Goal: Task Accomplishment & Management: Use online tool/utility

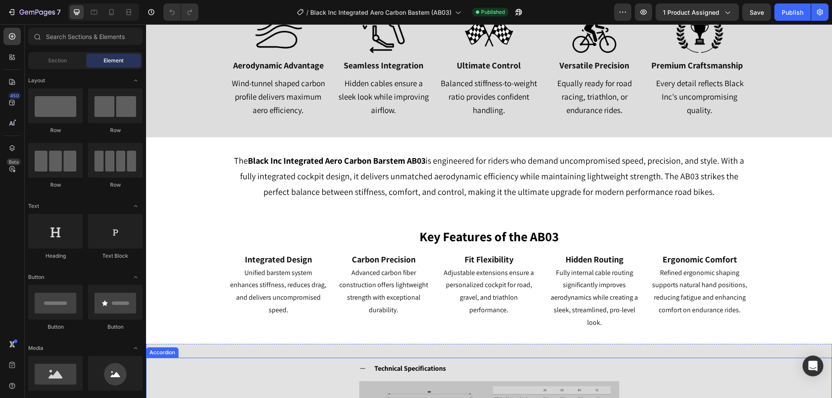
scroll to position [823, 0]
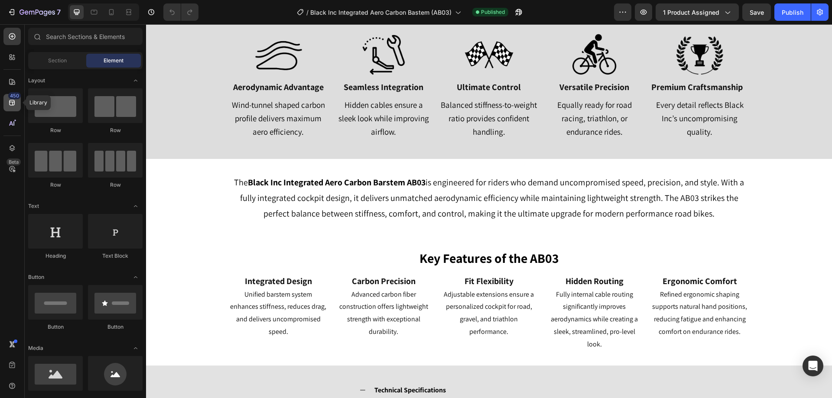
click at [12, 103] on icon at bounding box center [12, 102] width 9 height 9
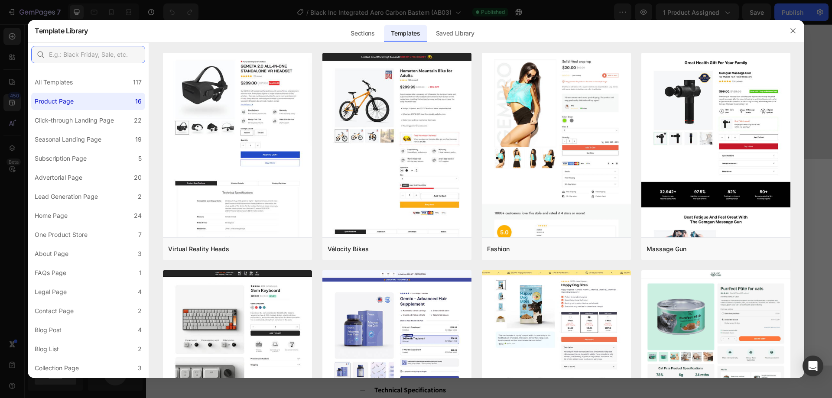
click at [60, 52] on input "text" at bounding box center [88, 54] width 114 height 17
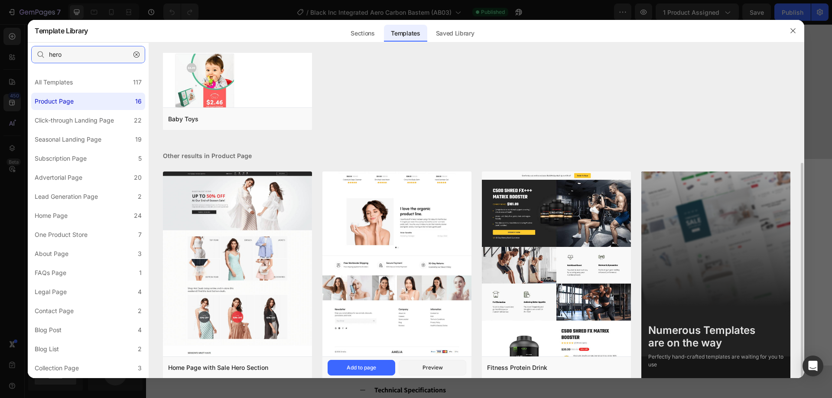
scroll to position [141, 0]
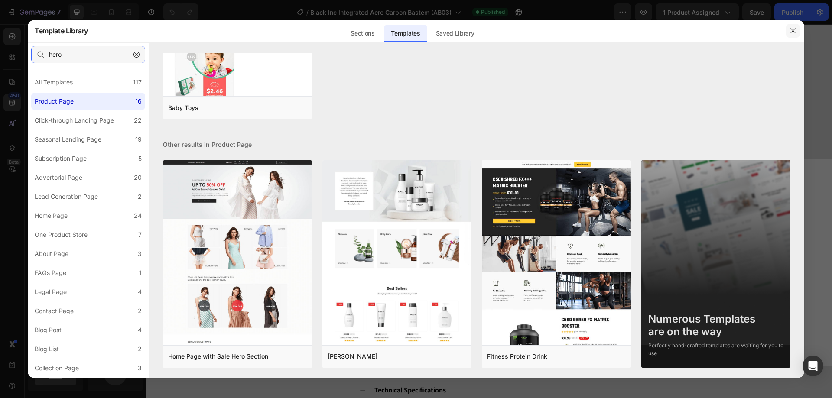
type input "hero"
click at [795, 31] on icon "button" at bounding box center [792, 30] width 7 height 7
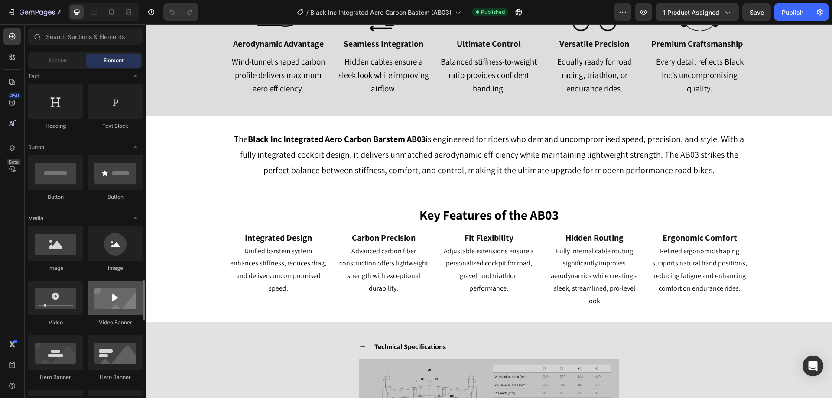
scroll to position [303, 0]
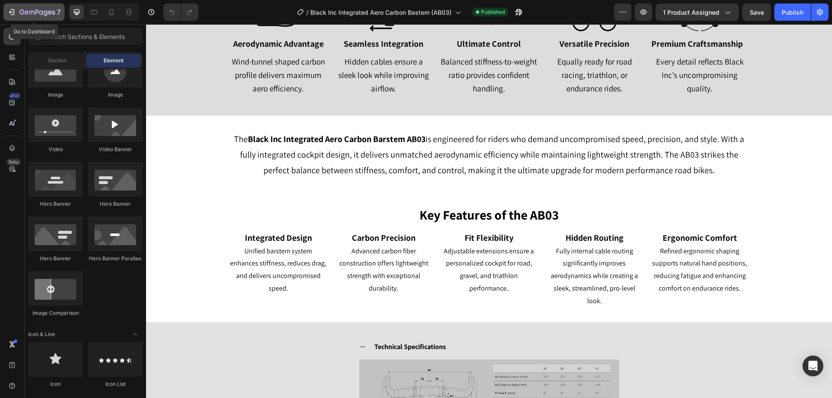
click at [12, 15] on icon "button" at bounding box center [13, 12] width 4 height 6
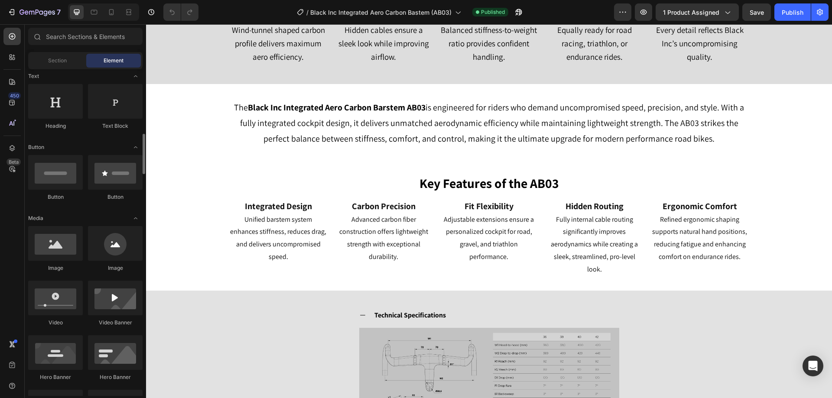
scroll to position [173, 0]
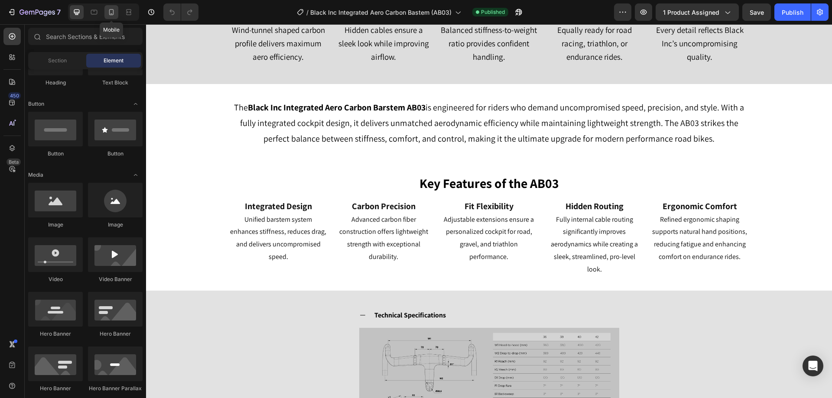
click at [109, 16] on div at bounding box center [111, 12] width 14 height 14
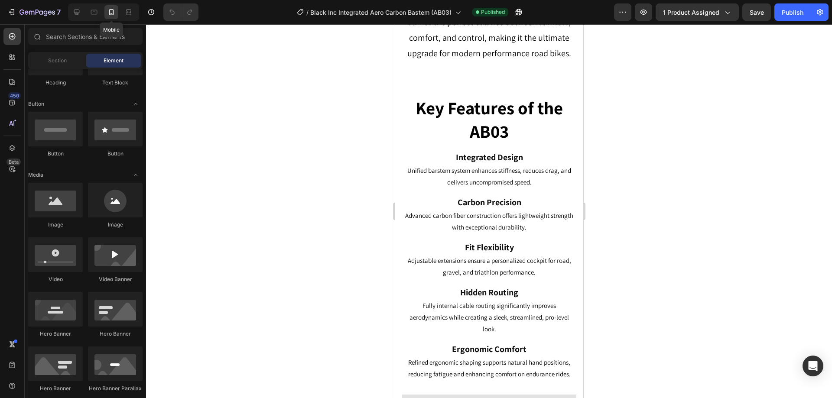
scroll to position [487, 0]
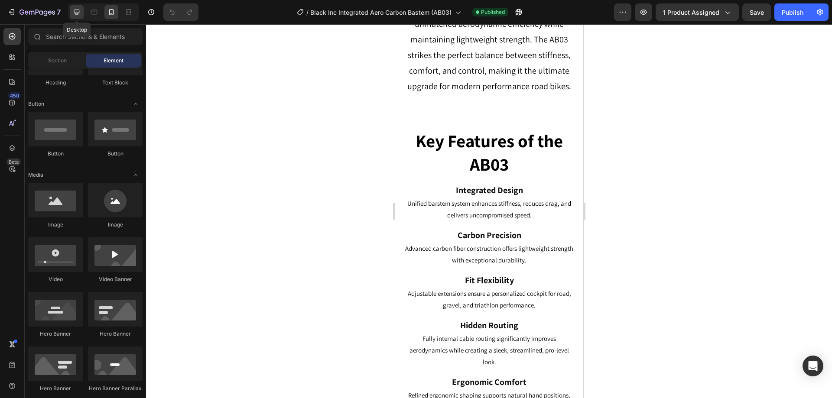
click at [79, 11] on icon at bounding box center [77, 13] width 6 height 6
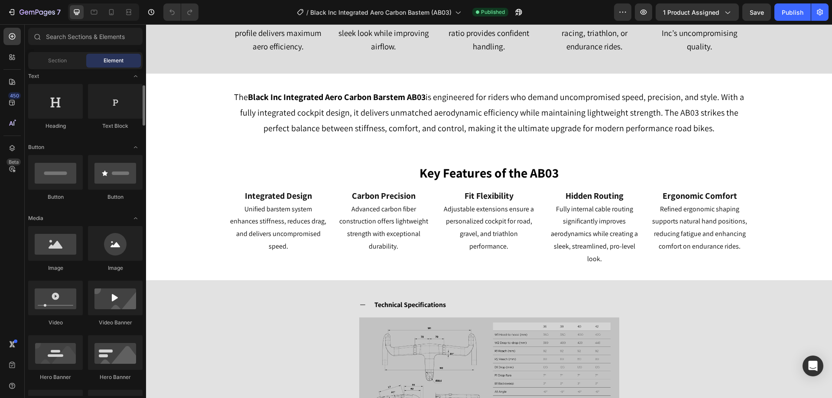
scroll to position [217, 0]
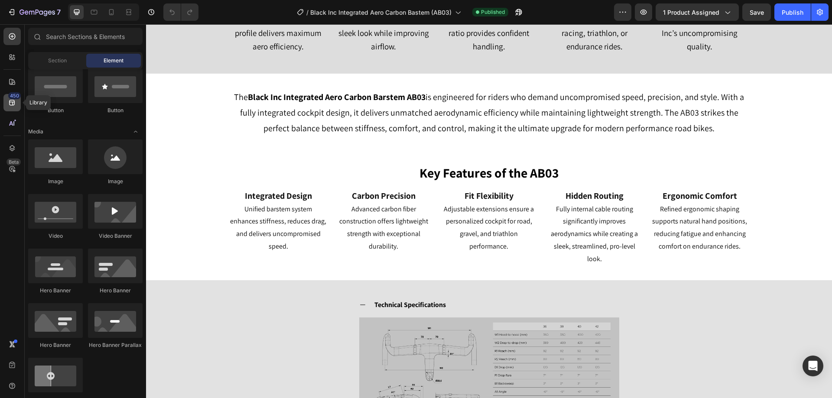
click at [13, 101] on icon at bounding box center [12, 102] width 9 height 9
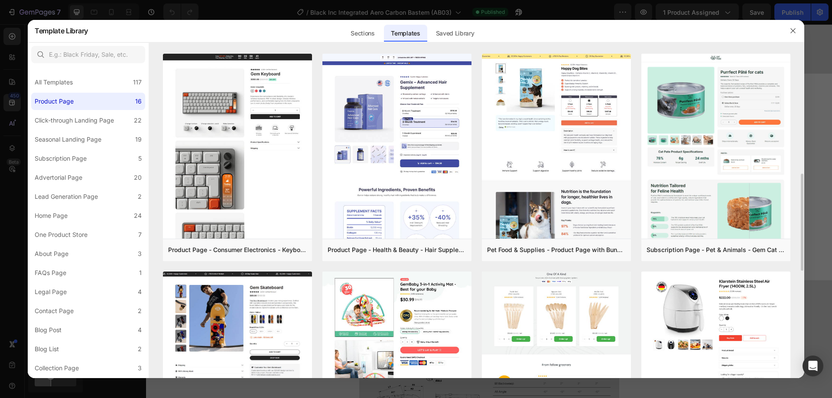
scroll to position [390, 0]
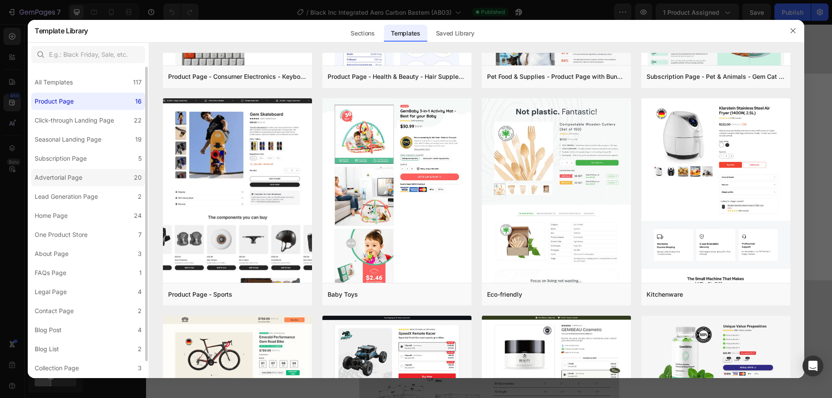
click at [51, 170] on label "Advertorial Page 20" at bounding box center [88, 177] width 114 height 17
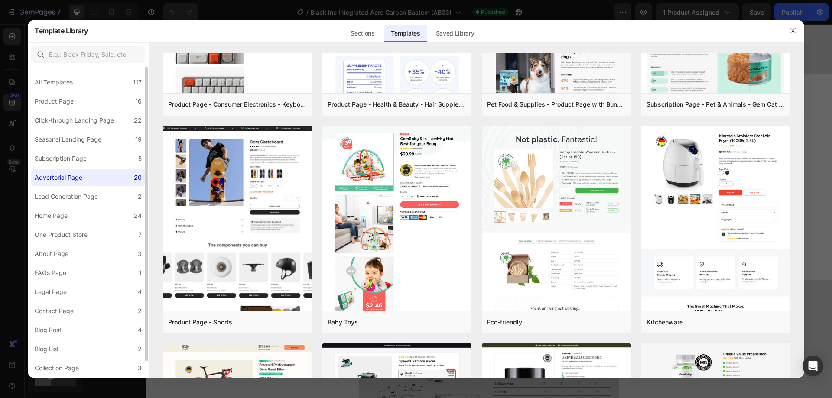
scroll to position [0, 0]
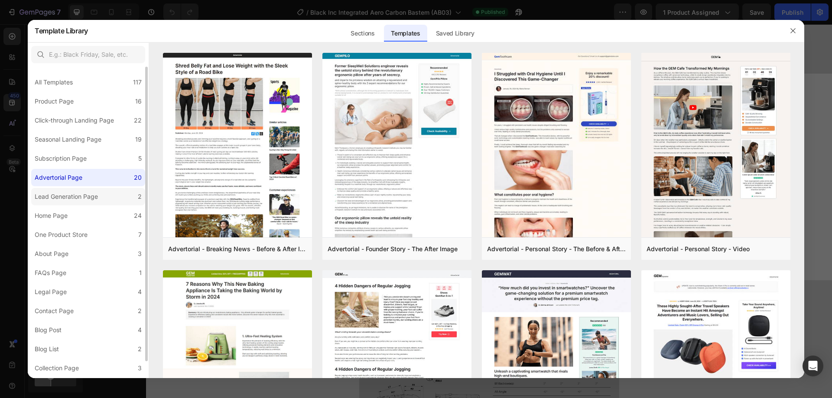
click at [58, 192] on div "Lead Generation Page" at bounding box center [66, 196] width 63 height 10
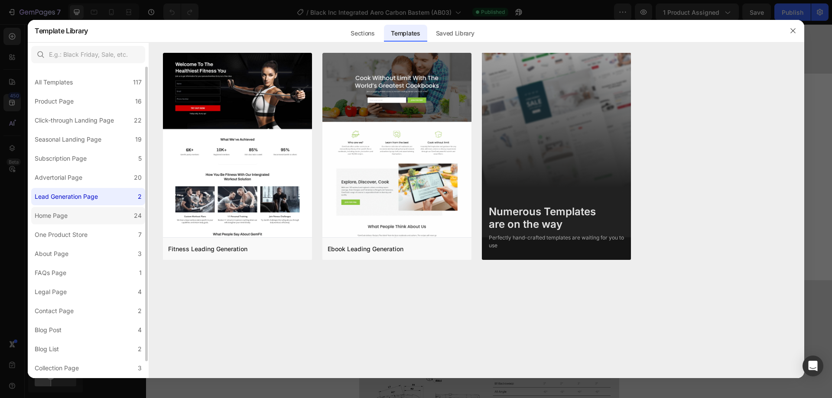
drag, startPoint x: 61, startPoint y: 227, endPoint x: 63, endPoint y: 220, distance: 7.8
click at [61, 227] on label "One Product Store 7" at bounding box center [88, 234] width 114 height 17
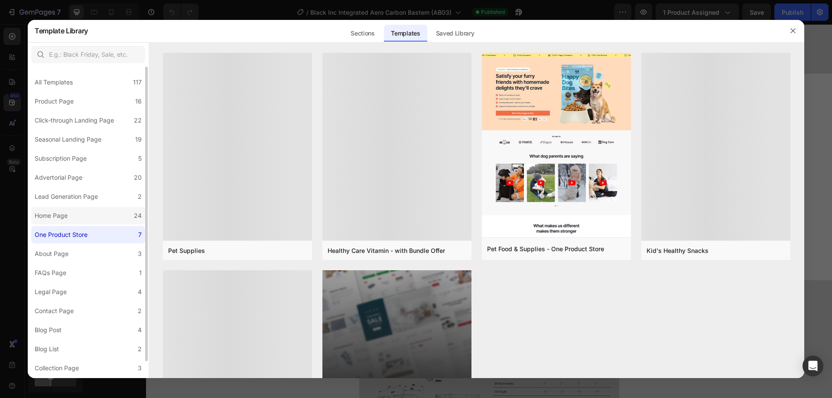
click at [63, 217] on div "Home Page" at bounding box center [51, 216] width 33 height 10
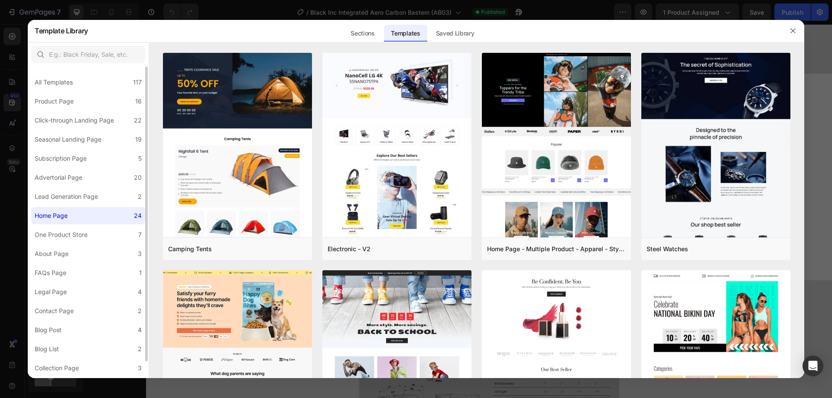
scroll to position [18, 0]
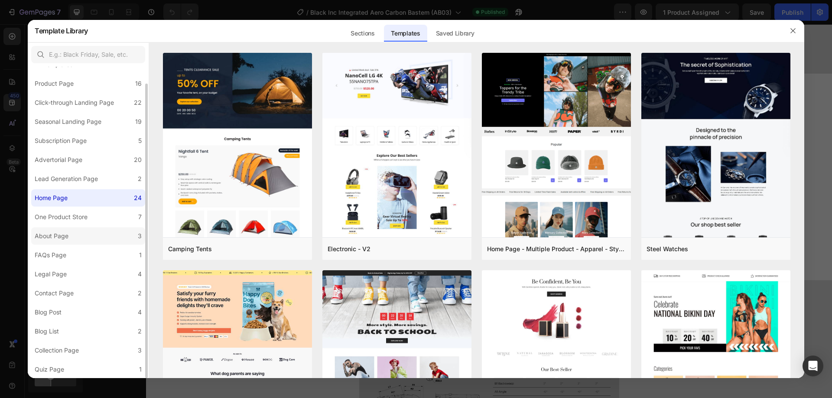
click at [83, 227] on label "About Page 3" at bounding box center [88, 235] width 114 height 17
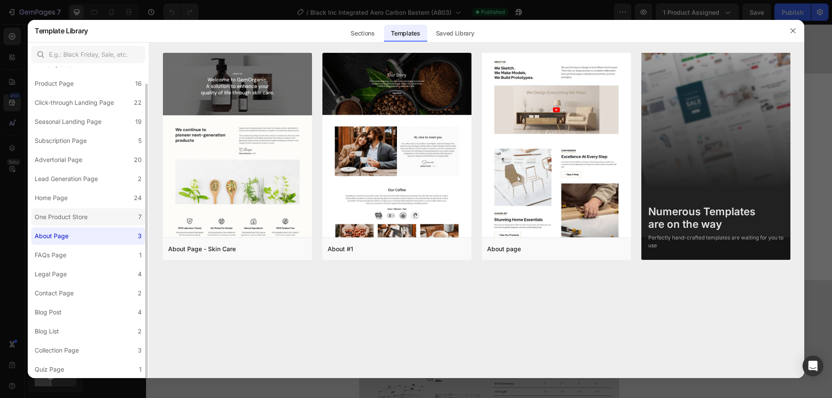
click at [81, 221] on div "One Product Store" at bounding box center [61, 217] width 53 height 10
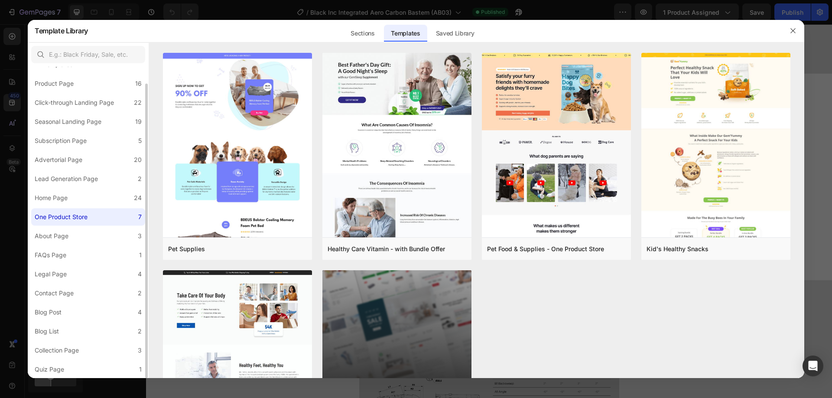
click at [86, 219] on div "One Product Store" at bounding box center [61, 217] width 53 height 10
click at [86, 236] on label "About Page 3" at bounding box center [88, 235] width 114 height 17
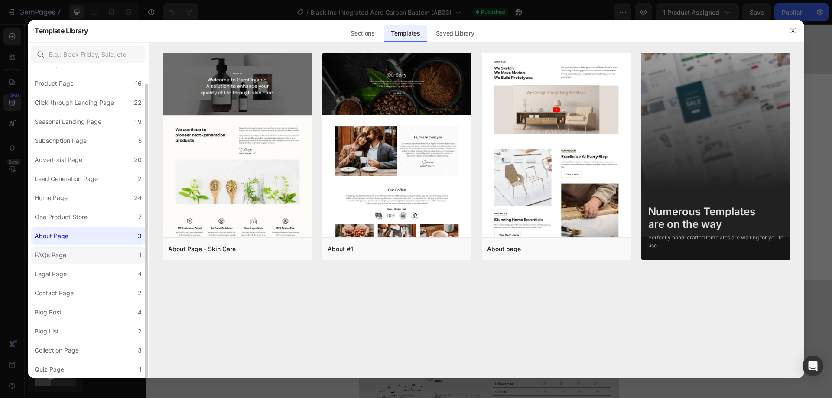
click at [81, 250] on label "FAQs Page 1" at bounding box center [88, 255] width 114 height 17
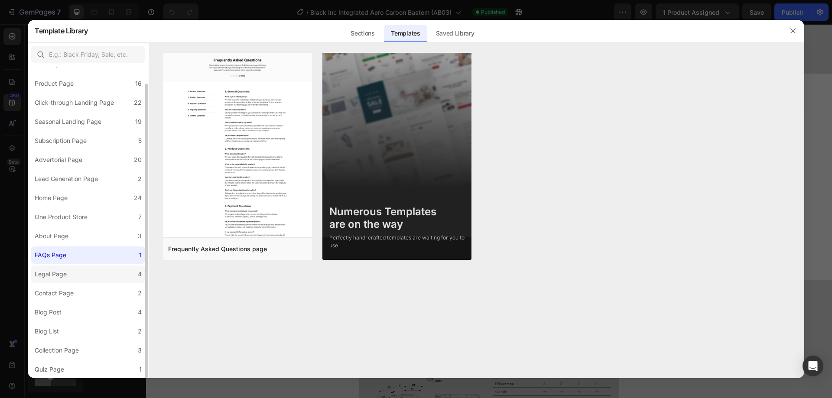
click at [76, 271] on label "Legal Page 4" at bounding box center [88, 274] width 114 height 17
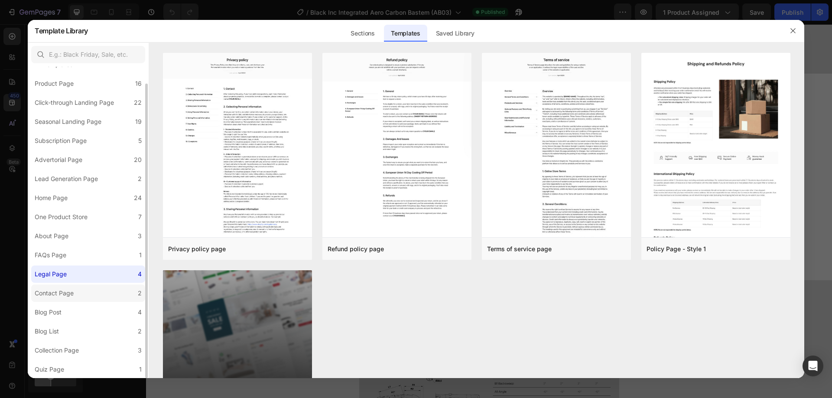
click at [74, 289] on div "Contact Page" at bounding box center [56, 293] width 42 height 10
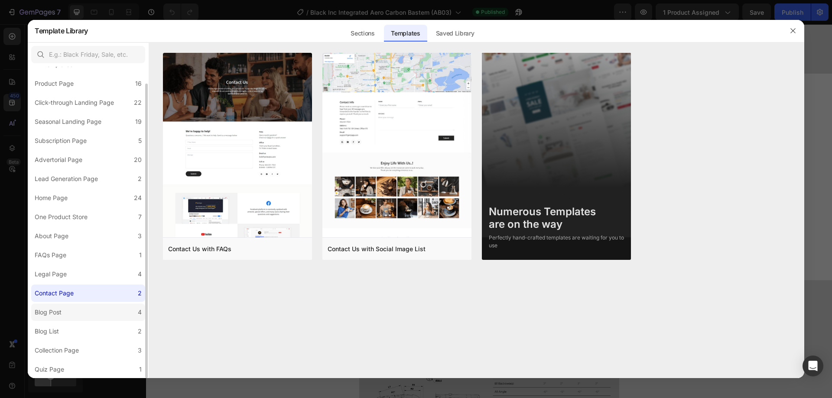
click at [75, 308] on label "Blog Post 4" at bounding box center [88, 312] width 114 height 17
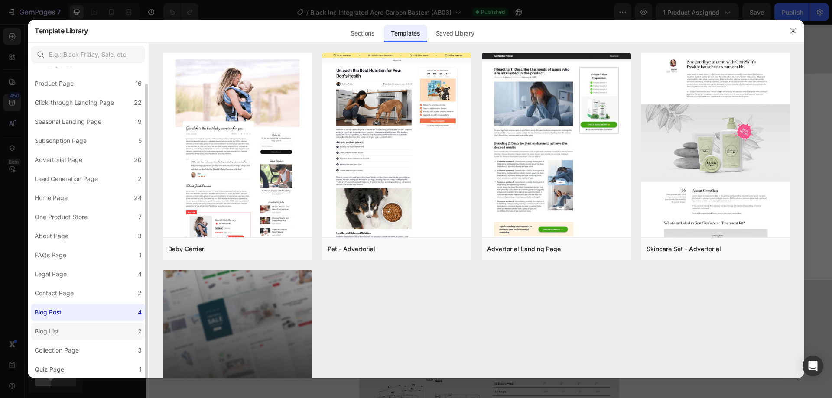
click at [78, 325] on label "Blog List 2" at bounding box center [88, 331] width 114 height 17
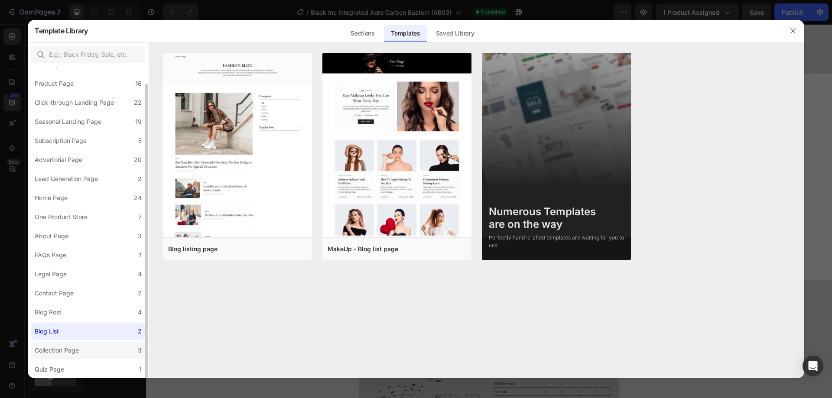
click at [87, 348] on label "Collection Page 3" at bounding box center [88, 350] width 114 height 17
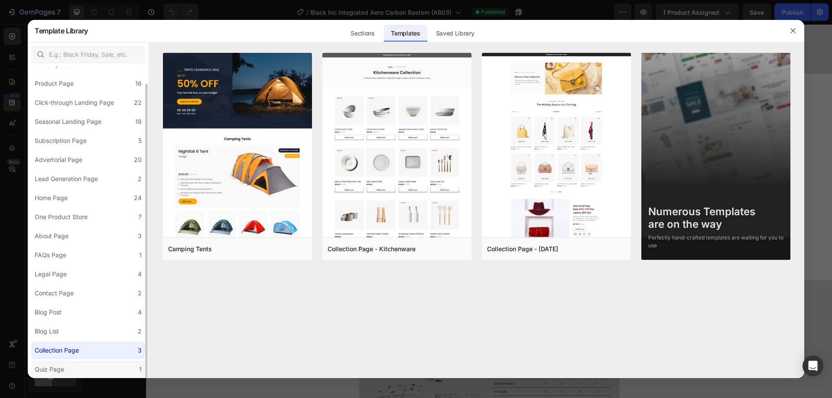
click at [91, 367] on label "Quiz Page 1" at bounding box center [88, 369] width 114 height 17
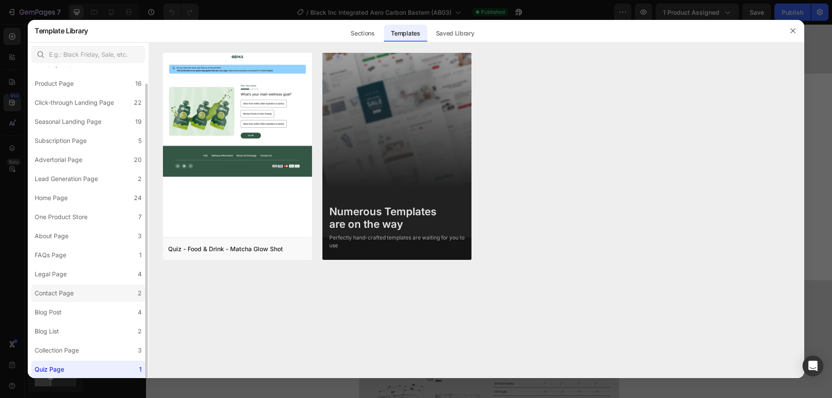
click at [97, 298] on label "Contact Page 2" at bounding box center [88, 293] width 114 height 17
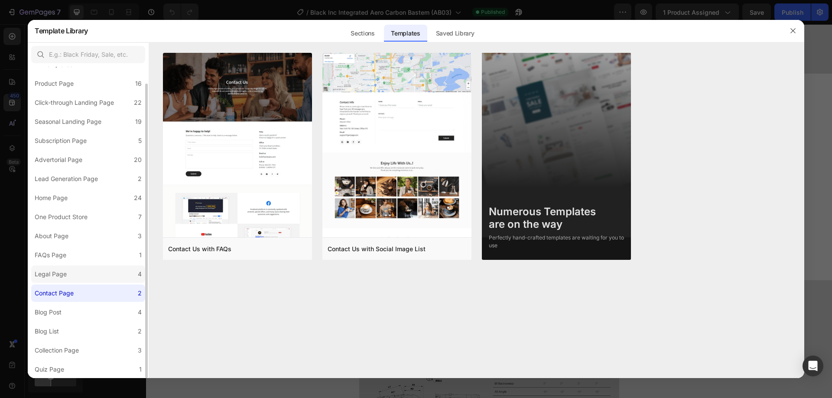
click at [95, 276] on label "Legal Page 4" at bounding box center [88, 274] width 114 height 17
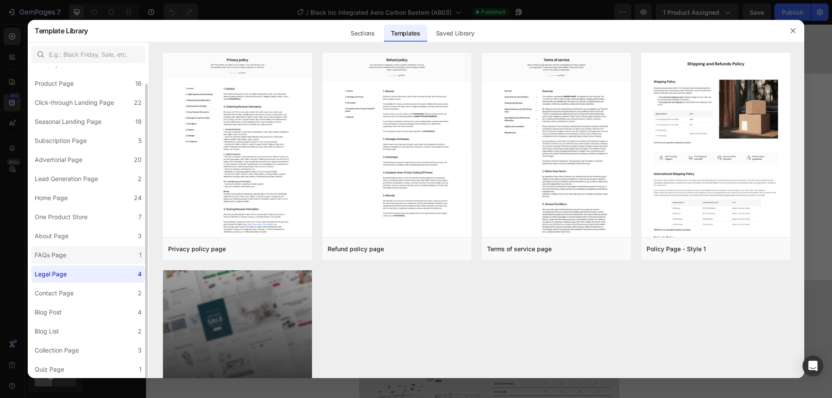
click at [93, 257] on label "FAQs Page 1" at bounding box center [88, 255] width 114 height 17
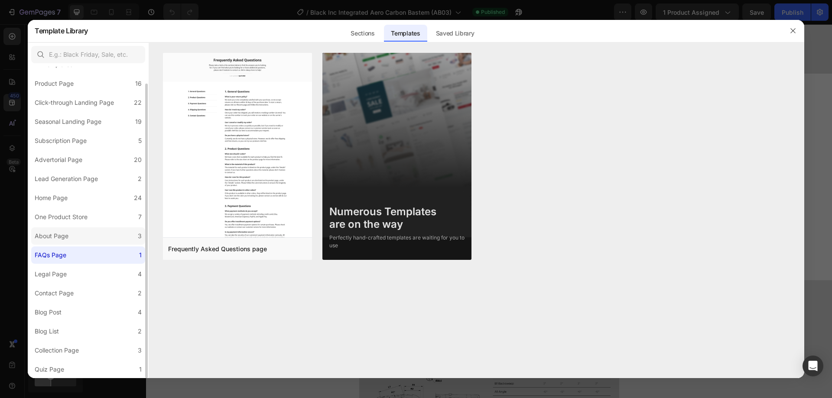
click at [93, 231] on label "About Page 3" at bounding box center [88, 235] width 114 height 17
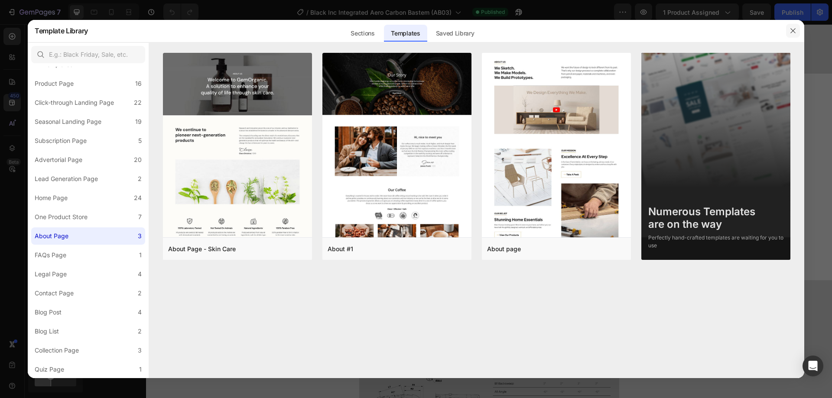
click at [790, 35] on button "button" at bounding box center [793, 31] width 14 height 14
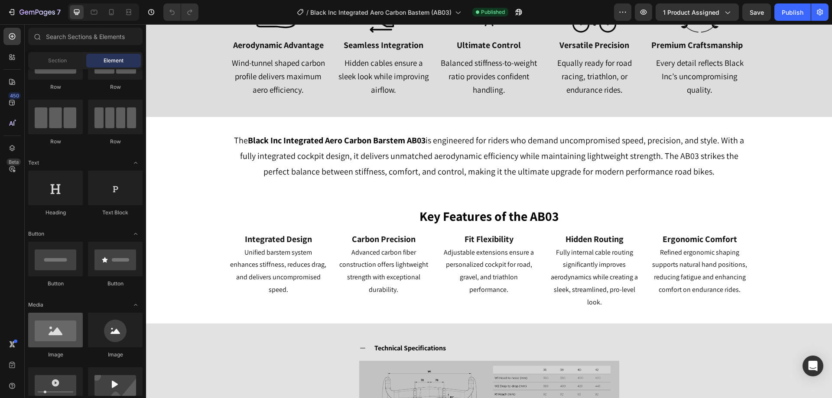
scroll to position [0, 0]
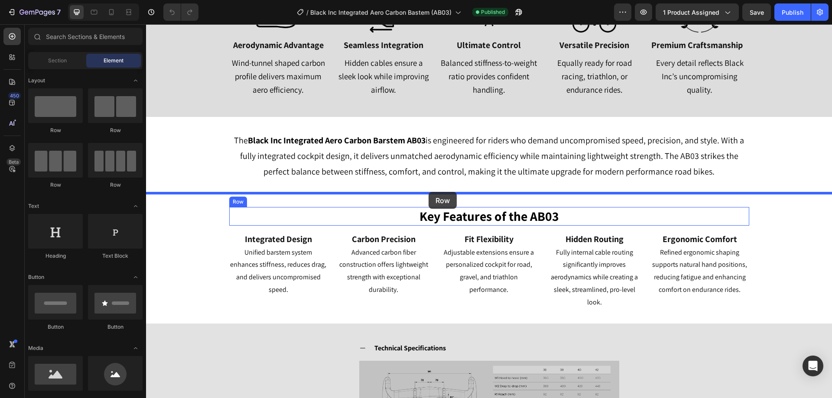
drag, startPoint x: 256, startPoint y: 143, endPoint x: 428, endPoint y: 192, distance: 179.7
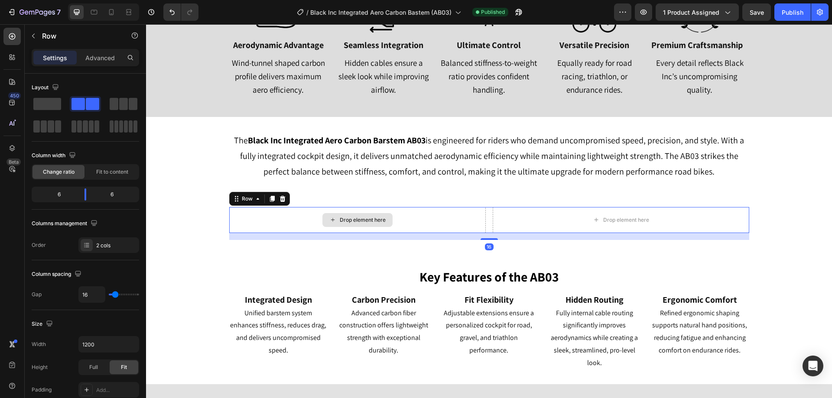
click at [439, 221] on div "Drop element here" at bounding box center [357, 220] width 256 height 26
click at [37, 34] on button "button" at bounding box center [33, 36] width 14 height 14
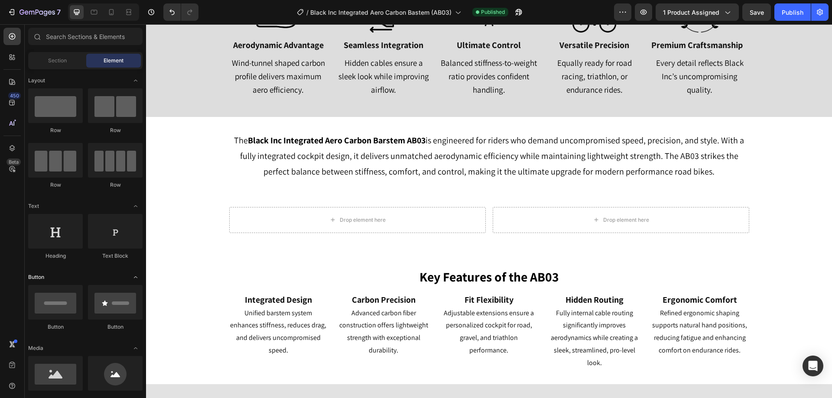
drag, startPoint x: 55, startPoint y: 247, endPoint x: 60, endPoint y: 279, distance: 33.0
click at [55, 251] on div "Heading" at bounding box center [55, 237] width 55 height 46
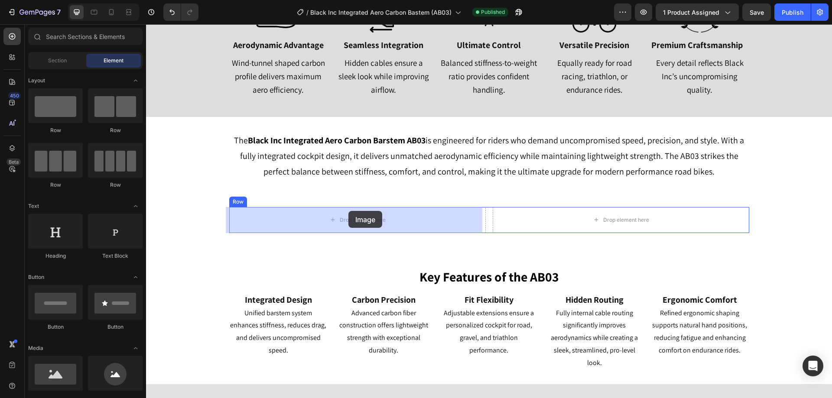
drag, startPoint x: 204, startPoint y: 396, endPoint x: 313, endPoint y: 231, distance: 198.3
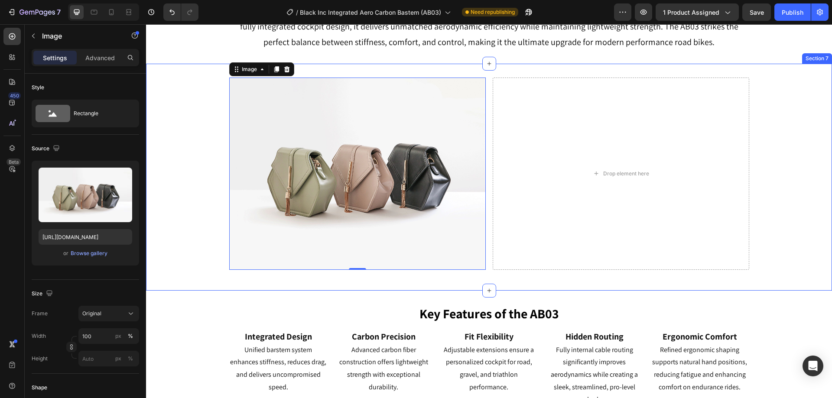
scroll to position [617, 0]
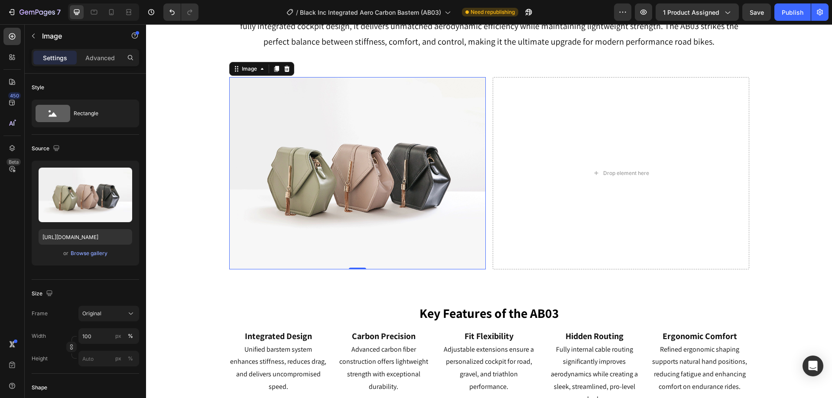
click at [360, 173] on img at bounding box center [357, 173] width 256 height 192
click at [287, 73] on div at bounding box center [287, 69] width 10 height 10
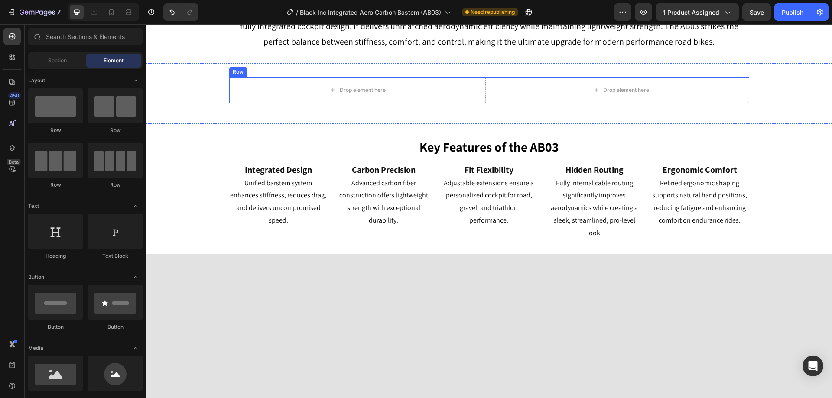
click at [485, 90] on div "Drop element here Drop element here Row" at bounding box center [489, 90] width 520 height 26
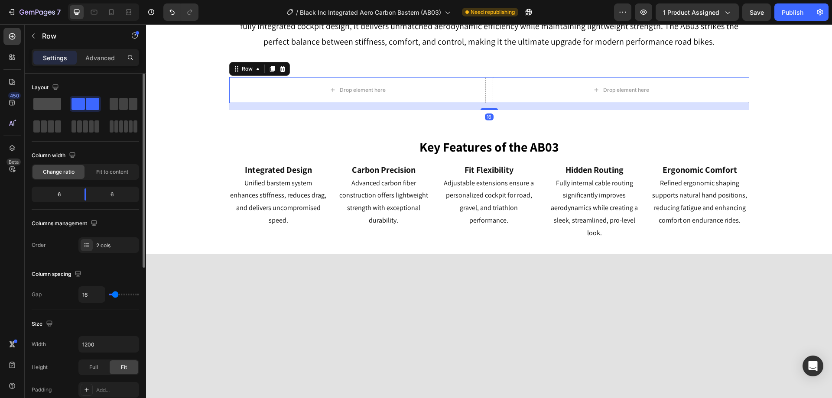
click at [52, 103] on span at bounding box center [47, 104] width 28 height 12
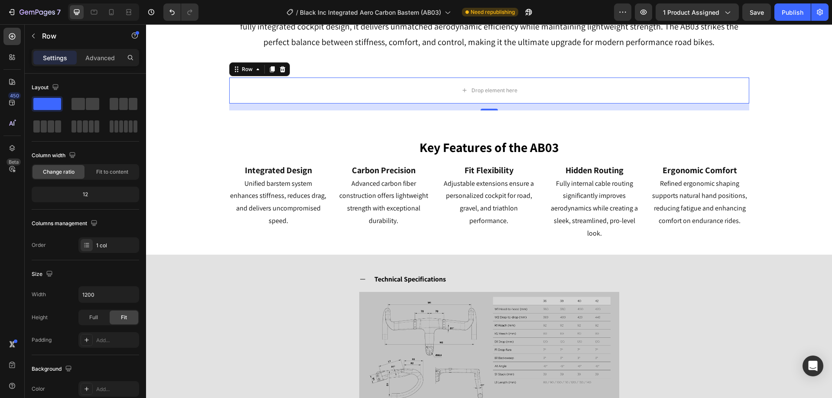
scroll to position [530, 0]
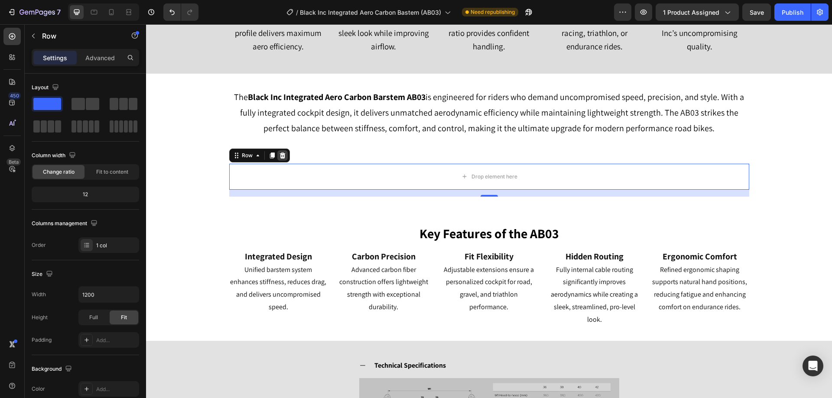
click at [281, 157] on icon at bounding box center [282, 155] width 7 height 7
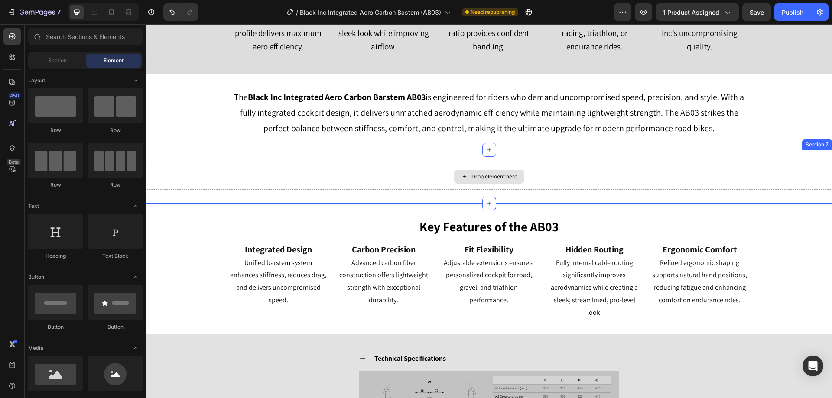
click at [278, 165] on div "Drop element here" at bounding box center [489, 177] width 686 height 26
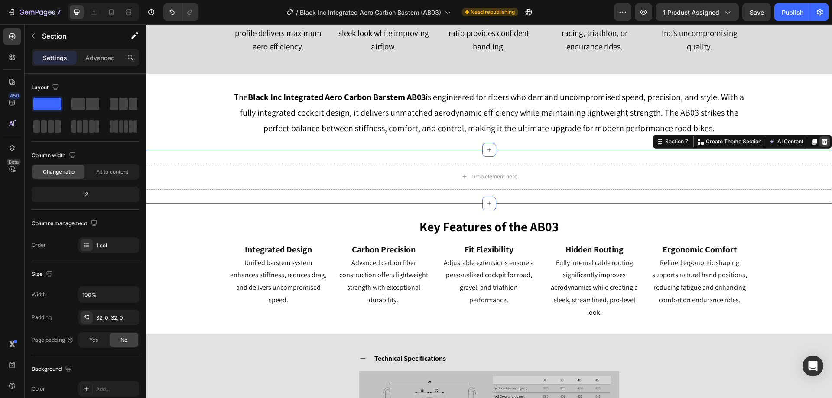
click at [821, 138] on icon at bounding box center [824, 141] width 7 height 7
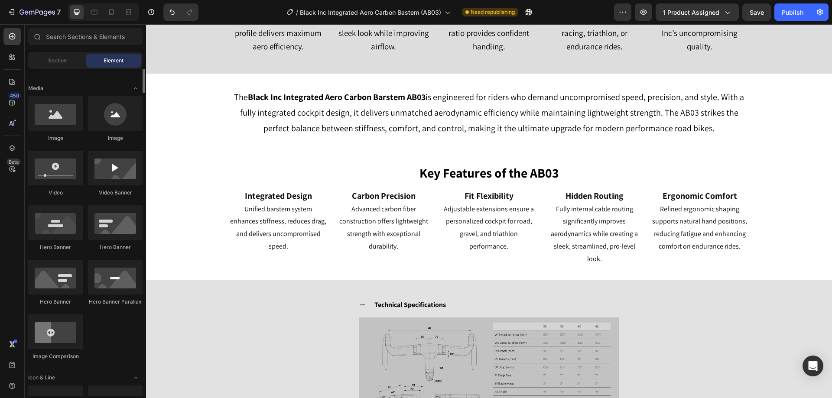
scroll to position [303, 0]
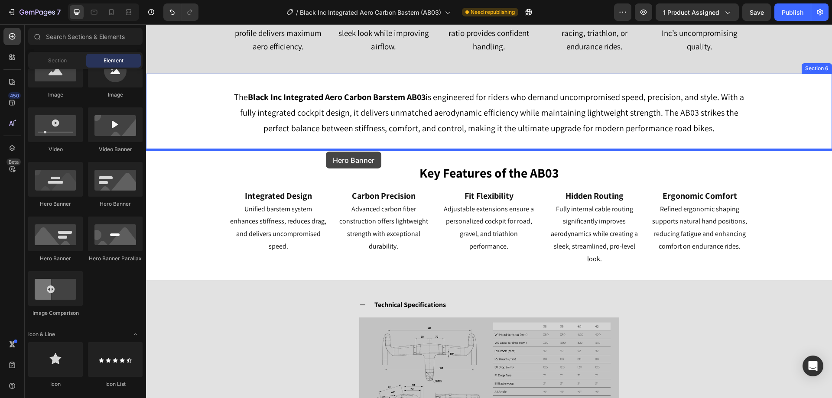
drag, startPoint x: 205, startPoint y: 259, endPoint x: 326, endPoint y: 152, distance: 161.4
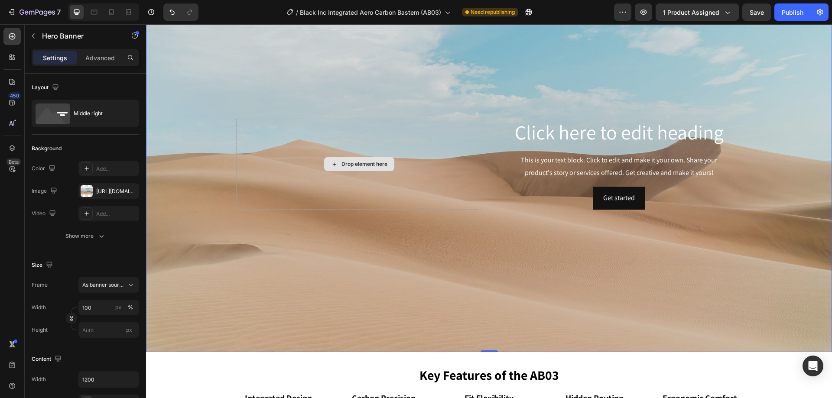
scroll to position [660, 0]
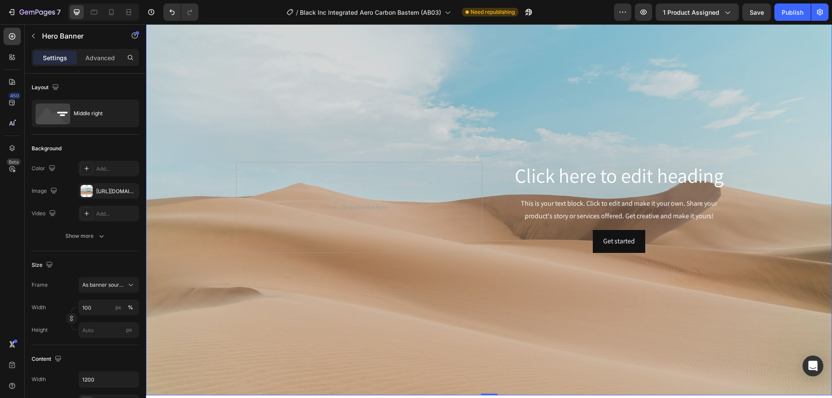
click at [529, 111] on div "Background Image" at bounding box center [489, 208] width 686 height 376
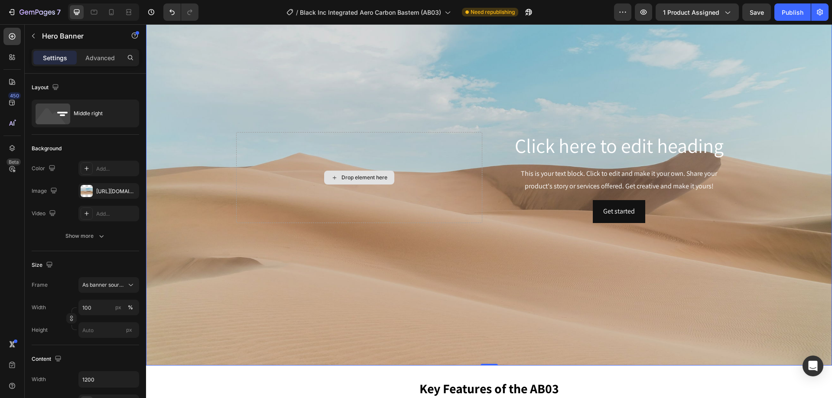
scroll to position [704, 0]
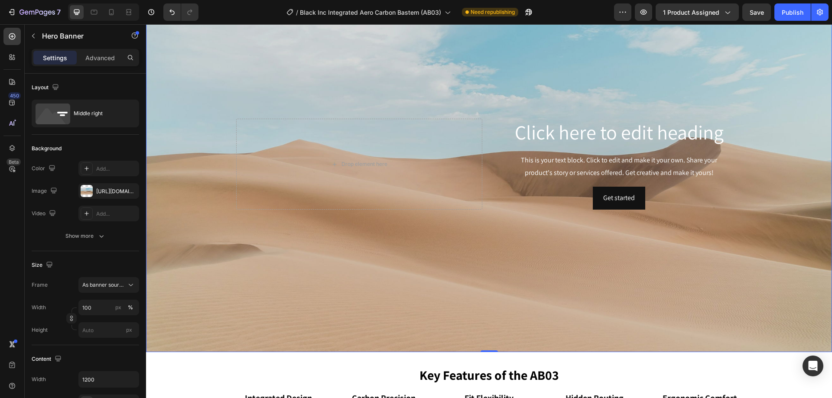
click at [491, 122] on div "Click here to edit heading Heading This is your text block. Click to edit and m…" at bounding box center [489, 164] width 520 height 94
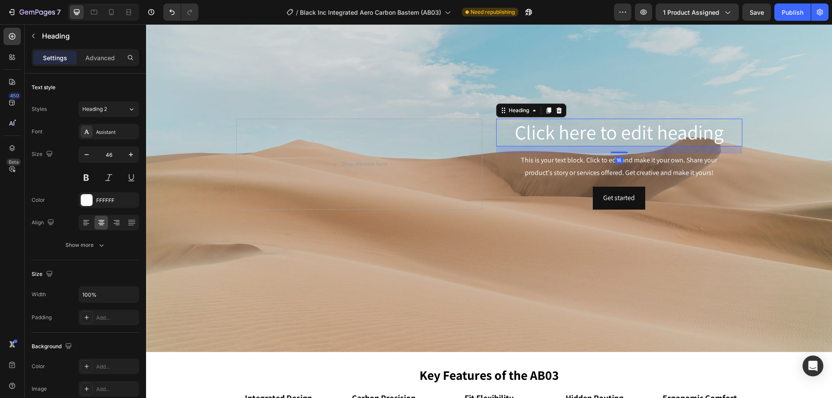
click at [549, 126] on h2 "Click here to edit heading" at bounding box center [619, 133] width 246 height 28
click at [555, 110] on icon at bounding box center [558, 110] width 7 height 7
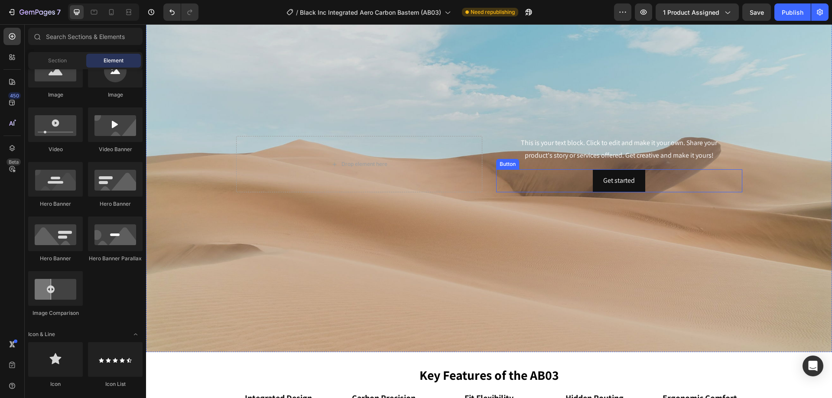
click at [647, 185] on div "Get started Button" at bounding box center [619, 180] width 246 height 23
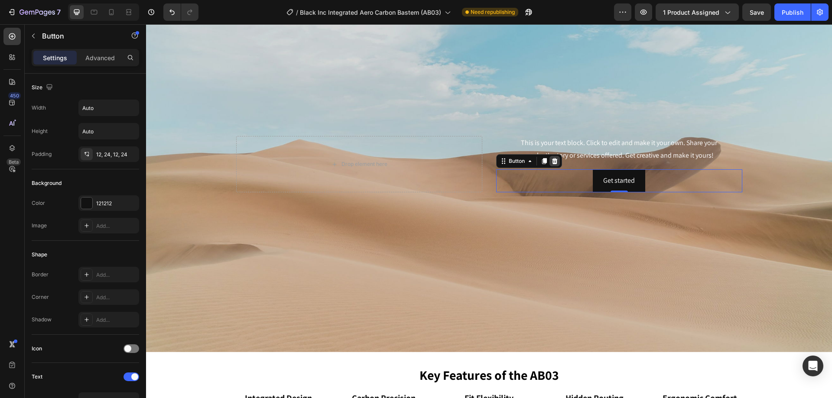
click at [552, 159] on icon at bounding box center [555, 161] width 6 height 6
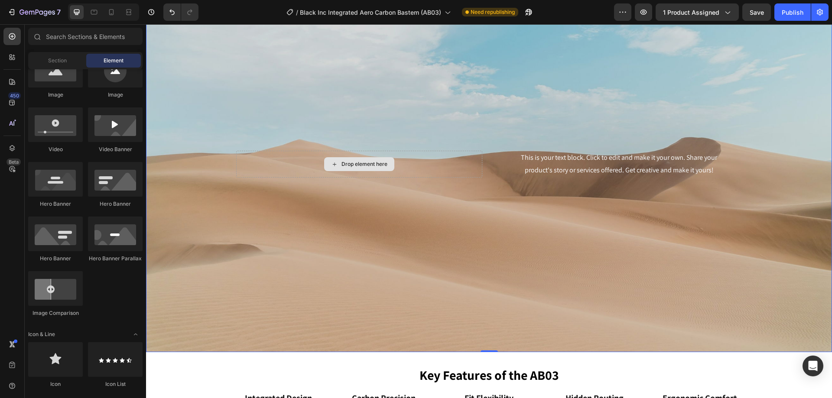
click at [478, 154] on div "Drop element here" at bounding box center [359, 164] width 246 height 27
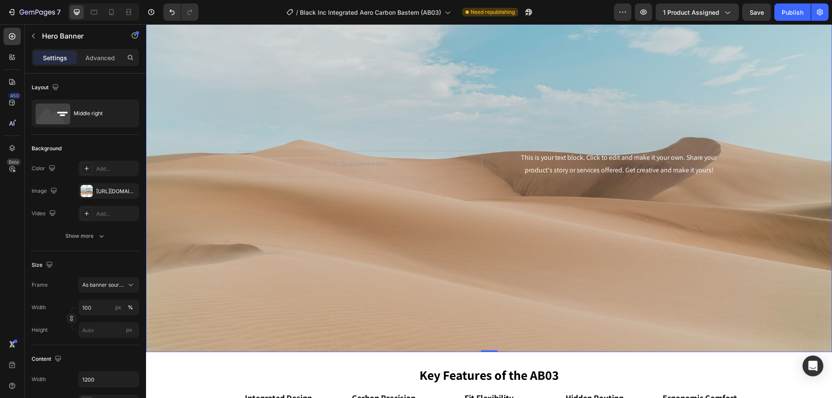
click at [483, 153] on div "This is your text block. Click to edit and make it your own. Share your product…" at bounding box center [489, 164] width 520 height 30
click at [488, 158] on div "This is your text block. Click to edit and make it your own. Share your product…" at bounding box center [489, 164] width 520 height 30
click at [505, 167] on div "This is your text block. Click to edit and make it your own. Share your product…" at bounding box center [619, 164] width 246 height 27
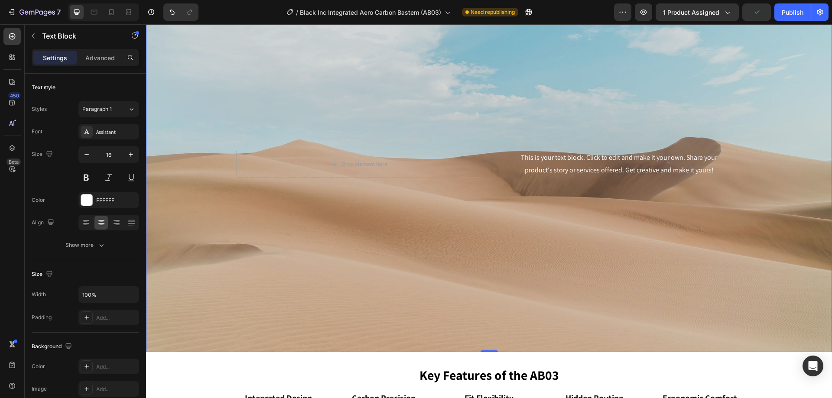
click at [484, 149] on div "This is your text block. Click to edit and make it your own. Share your product…" at bounding box center [489, 164] width 520 height 30
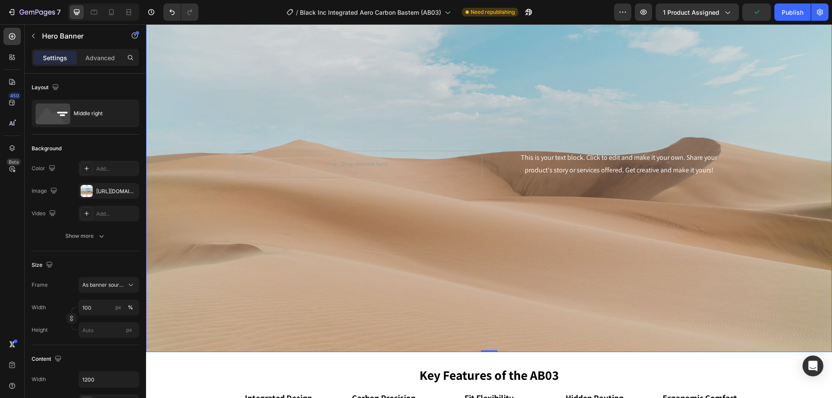
click at [486, 151] on div "This is your text block. Click to edit and make it your own. Share your product…" at bounding box center [489, 164] width 520 height 30
click at [487, 152] on div "This is your text block. Click to edit and make it your own. Share your product…" at bounding box center [489, 164] width 520 height 30
click at [496, 166] on div "This is your text block. Click to edit and make it your own. Share your product…" at bounding box center [619, 164] width 246 height 27
click at [467, 163] on div "Drop element here" at bounding box center [359, 164] width 246 height 27
click at [487, 172] on div "This is your text block. Click to edit and make it your own. Share your product…" at bounding box center [489, 164] width 520 height 30
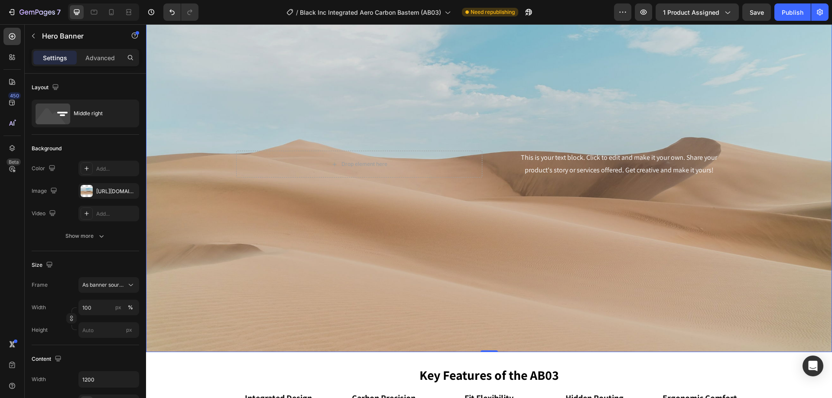
click at [489, 176] on div "This is your text block. Click to edit and make it your own. Share your product…" at bounding box center [489, 164] width 520 height 30
click at [489, 178] on div "This is your text block. Click to edit and make it your own. Share your product…" at bounding box center [489, 165] width 686 height 376
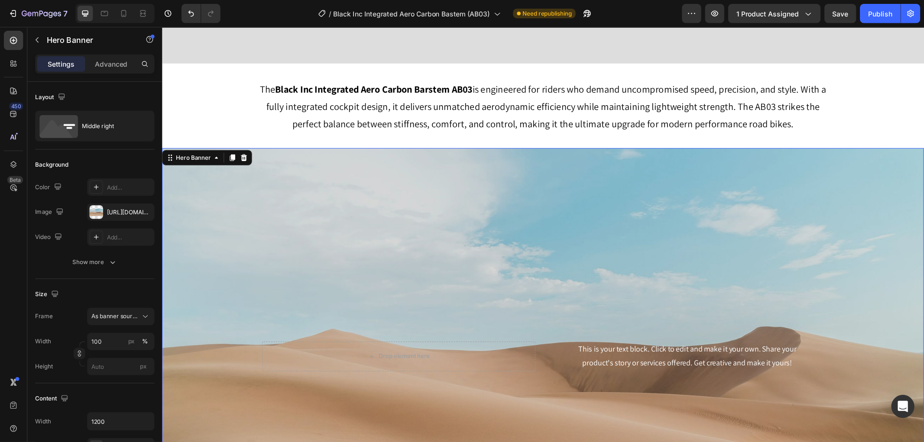
scroll to position [530, 0]
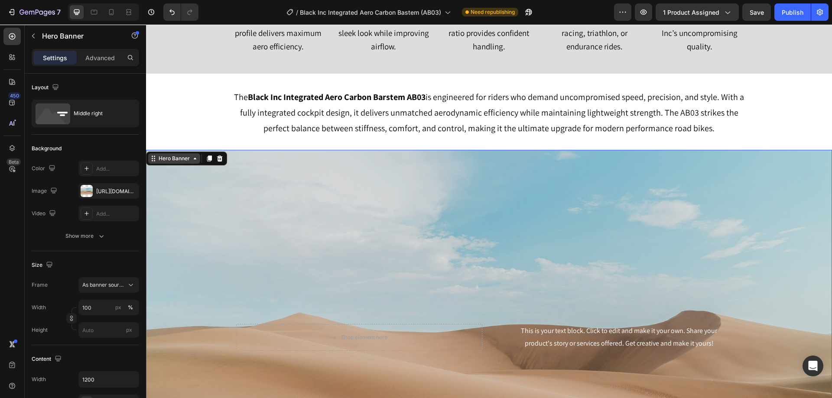
click at [179, 157] on div "Hero Banner" at bounding box center [174, 159] width 35 height 8
click at [172, 166] on div "Background Image" at bounding box center [489, 338] width 686 height 376
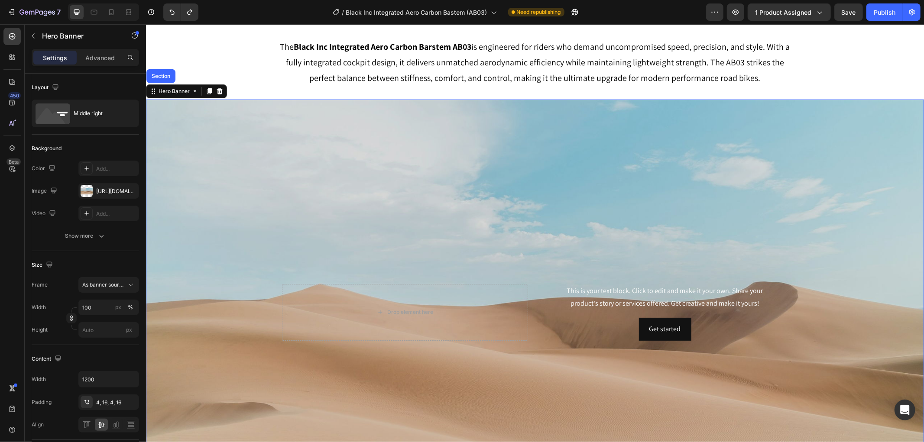
scroll to position [771, 0]
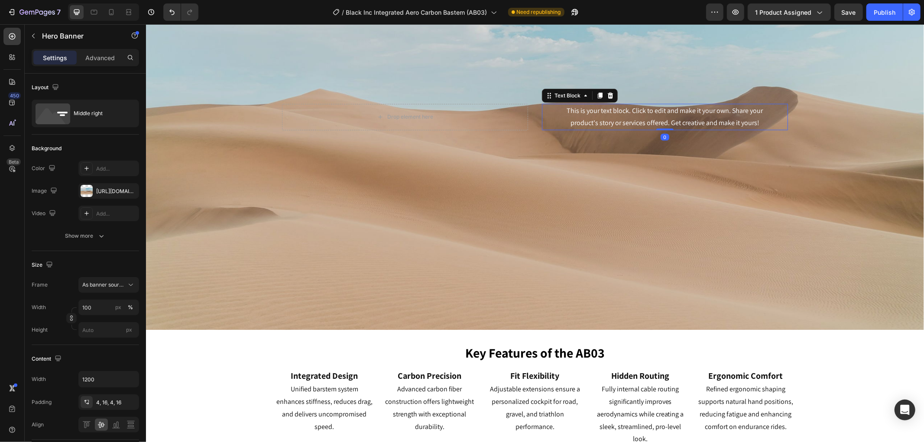
click at [557, 114] on div "This is your text block. Click to edit and make it your own. Share your product…" at bounding box center [665, 117] width 246 height 27
click at [519, 106] on div "Drop element here" at bounding box center [405, 117] width 246 height 27
click at [522, 106] on div "Drop element here" at bounding box center [405, 117] width 246 height 27
click at [524, 105] on div "This is your text block. Click to edit and make it your own. Share your product…" at bounding box center [535, 117] width 520 height 30
click at [517, 114] on div "Drop element here" at bounding box center [405, 117] width 246 height 27
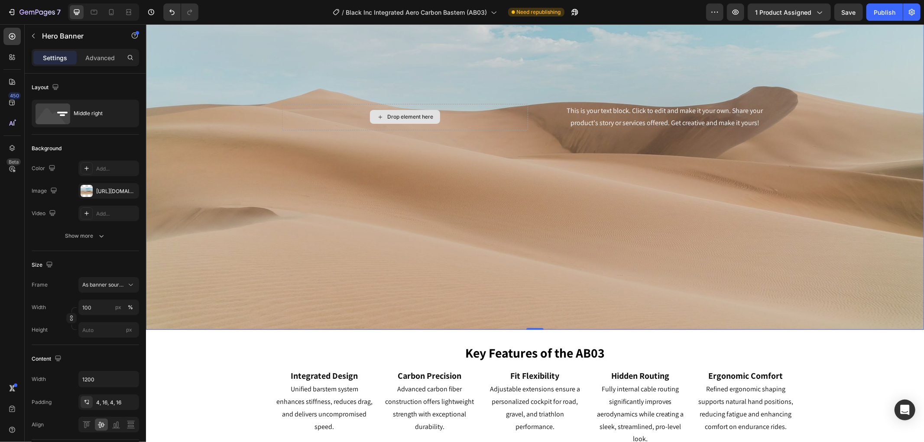
scroll to position [675, 0]
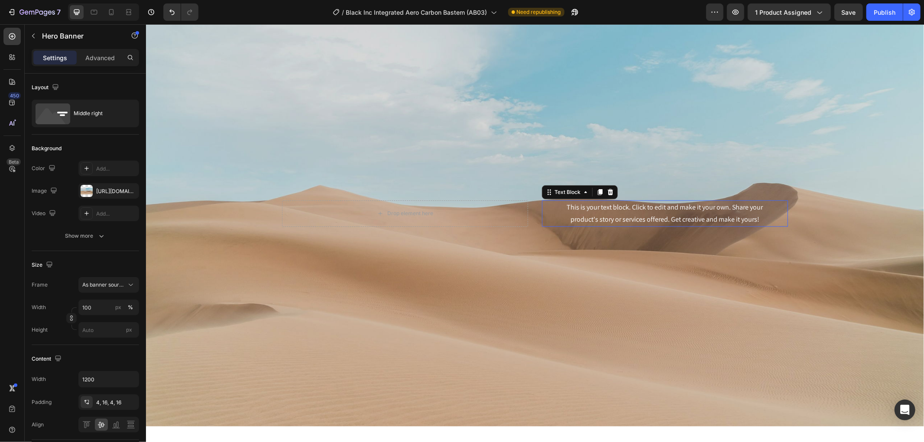
click at [561, 200] on div "This is your text block. Click to edit and make it your own. Share your product…" at bounding box center [665, 213] width 246 height 27
click at [509, 202] on div "Drop element here" at bounding box center [405, 213] width 246 height 27
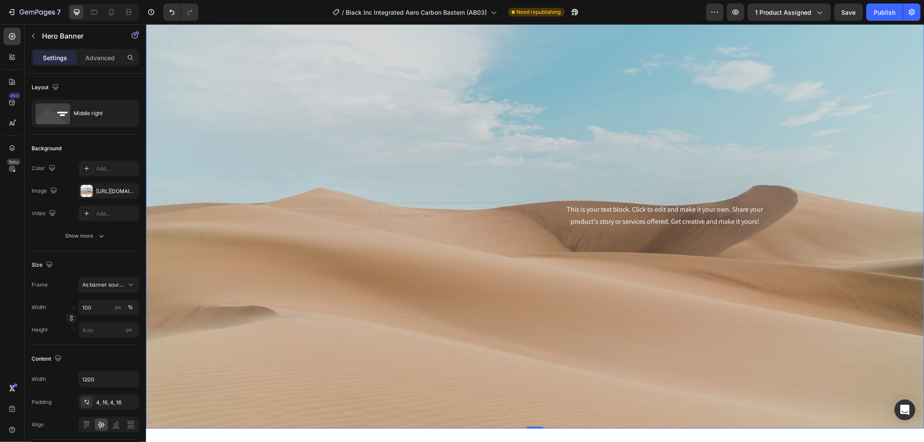
scroll to position [578, 0]
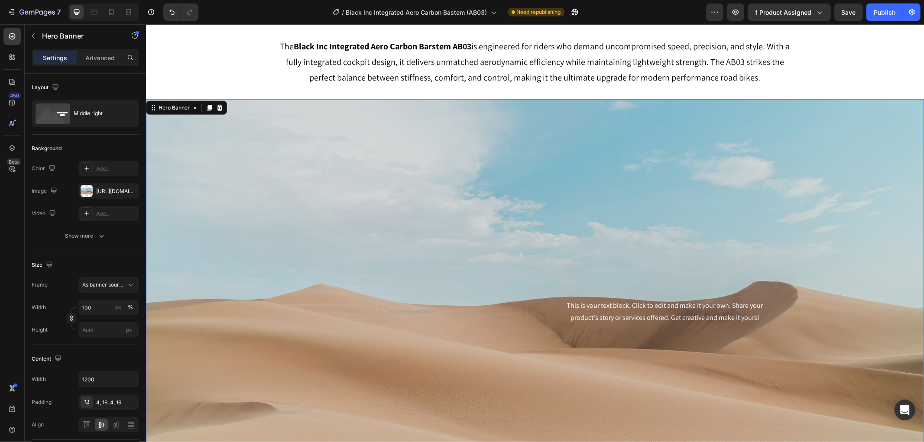
click at [233, 104] on div "Background Image" at bounding box center [535, 312] width 778 height 426
click at [219, 107] on icon at bounding box center [220, 107] width 6 height 6
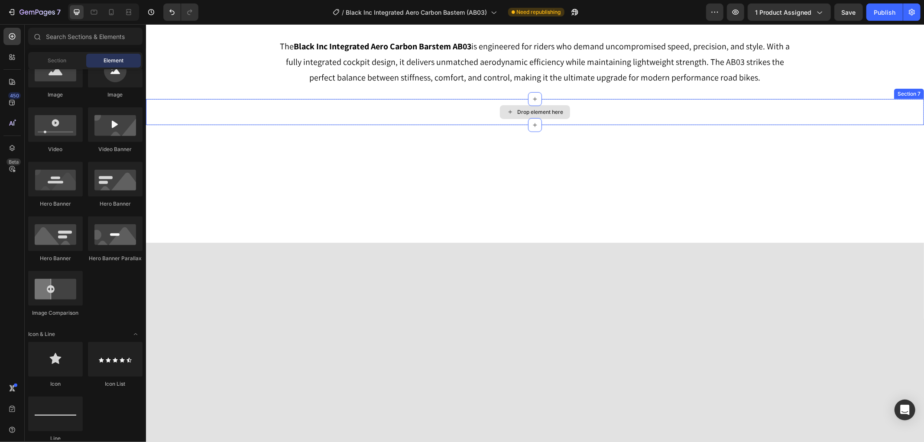
click at [392, 111] on div "Drop element here" at bounding box center [535, 112] width 778 height 26
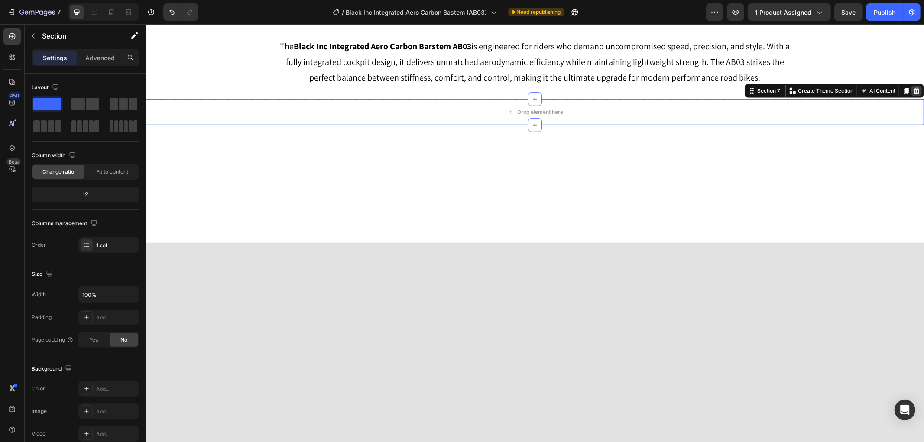
click at [831, 91] on icon at bounding box center [916, 90] width 7 height 7
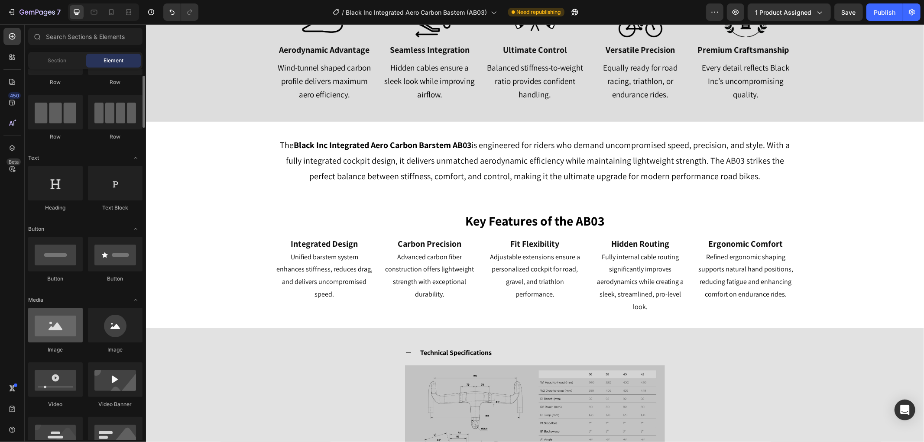
scroll to position [96, 0]
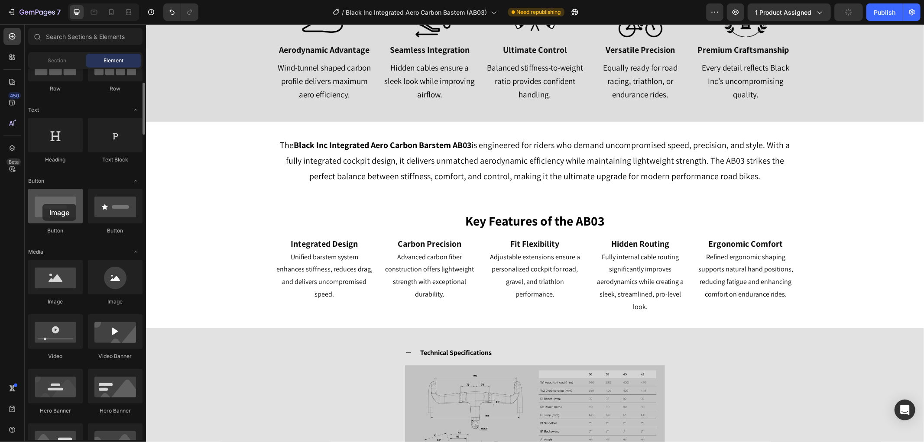
drag, startPoint x: 61, startPoint y: 272, endPoint x: 42, endPoint y: 204, distance: 70.4
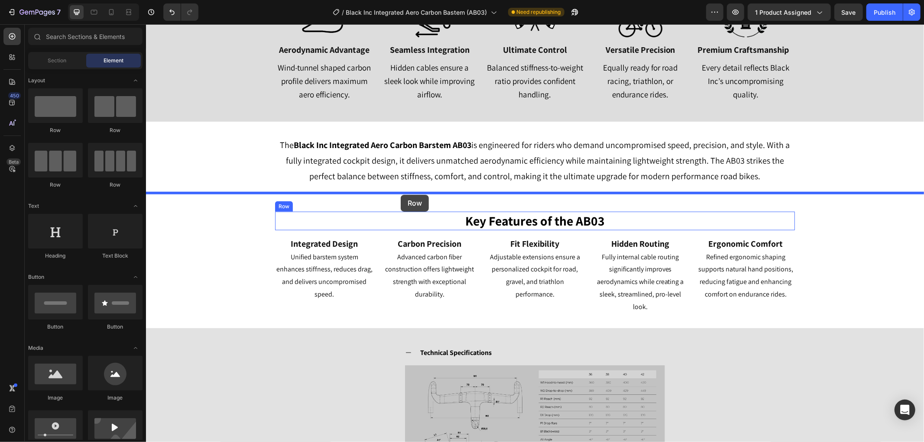
drag, startPoint x: 248, startPoint y: 137, endPoint x: 400, endPoint y: 195, distance: 162.5
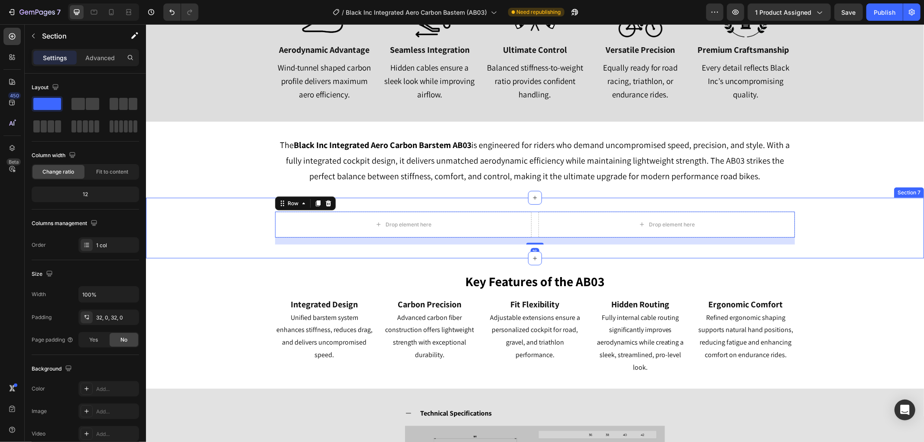
click at [211, 223] on div "Drop element here Drop element here Row 16" at bounding box center [535, 227] width 778 height 33
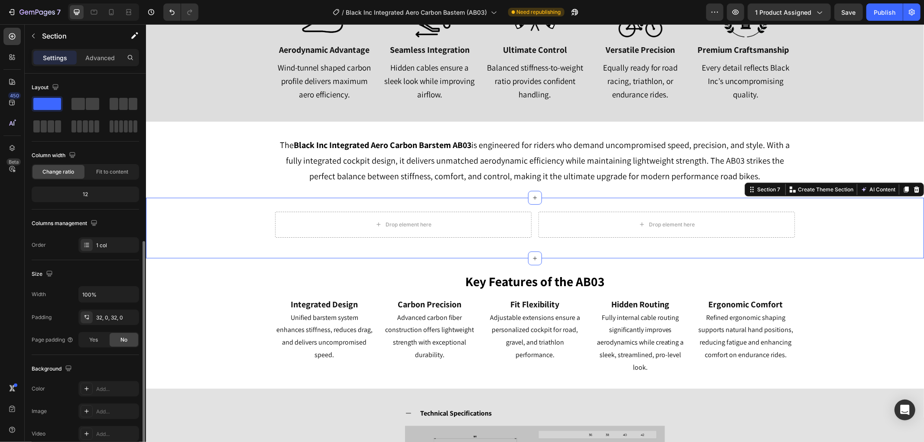
scroll to position [96, 0]
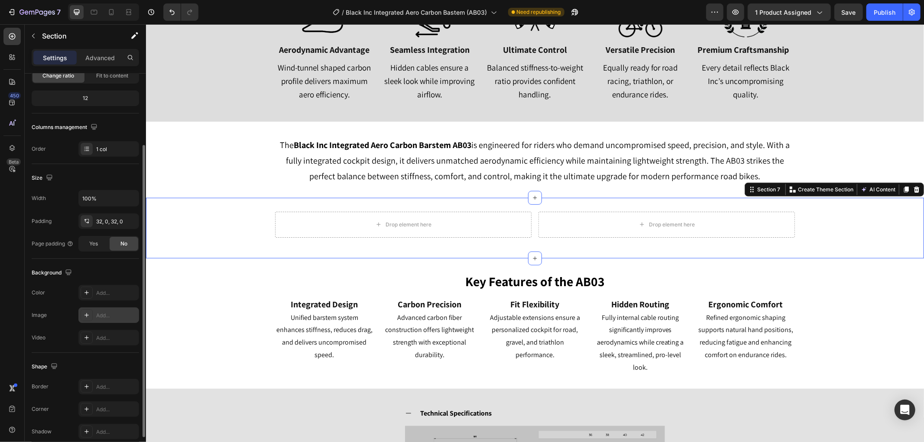
click at [87, 321] on div at bounding box center [87, 315] width 12 height 12
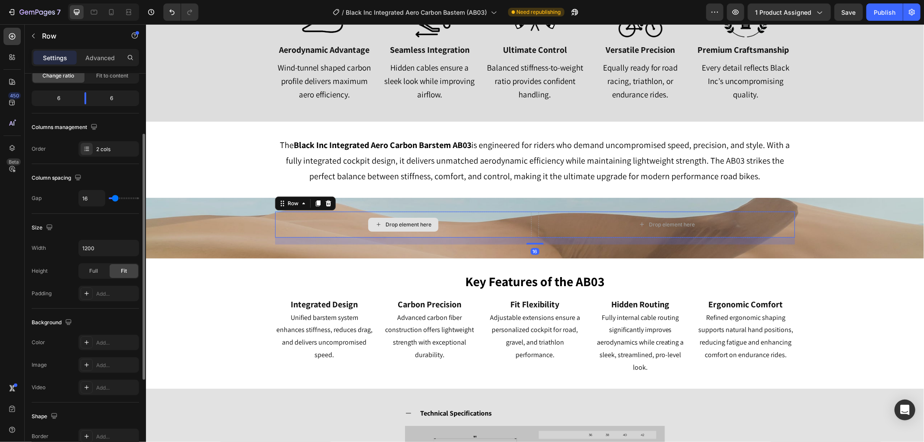
click at [474, 212] on div "Drop element here" at bounding box center [403, 224] width 256 height 26
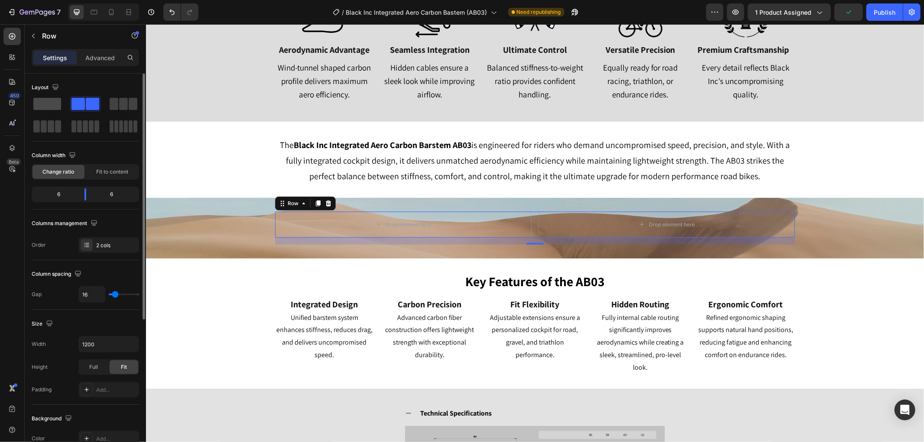
click at [45, 102] on span at bounding box center [47, 104] width 28 height 12
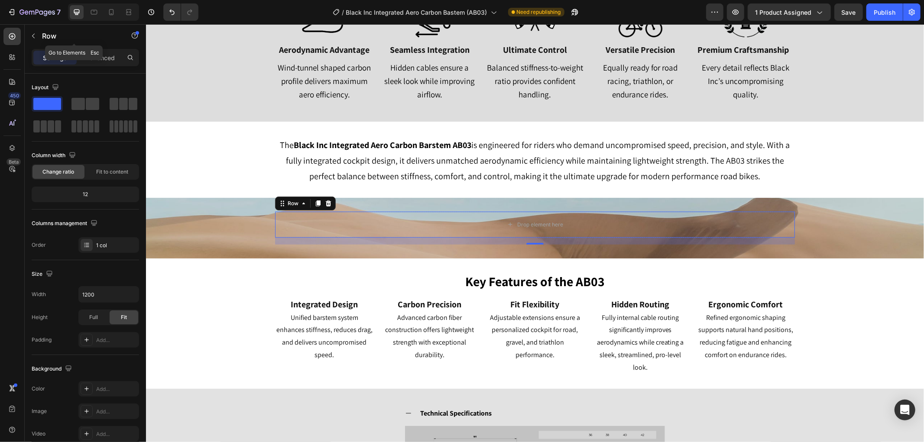
click at [29, 36] on button "button" at bounding box center [33, 36] width 14 height 14
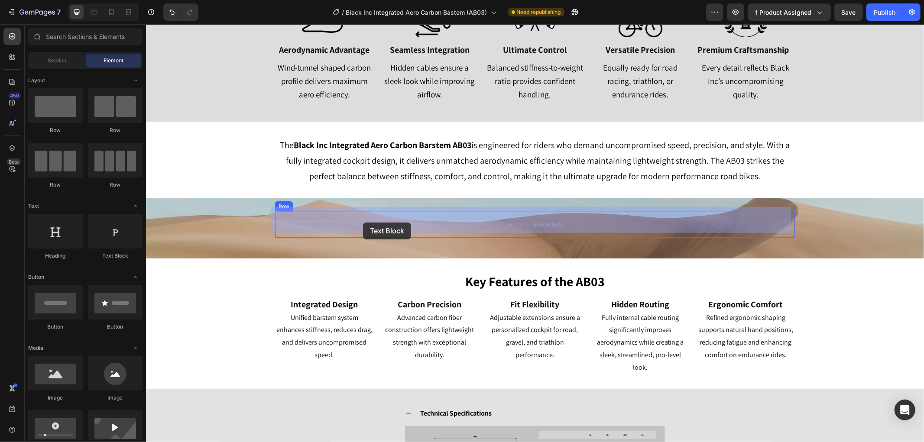
drag, startPoint x: 280, startPoint y: 259, endPoint x: 363, endPoint y: 222, distance: 90.6
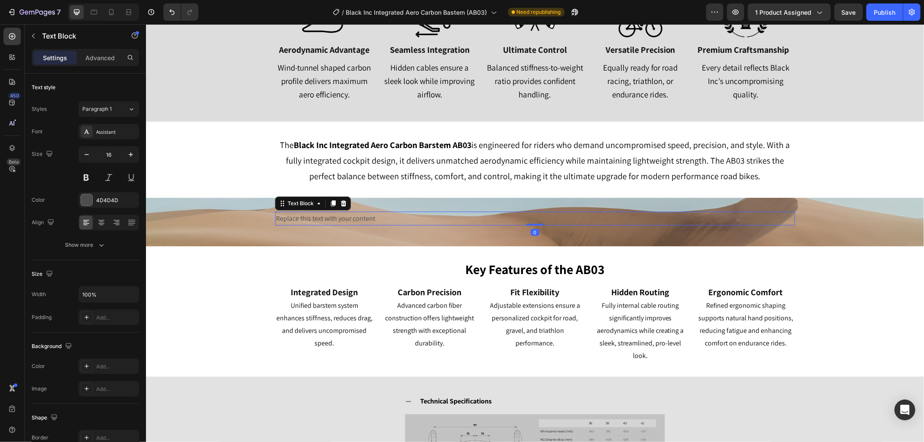
click at [363, 211] on div "Replace this text with your content" at bounding box center [535, 218] width 520 height 14
click at [363, 212] on p "Replace this text with your content" at bounding box center [535, 218] width 518 height 13
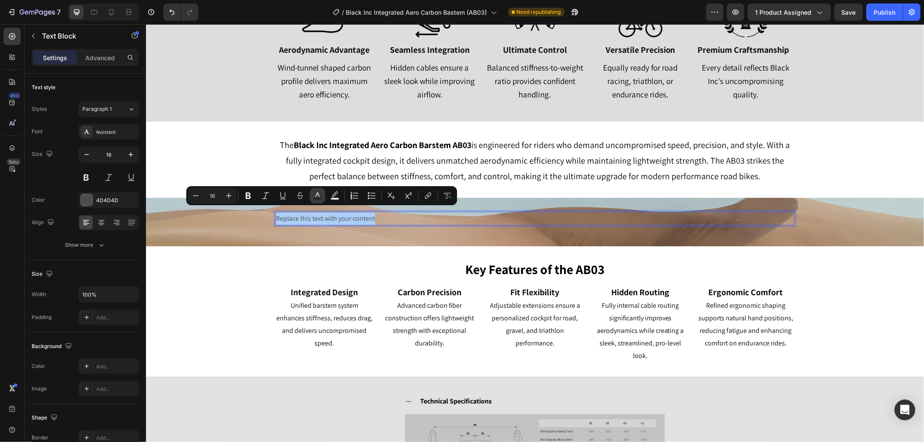
click at [318, 198] on rect "Editor contextual toolbar" at bounding box center [318, 199] width 8 height 2
type input "4D4D4D"
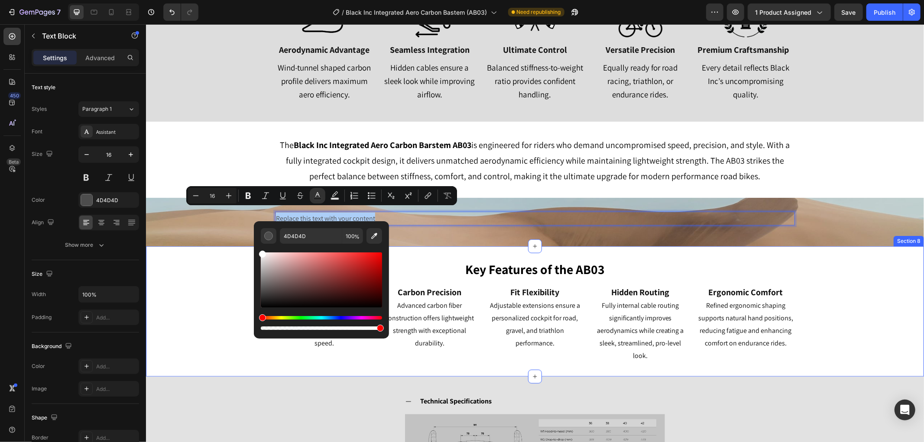
drag, startPoint x: 426, startPoint y: 294, endPoint x: 221, endPoint y: 236, distance: 213.5
type input "FFFFFF"
click at [201, 281] on div "Key Features of the AB03 Heading Row Integrated Design Heading Unified barstem …" at bounding box center [535, 311] width 778 height 103
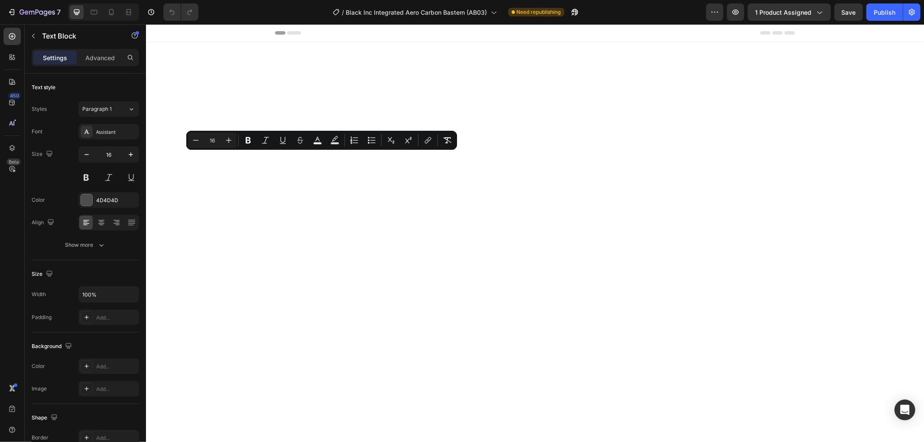
scroll to position [915, 0]
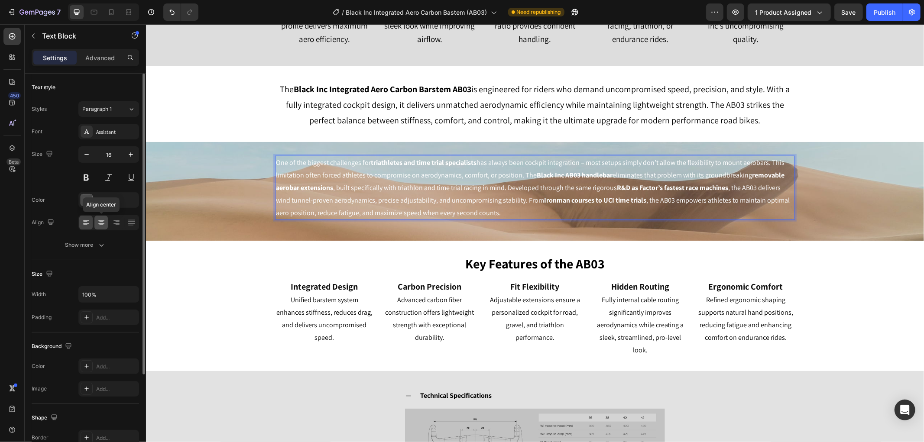
click at [102, 220] on icon at bounding box center [101, 220] width 6 height 1
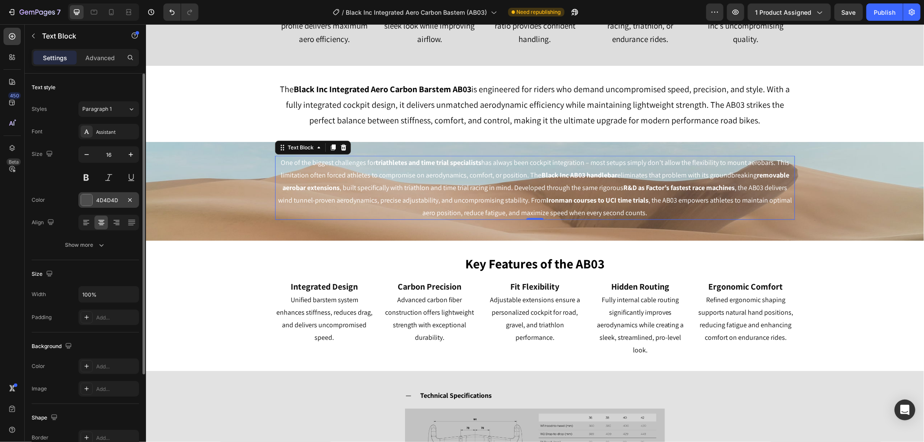
click at [87, 199] on div at bounding box center [86, 200] width 11 height 11
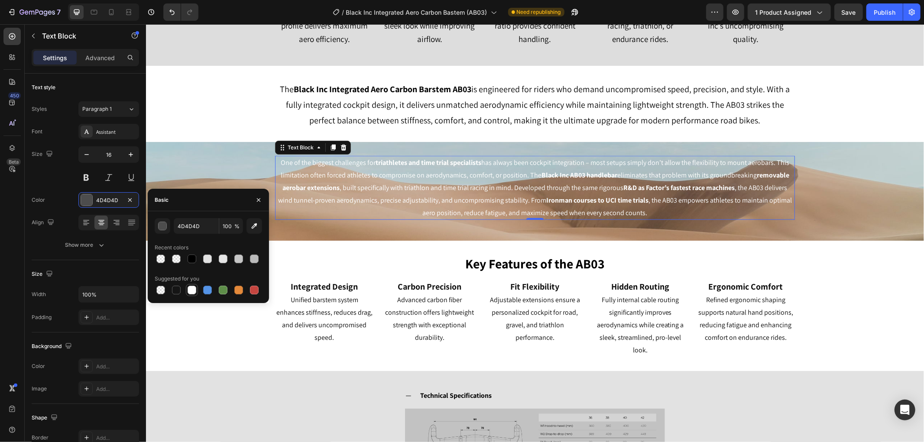
click at [195, 291] on div at bounding box center [192, 290] width 9 height 9
type input "FFFFFF"
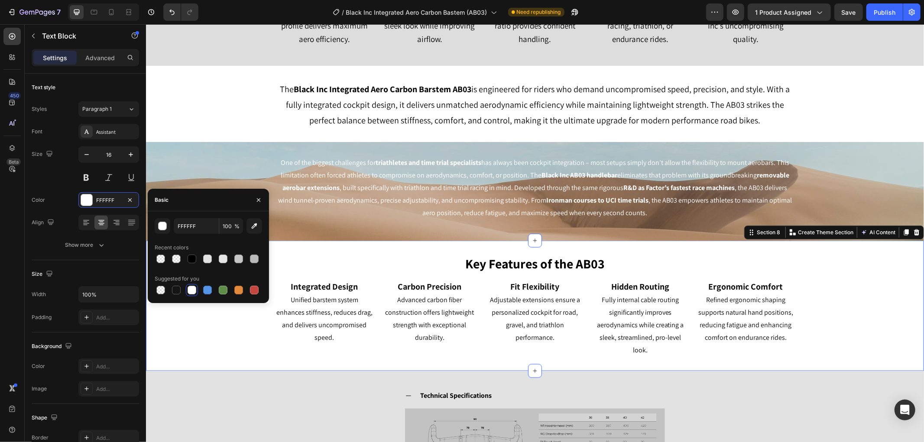
click at [198, 331] on div "Key Features of the AB03 Heading Row Integrated Design Heading Unified barstem …" at bounding box center [535, 305] width 778 height 103
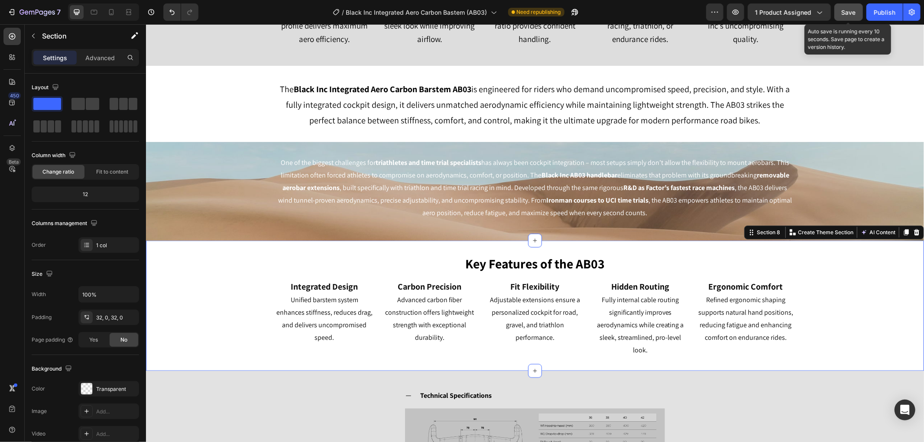
click at [847, 9] on span "Save" at bounding box center [849, 12] width 14 height 7
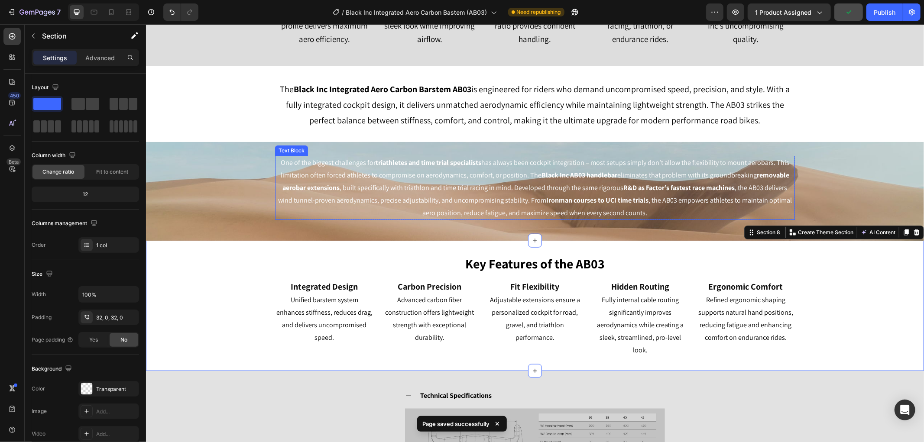
click at [597, 184] on span "One of the biggest challenges for triathletes and time trial specialists has al…" at bounding box center [535, 187] width 514 height 59
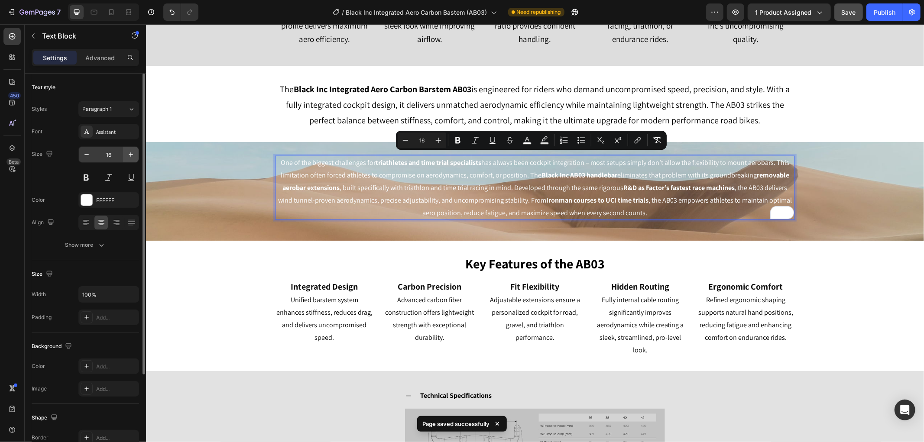
click at [127, 148] on button "button" at bounding box center [131, 155] width 16 height 16
click at [127, 149] on button "button" at bounding box center [131, 155] width 16 height 16
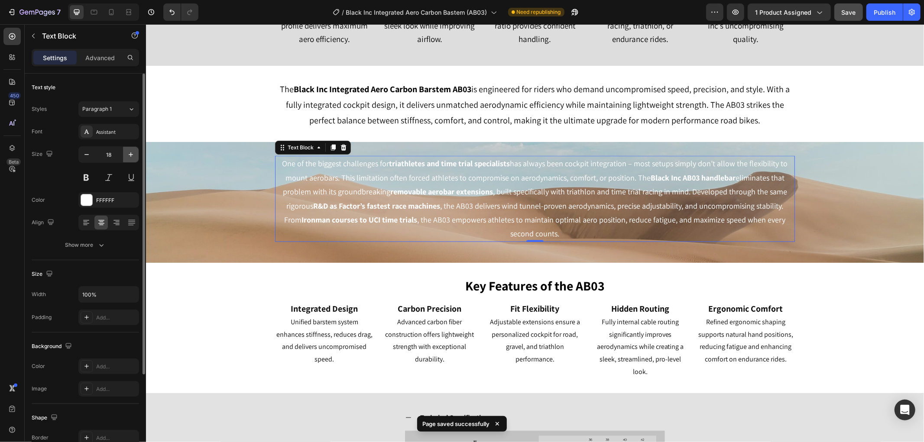
click at [127, 149] on button "button" at bounding box center [131, 155] width 16 height 16
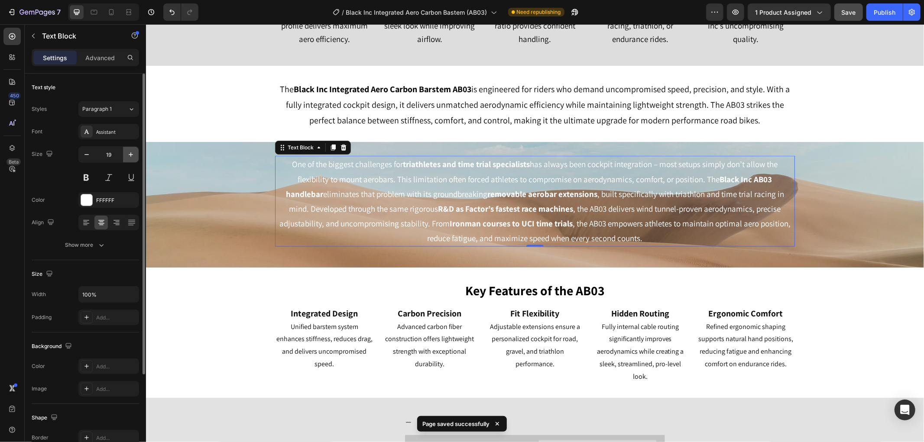
click at [130, 150] on icon "button" at bounding box center [131, 154] width 9 height 9
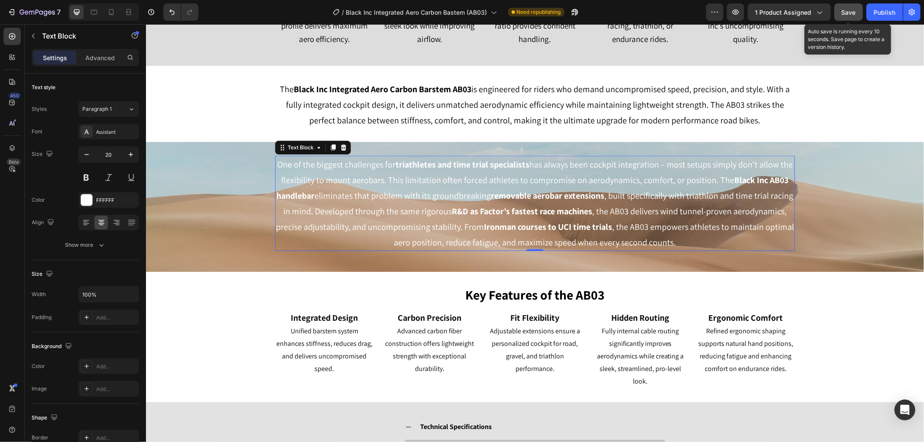
click at [840, 13] on button "Save" at bounding box center [848, 11] width 29 height 17
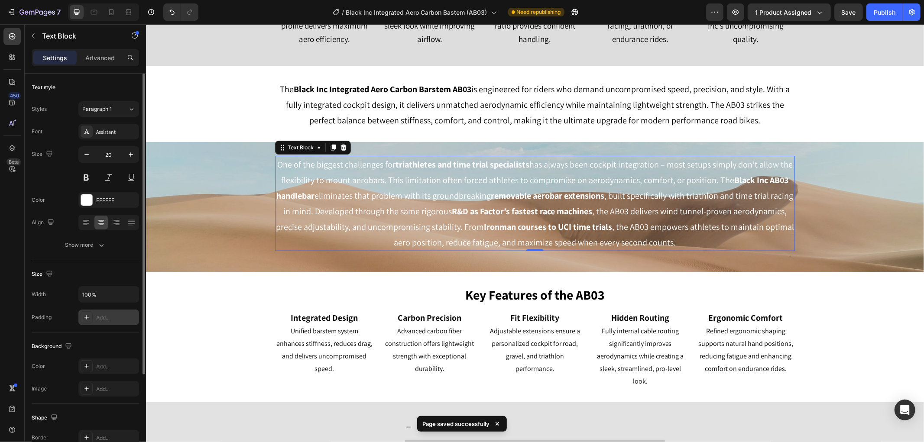
click at [93, 322] on div "Add..." at bounding box center [108, 318] width 61 height 16
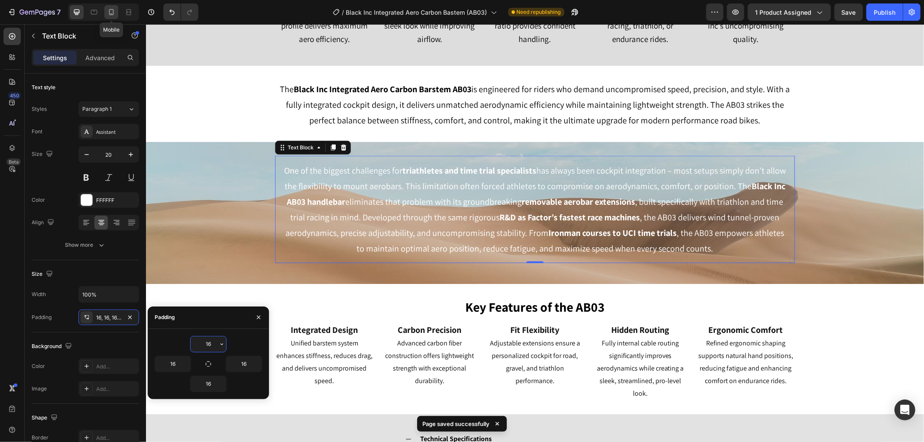
click at [111, 8] on icon at bounding box center [111, 12] width 9 height 9
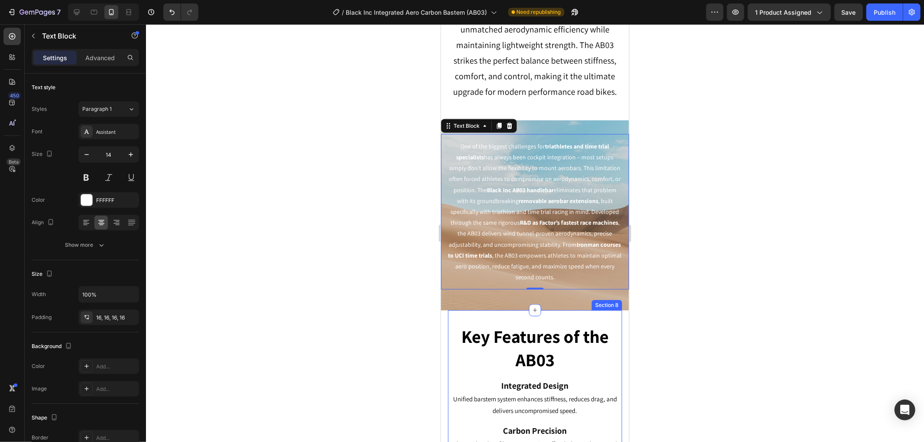
scroll to position [858, 0]
click at [77, 15] on icon at bounding box center [76, 12] width 9 height 9
type input "20"
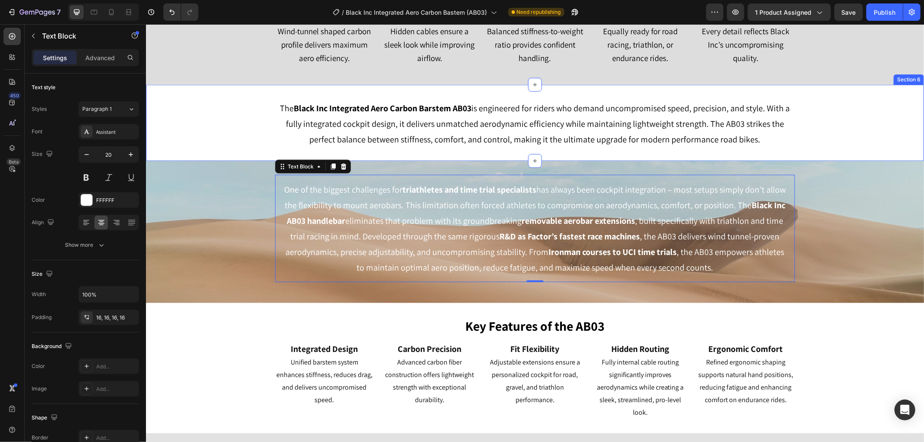
scroll to position [819, 0]
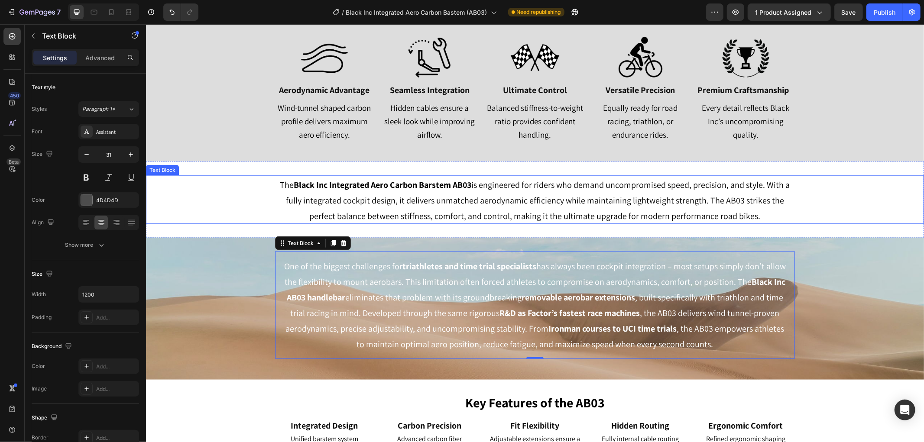
click at [240, 211] on div "The Black Inc Integrated Aero Carbon Barstem AB03 is engineered for riders who …" at bounding box center [535, 199] width 778 height 49
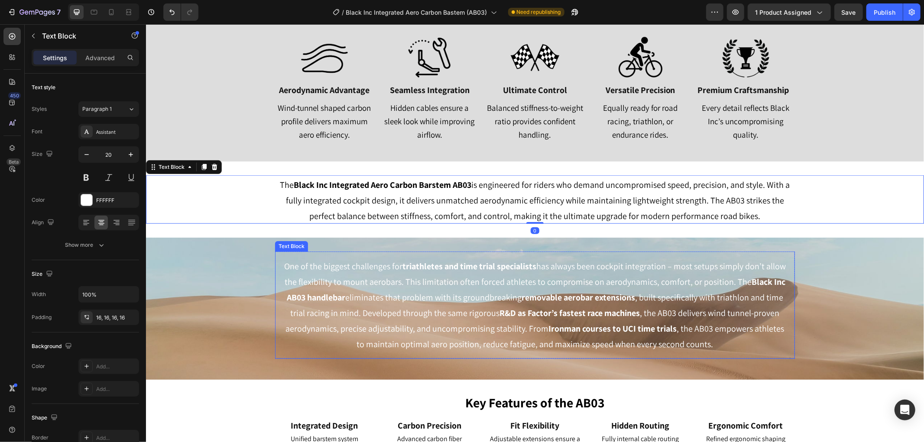
click at [300, 298] on p "One of the biggest challenges for triathletes and time trial specialists has al…" at bounding box center [535, 305] width 506 height 94
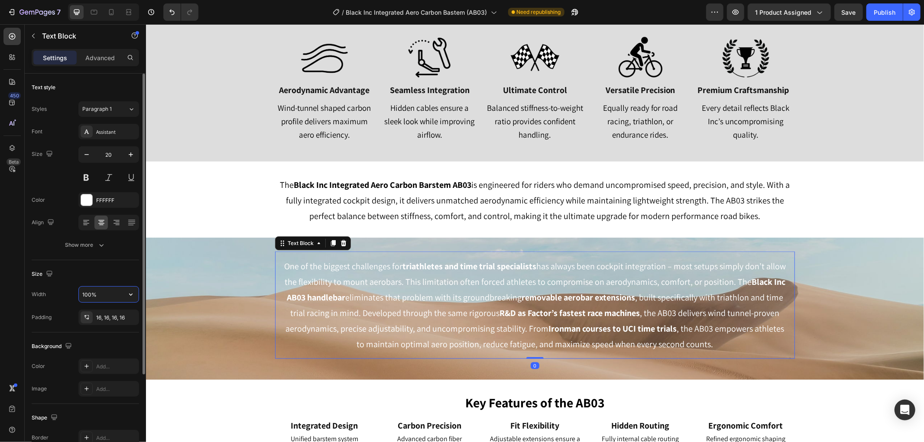
click at [119, 293] on input "100%" at bounding box center [109, 295] width 60 height 16
click at [132, 295] on icon "button" at bounding box center [131, 294] width 9 height 9
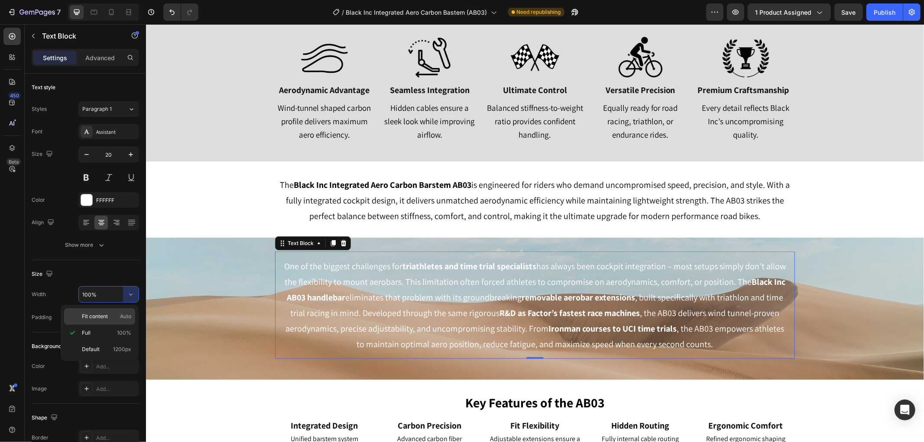
click at [114, 314] on p "Fit content Auto" at bounding box center [106, 317] width 49 height 8
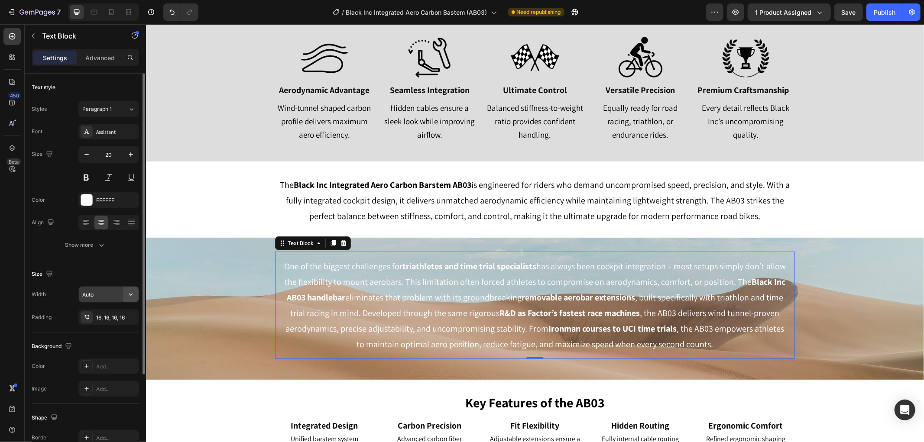
click at [130, 291] on icon "button" at bounding box center [131, 294] width 9 height 9
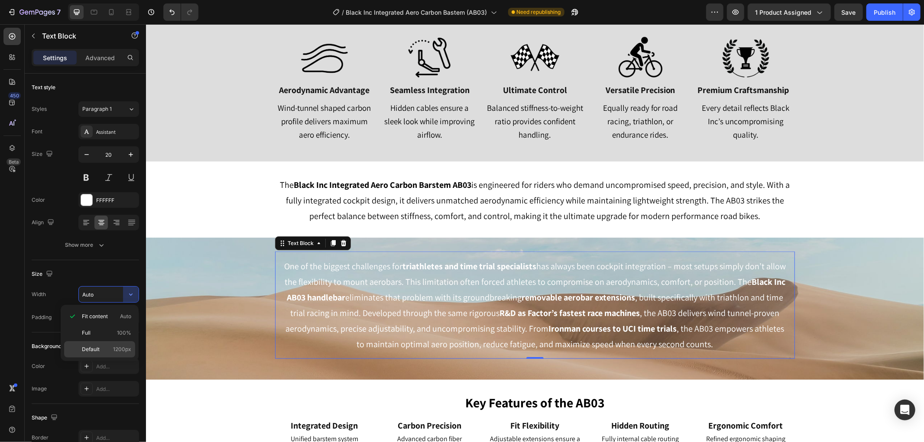
click at [117, 350] on span "1200px" at bounding box center [122, 350] width 18 height 8
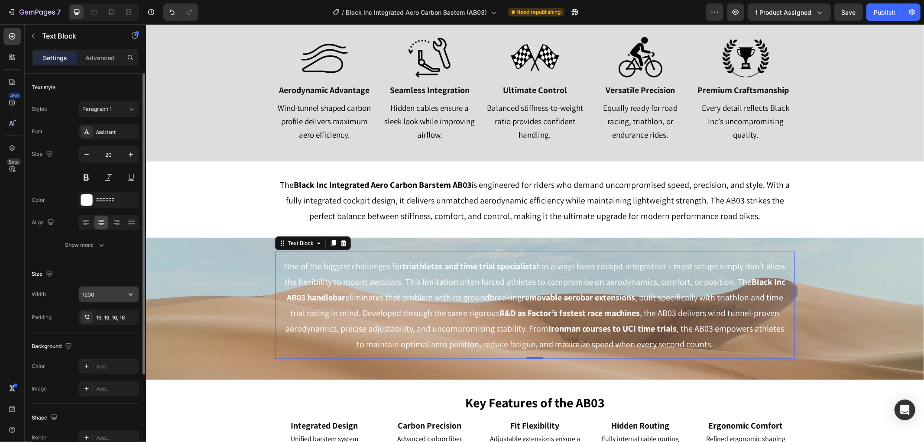
click at [91, 295] on input "1200" at bounding box center [109, 295] width 60 height 16
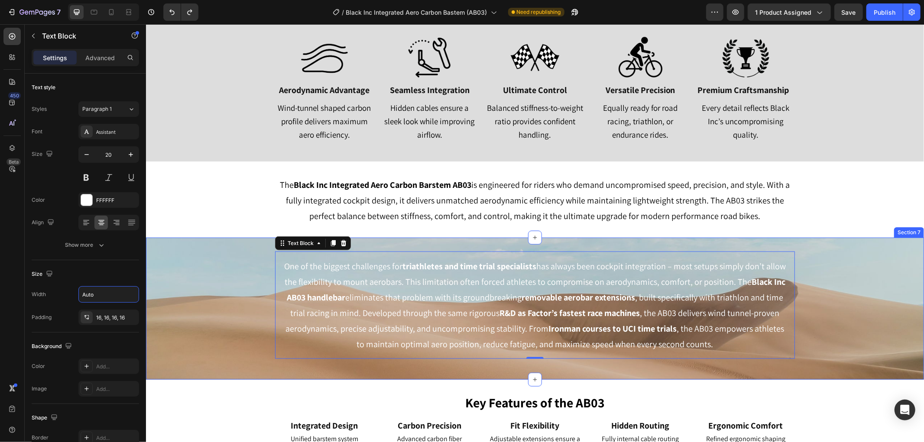
scroll to position [915, 0]
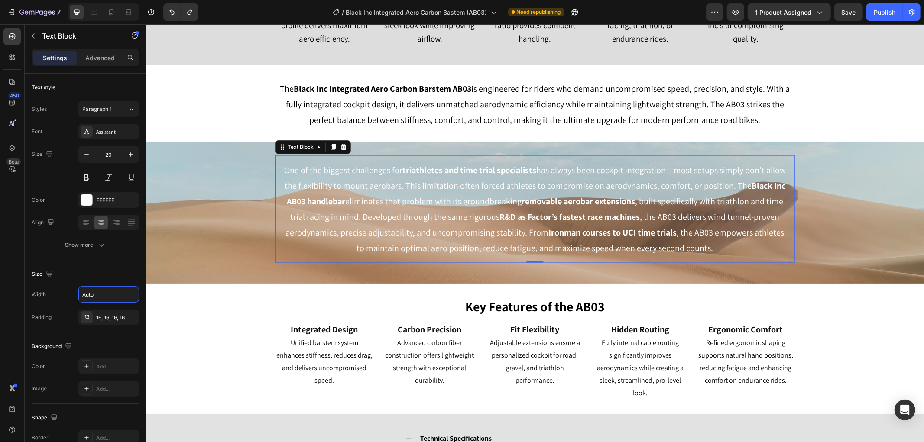
type input "Auto"
click at [263, 212] on div "One of the biggest challenges for triathletes and time trial specialists has al…" at bounding box center [535, 212] width 778 height 114
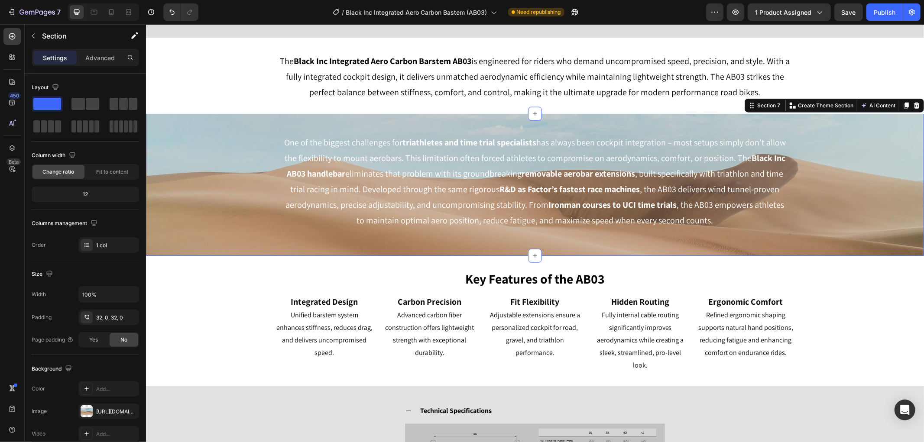
scroll to position [963, 0]
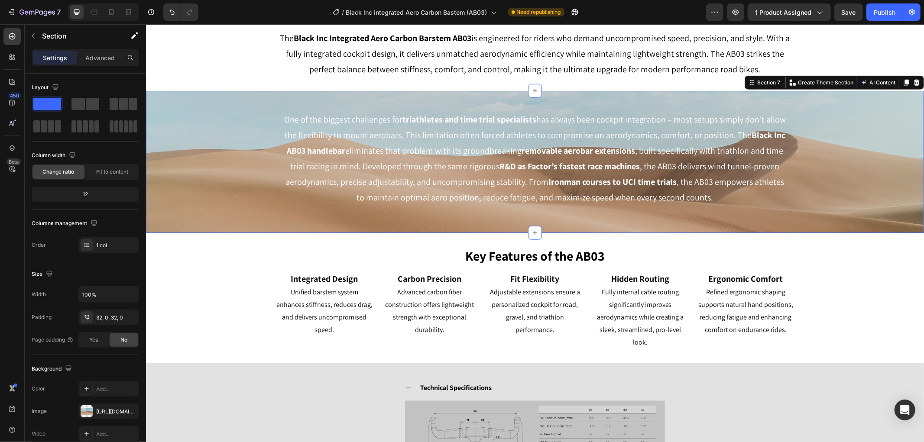
click at [239, 159] on div "One of the biggest challenges for triathletes and time trial specialists has al…" at bounding box center [535, 161] width 778 height 114
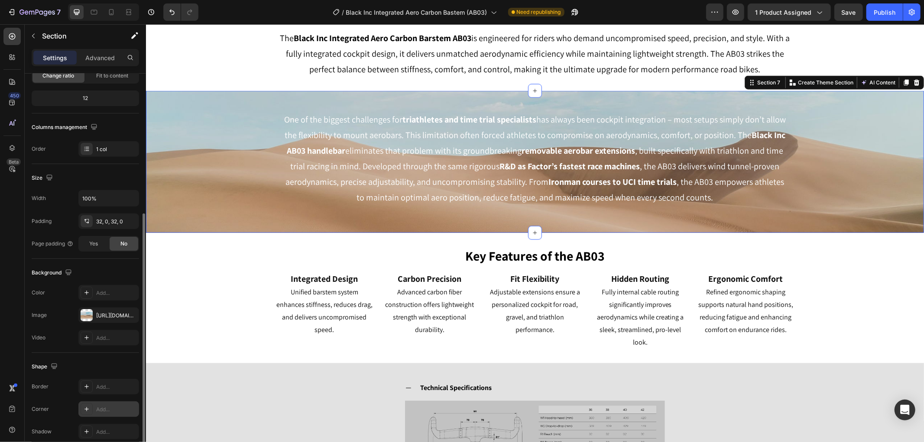
scroll to position [135, 0]
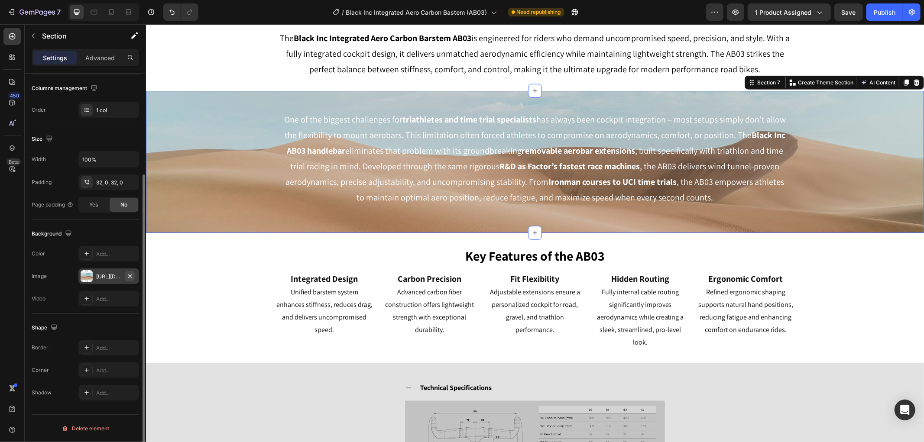
click at [130, 272] on button "button" at bounding box center [130, 276] width 10 height 10
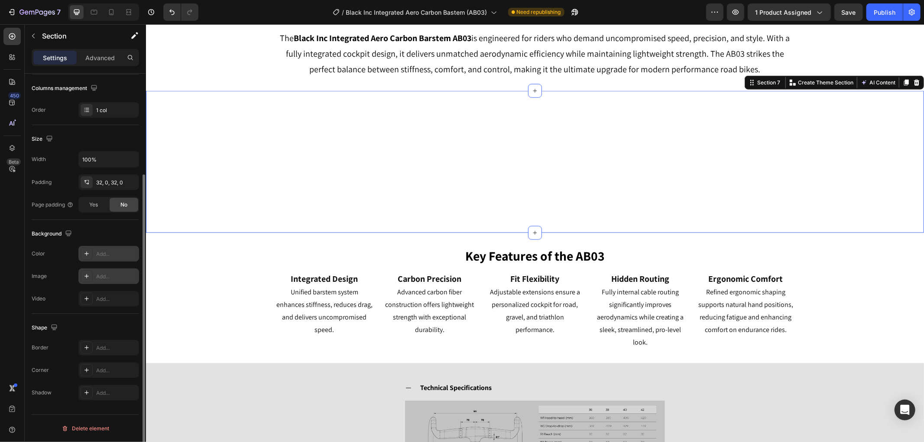
click at [98, 250] on div "Add..." at bounding box center [108, 254] width 61 height 16
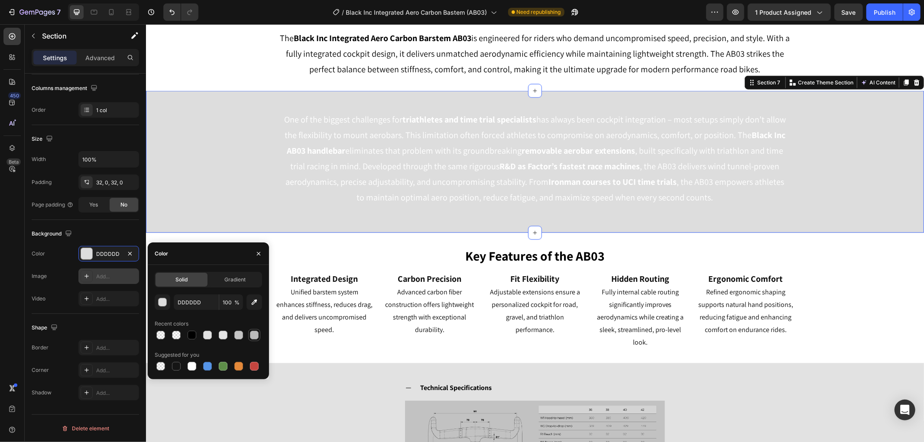
click at [253, 334] on div at bounding box center [254, 335] width 9 height 9
type input "BABABA"
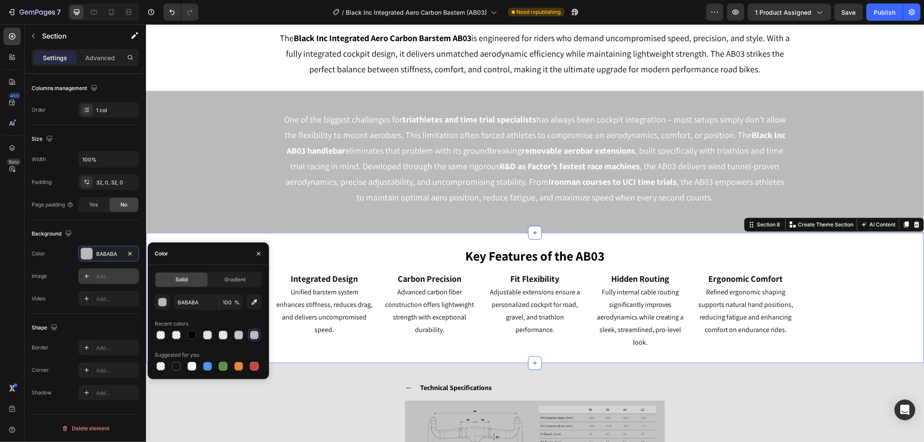
click at [371, 341] on div "Key Features of the AB03 Heading Row Integrated Design Heading Unified barstem …" at bounding box center [535, 298] width 778 height 130
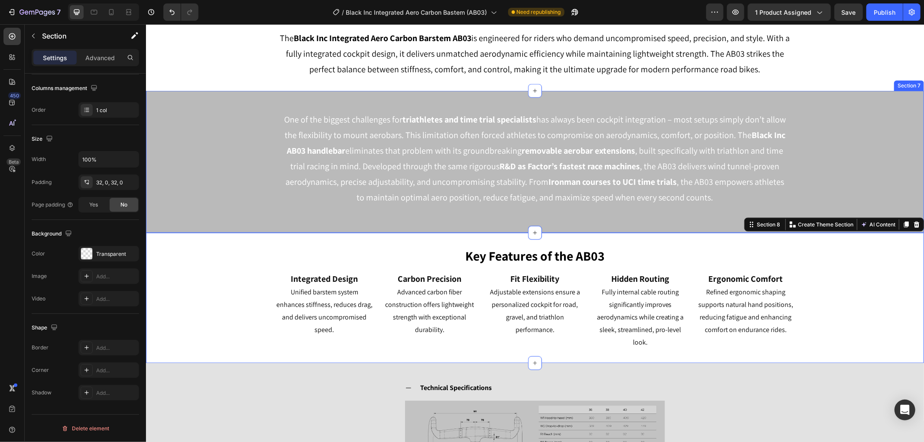
click at [214, 181] on div "One of the biggest challenges for triathletes and time trial specialists has al…" at bounding box center [535, 161] width 778 height 114
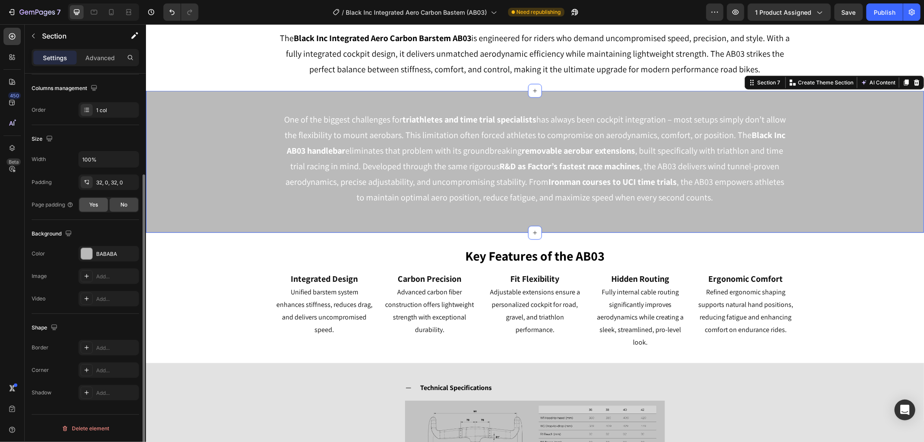
click at [88, 208] on div "Yes" at bounding box center [93, 205] width 29 height 14
click at [125, 201] on span "No" at bounding box center [123, 205] width 7 height 8
click at [182, 187] on div "One of the biggest challenges for triathletes and time trial specialists has al…" at bounding box center [535, 161] width 778 height 114
click at [87, 254] on div at bounding box center [86, 253] width 11 height 11
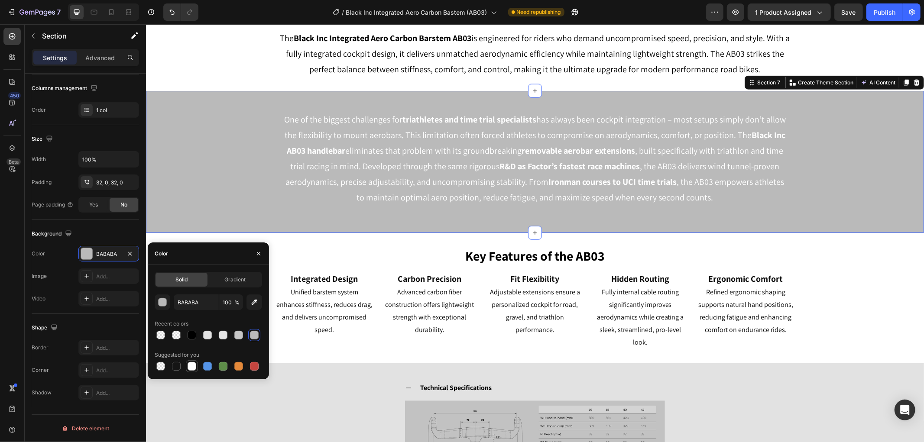
click at [193, 368] on div at bounding box center [192, 366] width 9 height 9
click at [130, 254] on icon "button" at bounding box center [129, 253] width 3 height 3
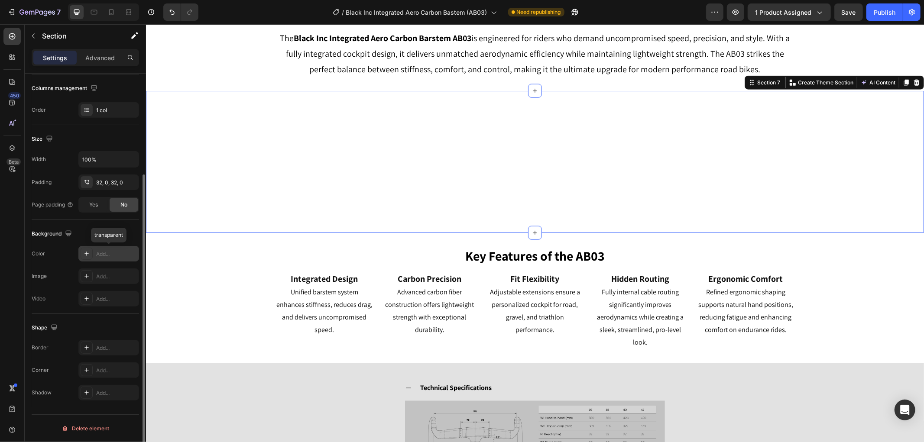
click at [99, 254] on div "Add..." at bounding box center [116, 254] width 41 height 8
type input "DDDDDD"
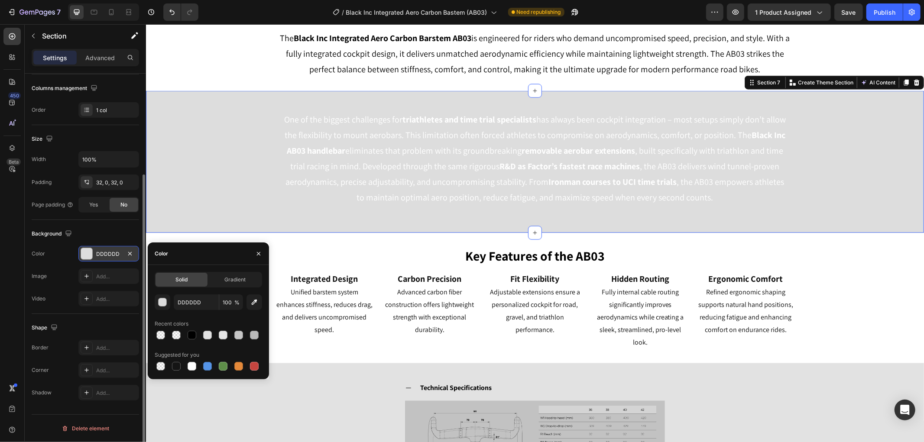
click at [47, 265] on div "The changes might be hidden by the video. Color DDDDDD Image Add... Video Add..." at bounding box center [85, 276] width 107 height 61
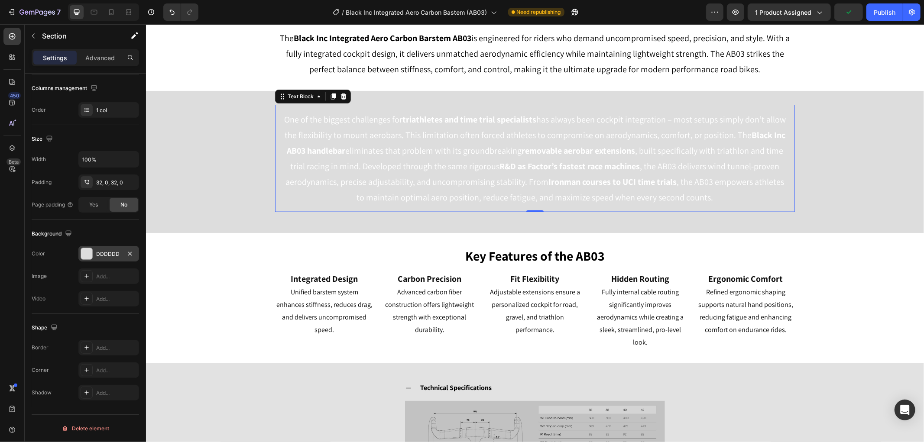
click at [330, 171] on p "One of the biggest challenges for triathletes and time trial specialists has al…" at bounding box center [535, 158] width 506 height 94
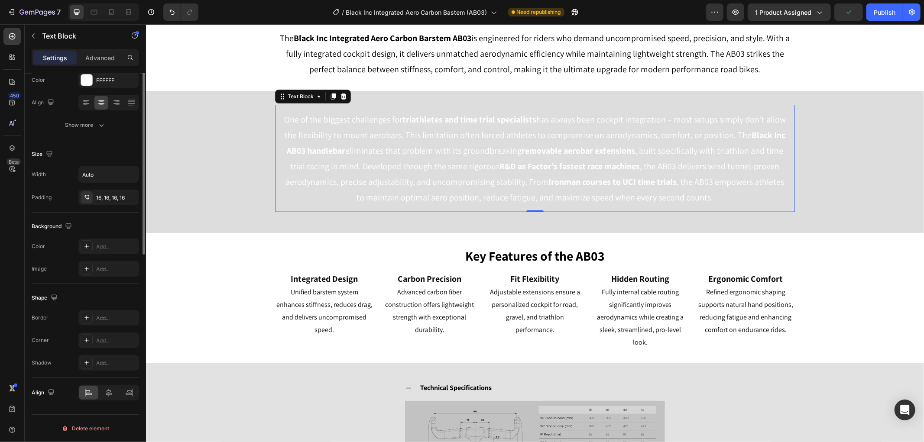
scroll to position [0, 0]
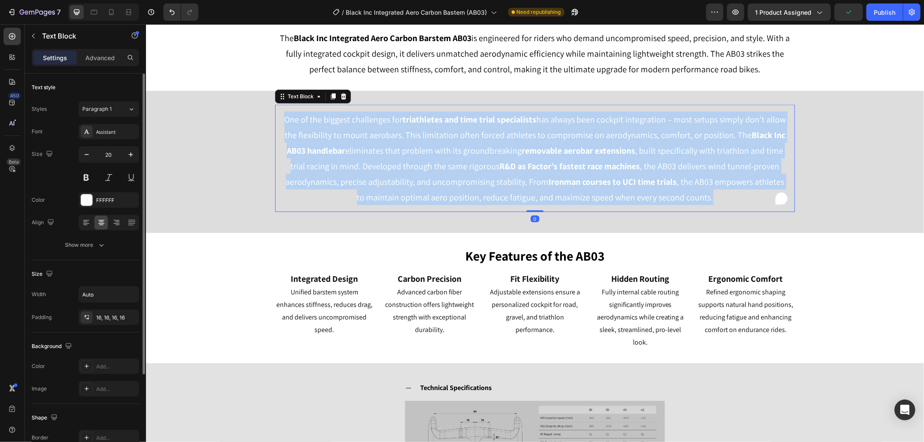
click at [330, 171] on p "One of the biggest challenges for triathletes and time trial specialists has al…" at bounding box center [535, 158] width 506 height 94
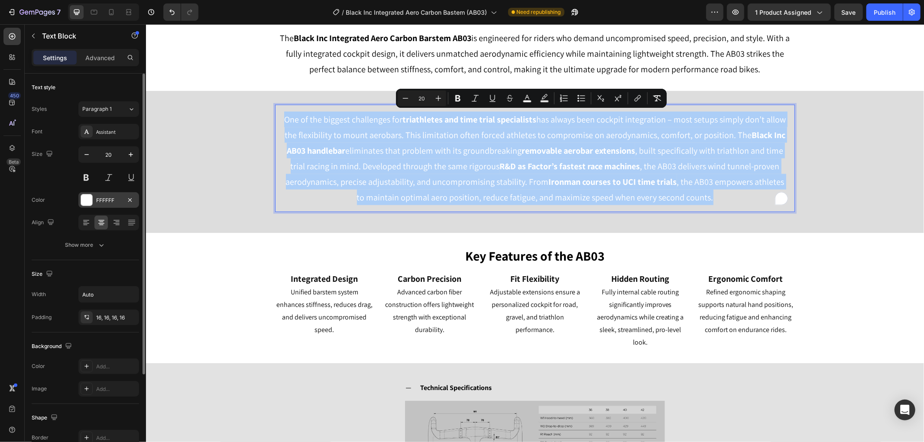
click at [84, 197] on div at bounding box center [86, 200] width 11 height 11
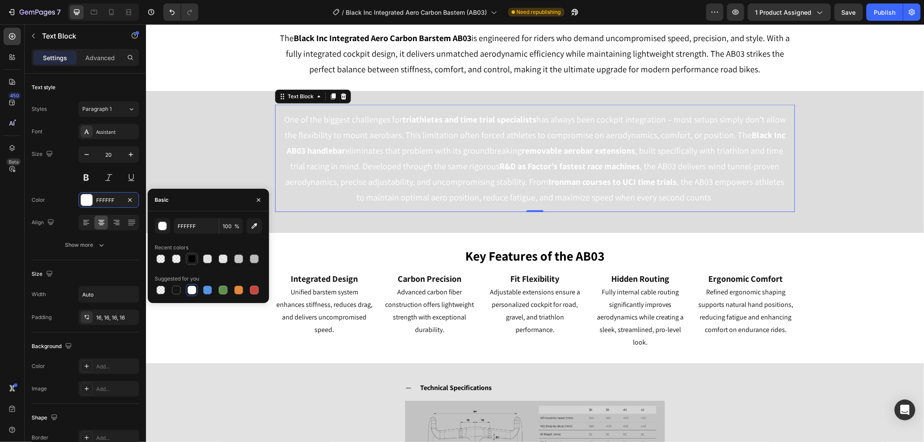
click at [194, 256] on div at bounding box center [192, 259] width 9 height 9
type input "000000"
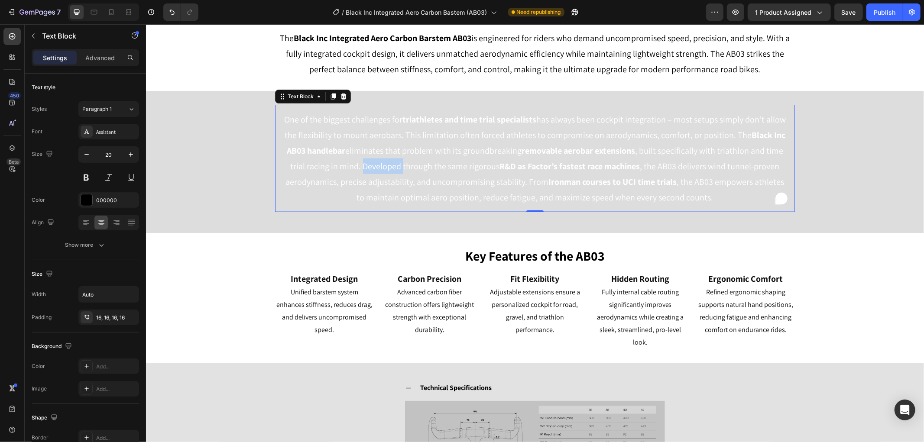
click at [376, 160] on span "One of the biggest challenges for triathletes and time trial specialists has al…" at bounding box center [535, 158] width 502 height 89
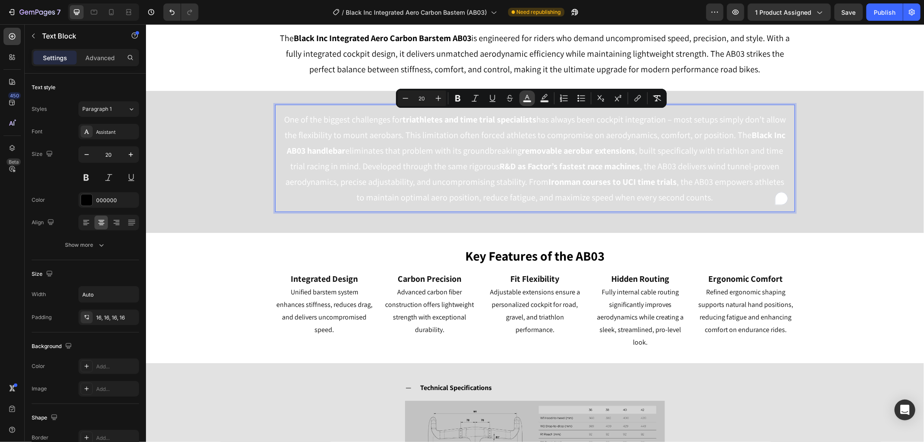
click at [530, 96] on icon "Editor contextual toolbar" at bounding box center [527, 98] width 9 height 9
type input "FFFFFF"
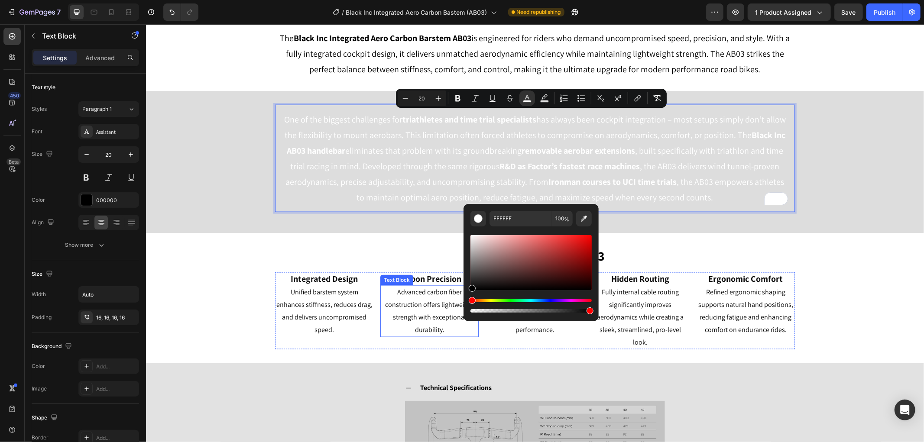
type input "000000"
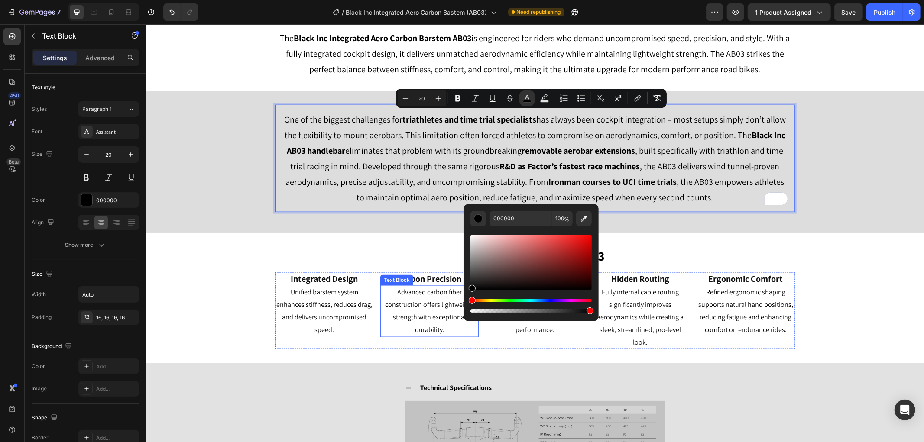
drag, startPoint x: 632, startPoint y: 296, endPoint x: 446, endPoint y: 316, distance: 187.0
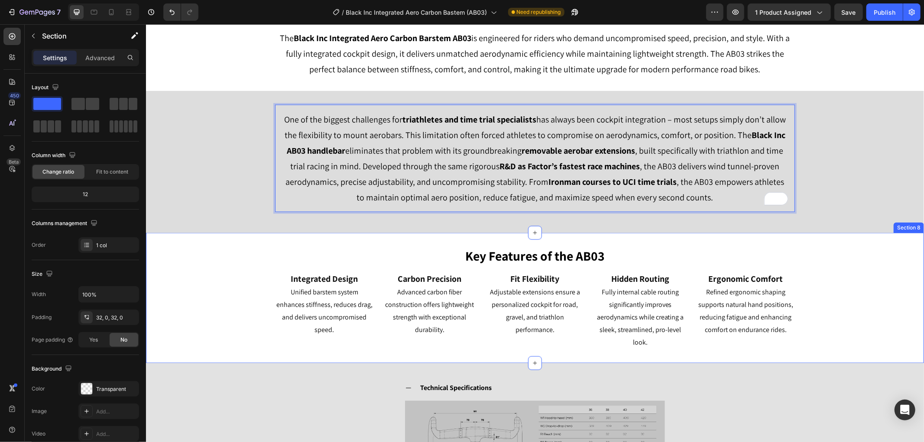
click at [225, 294] on div "Key Features of the AB03 Heading Row Integrated Design Heading Unified barstem …" at bounding box center [535, 298] width 778 height 103
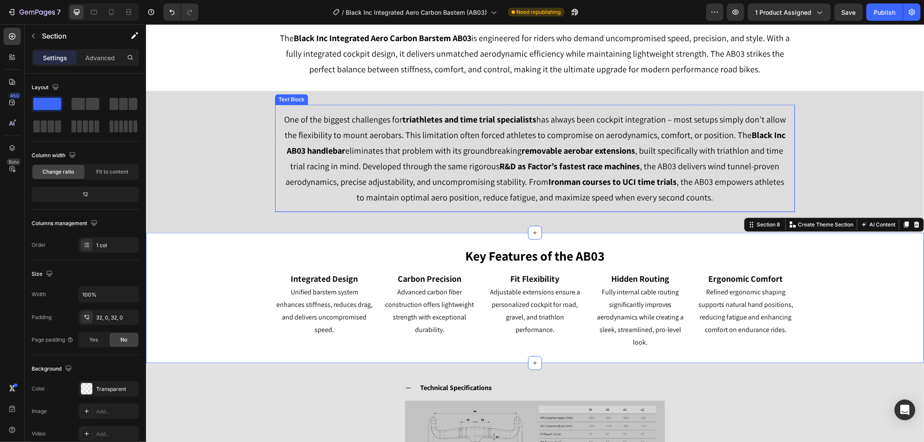
click at [284, 116] on span "One of the biggest challenges for triathletes and time trial specialists has al…" at bounding box center [535, 158] width 502 height 89
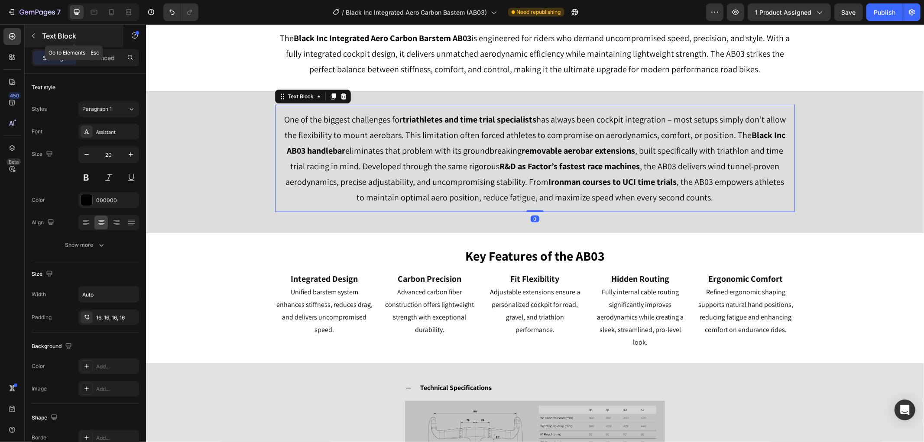
click at [32, 29] on button "button" at bounding box center [33, 36] width 14 height 14
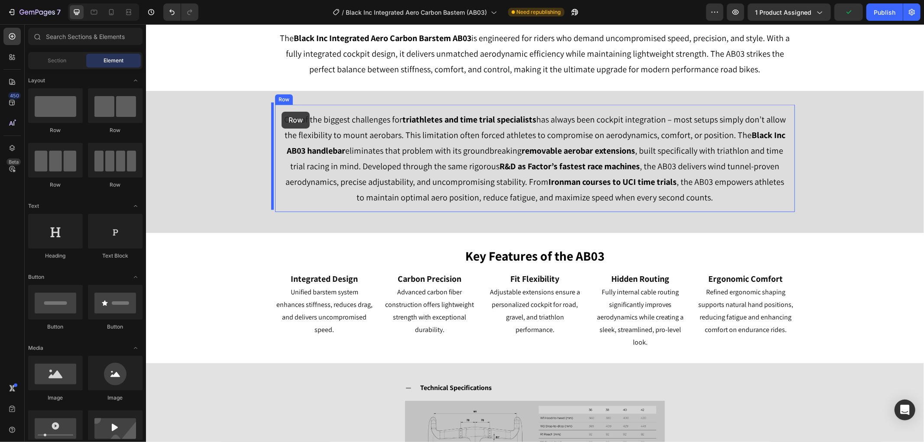
drag, startPoint x: 252, startPoint y: 130, endPoint x: 281, endPoint y: 111, distance: 35.1
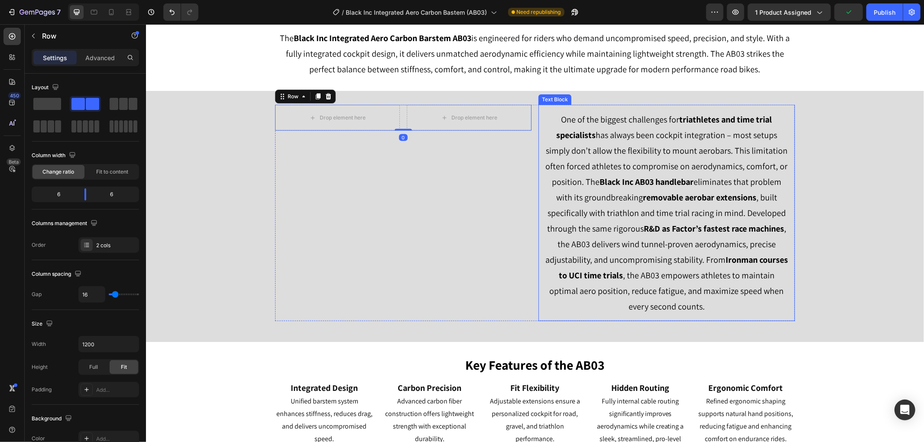
click at [590, 176] on span "One of the biggest challenges for triathletes and time trial specialists has al…" at bounding box center [666, 213] width 243 height 198
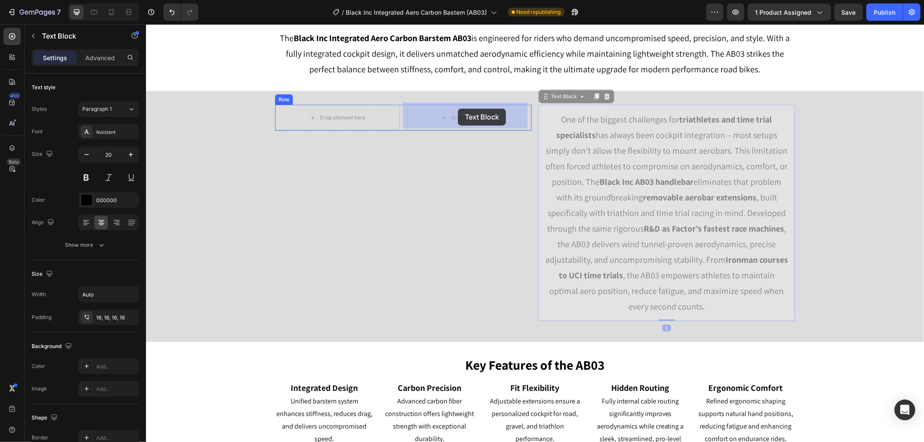
drag, startPoint x: 506, startPoint y: 98, endPoint x: 466, endPoint y: 104, distance: 40.8
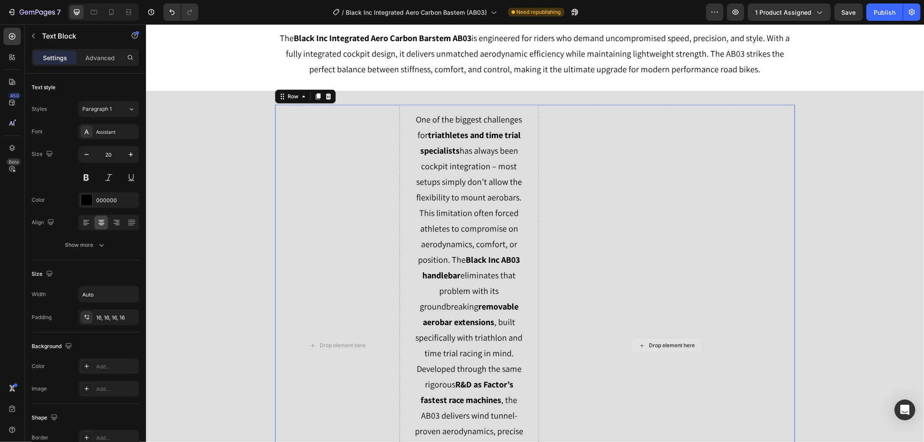
click at [600, 123] on div "Drop element here" at bounding box center [666, 345] width 256 height 482
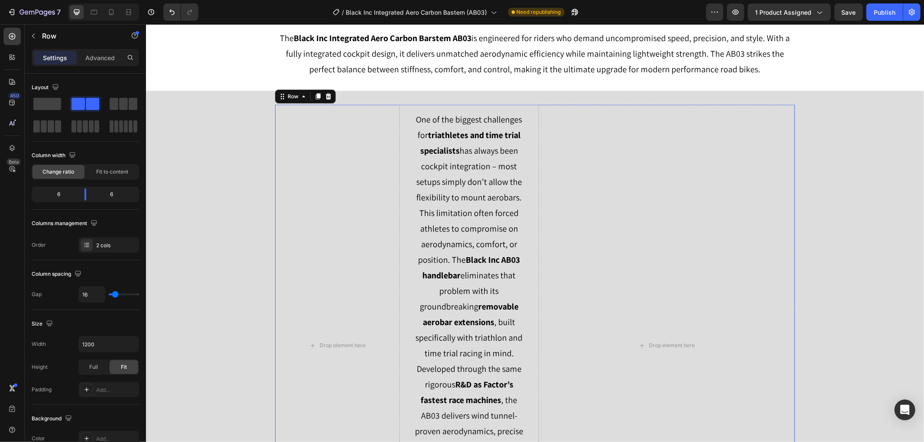
click at [533, 104] on div "Drop element here One of the biggest challenges for triathletes and time trial …" at bounding box center [535, 345] width 520 height 482
click at [532, 113] on div "Drop element here One of the biggest challenges for triathletes and time trial …" at bounding box center [535, 345] width 520 height 482
click at [591, 172] on div "Drop element here" at bounding box center [666, 345] width 256 height 482
click at [860, 171] on div "Drop element here One of the biggest challenges for triathletes and time trial …" at bounding box center [535, 348] width 778 height 489
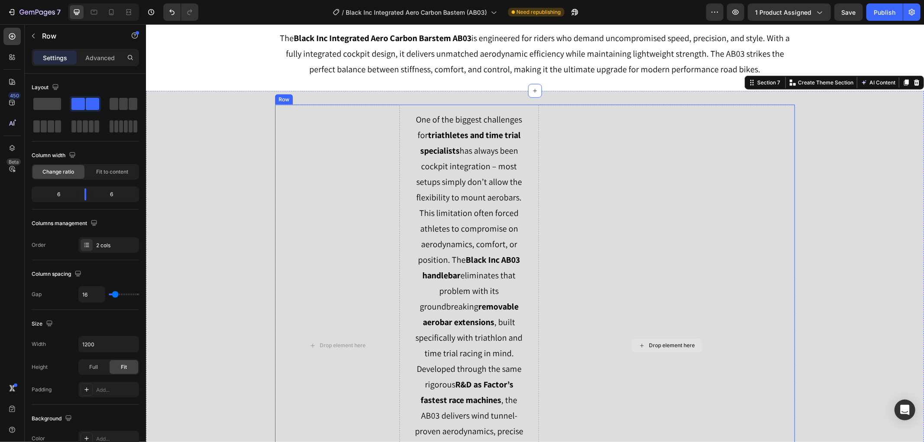
click at [781, 142] on div "Drop element here" at bounding box center [666, 345] width 256 height 482
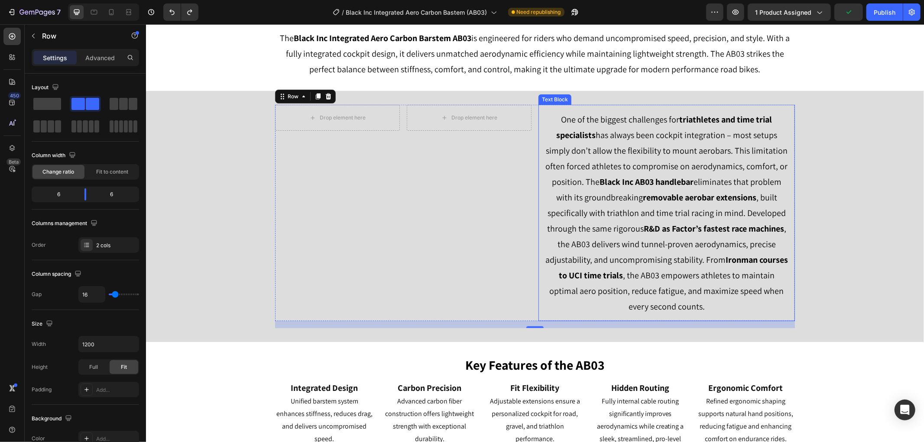
click at [574, 142] on span "One of the biggest challenges for triathletes and time trial specialists has al…" at bounding box center [666, 213] width 243 height 198
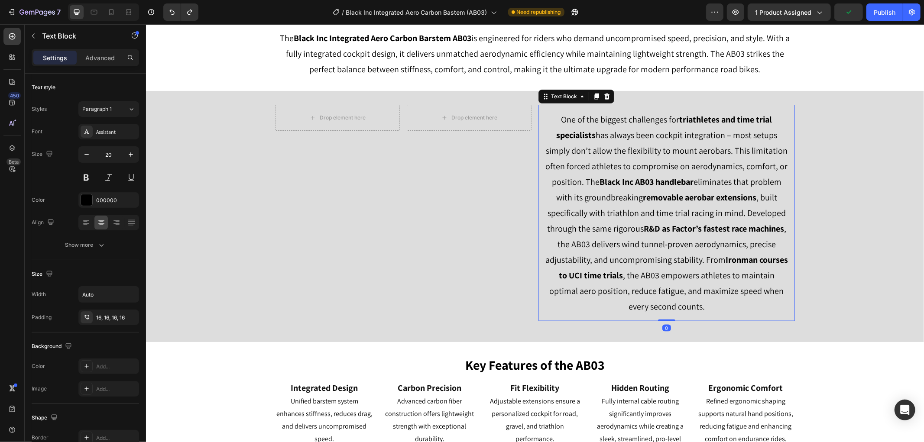
click at [574, 143] on span "One of the biggest challenges for triathletes and time trial specialists has al…" at bounding box center [666, 213] width 243 height 198
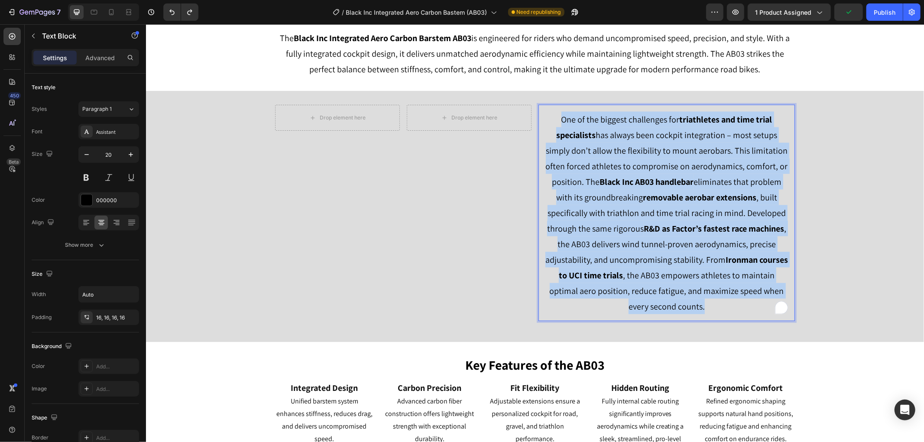
click at [574, 143] on span "One of the biggest challenges for triathletes and time trial specialists has al…" at bounding box center [666, 213] width 243 height 198
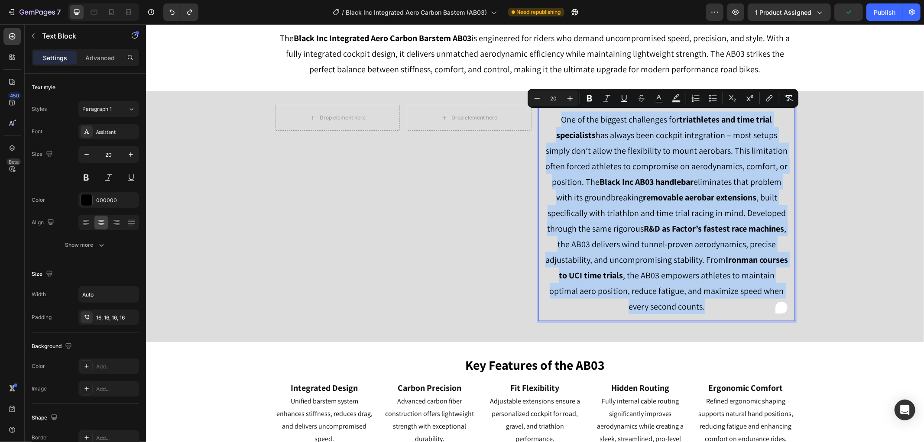
copy span "One of the biggest challenges for triathletes and time trial specialists has al…"
click at [702, 176] on span "One of the biggest challenges for triathletes and time trial specialists has al…" at bounding box center [666, 213] width 243 height 198
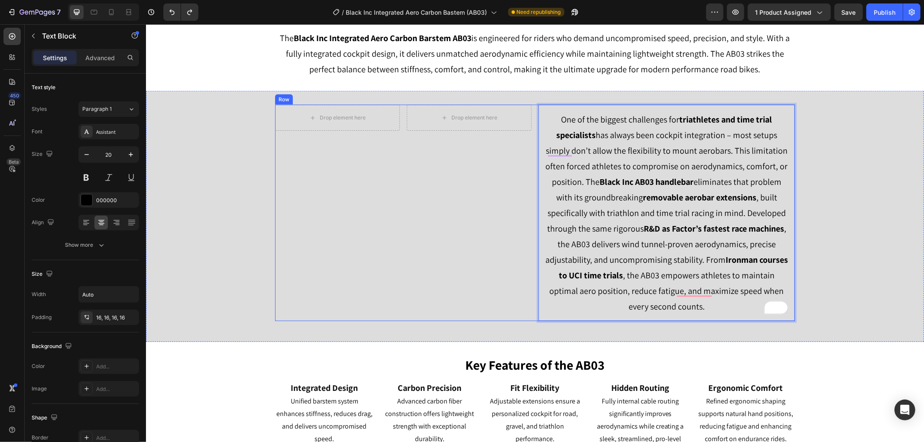
click at [453, 184] on div "Drop element here Drop element here Row" at bounding box center [403, 212] width 256 height 217
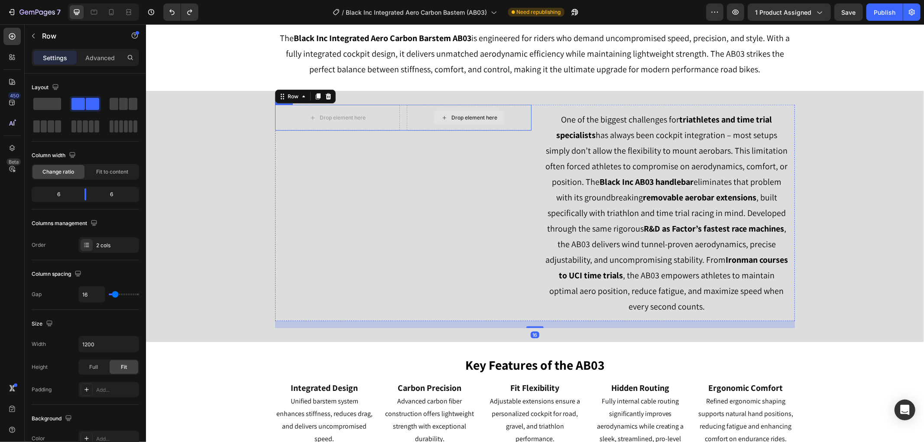
click at [478, 120] on div "Drop element here" at bounding box center [469, 117] width 70 height 14
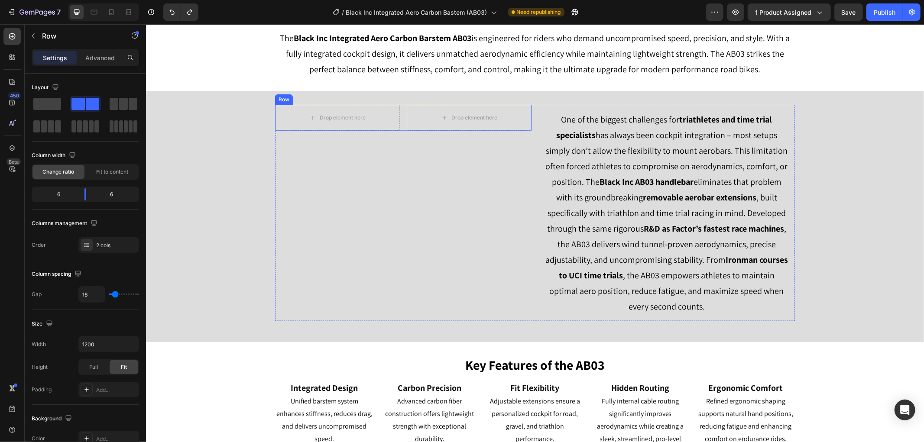
click at [401, 118] on div "Drop element here Drop element here Row" at bounding box center [403, 117] width 256 height 26
click at [325, 96] on icon at bounding box center [328, 96] width 6 height 6
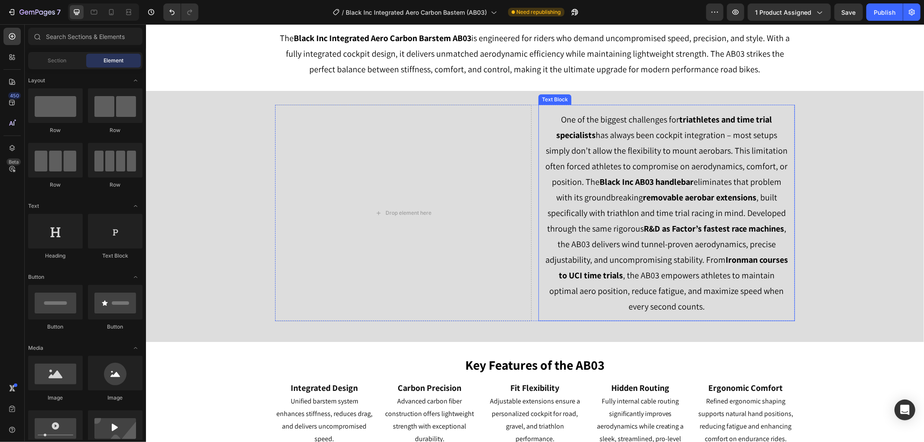
click at [538, 145] on div "One of the biggest challenges for triathletes and time trial specialists has al…" at bounding box center [666, 212] width 256 height 217
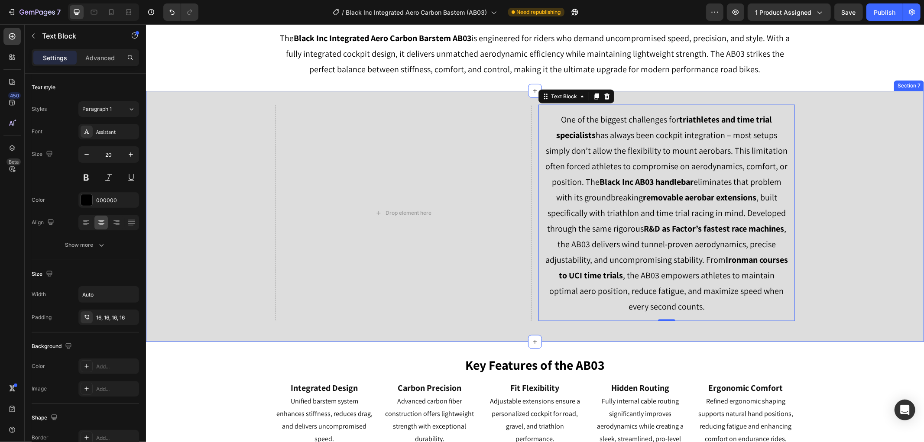
click at [231, 169] on div "Drop element here One of the biggest challenges for triathletes and time trial …" at bounding box center [535, 216] width 778 height 224
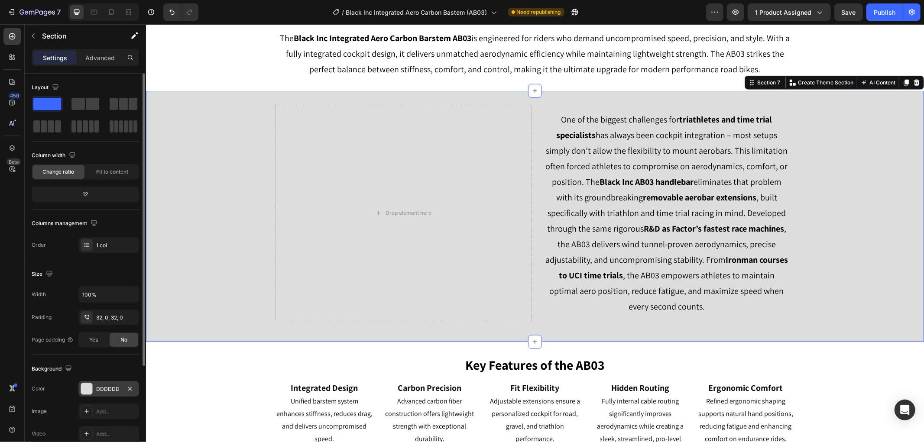
scroll to position [135, 0]
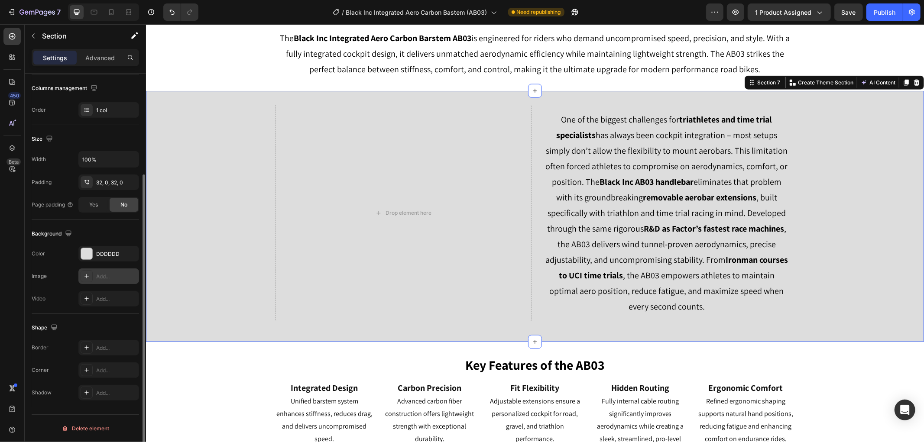
click at [93, 274] on div "Add..." at bounding box center [108, 277] width 61 height 16
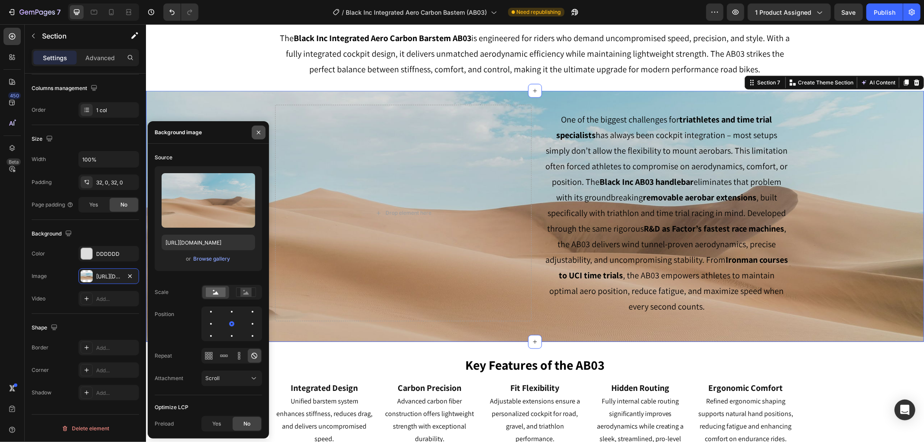
click at [260, 133] on icon "button" at bounding box center [258, 132] width 7 height 7
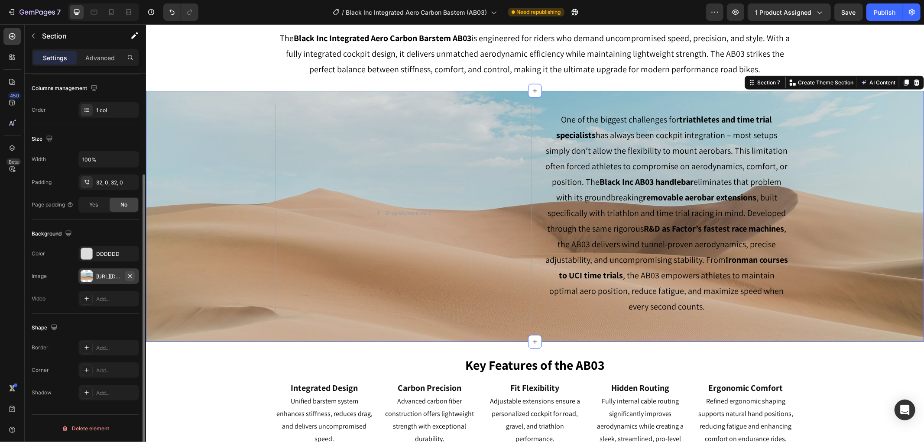
click at [133, 278] on icon "button" at bounding box center [130, 276] width 7 height 7
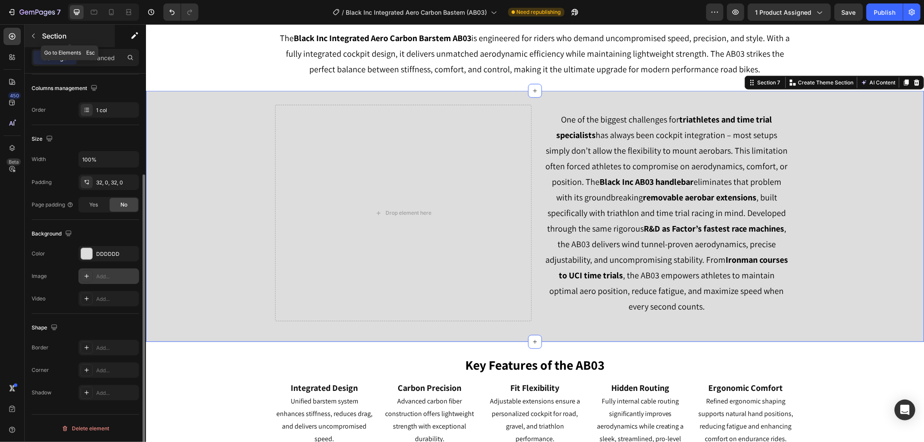
click at [35, 35] on icon "button" at bounding box center [33, 35] width 7 height 7
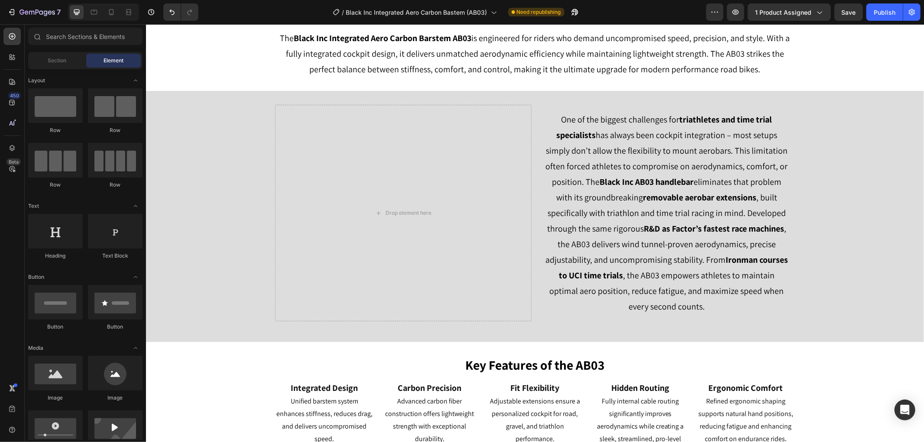
scroll to position [96, 0]
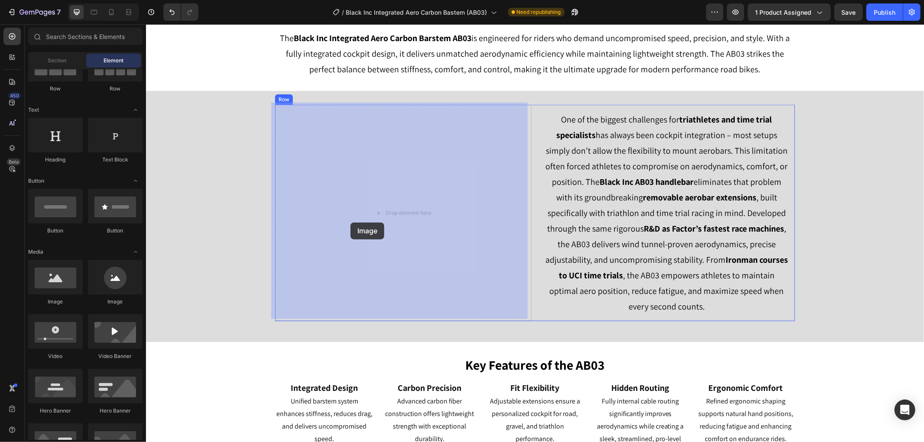
drag, startPoint x: 195, startPoint y: 308, endPoint x: 257, endPoint y: 238, distance: 93.3
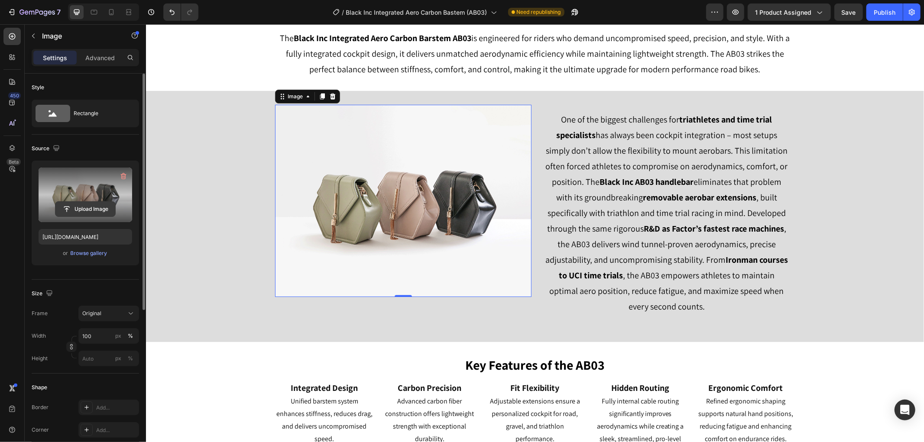
click at [85, 214] on input "file" at bounding box center [85, 209] width 60 height 15
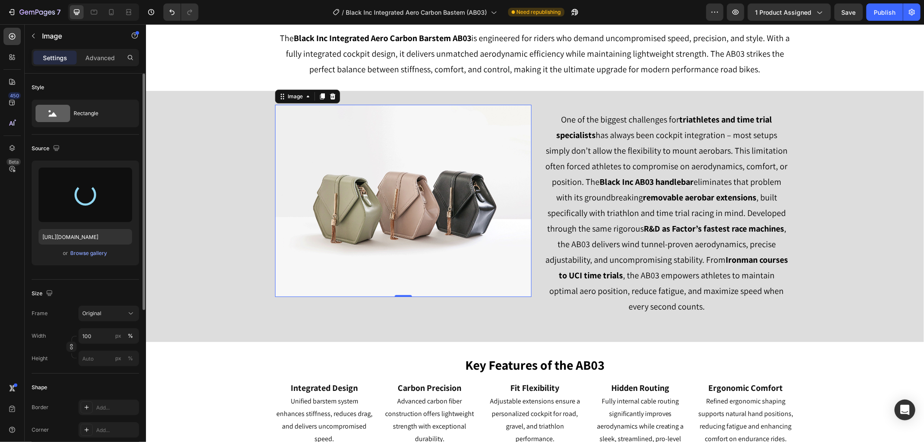
type input "[URL][DOMAIN_NAME]"
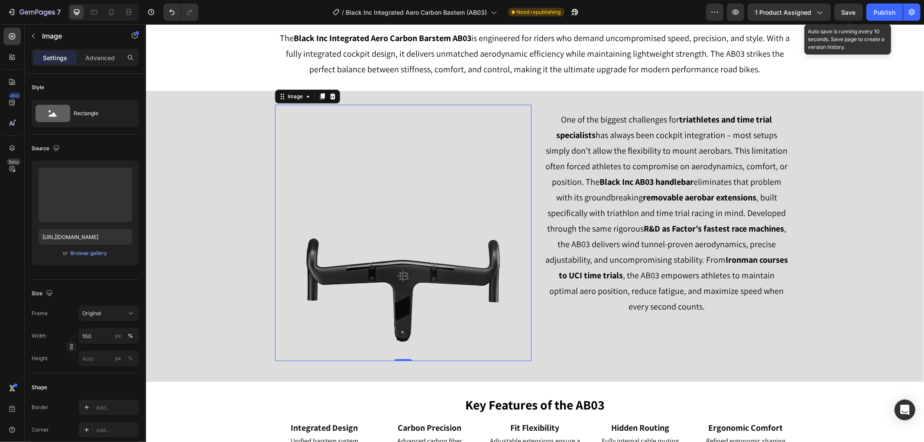
click at [852, 13] on span "Save" at bounding box center [849, 12] width 14 height 7
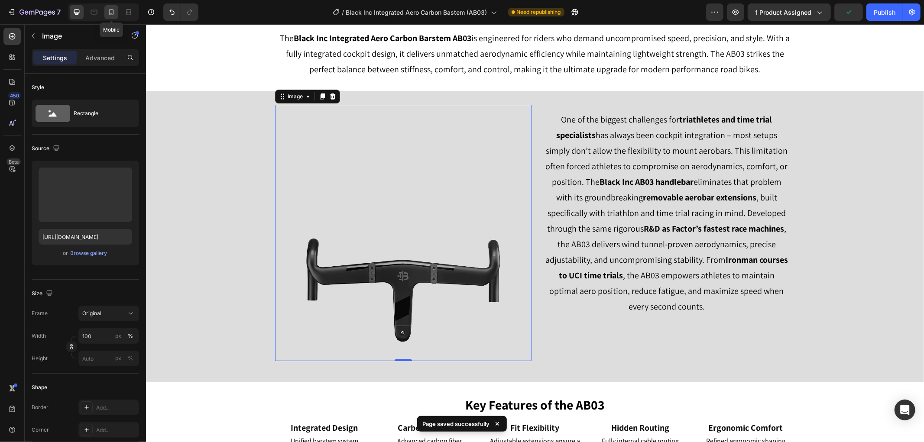
click at [114, 17] on div at bounding box center [111, 12] width 14 height 14
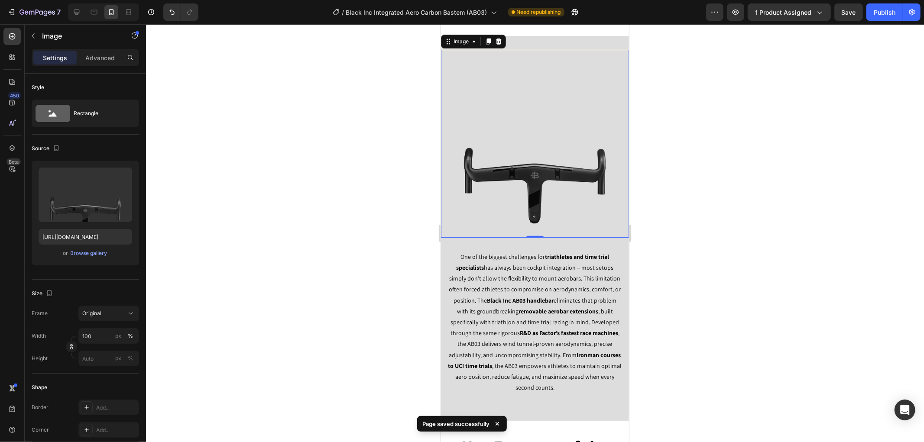
scroll to position [954, 0]
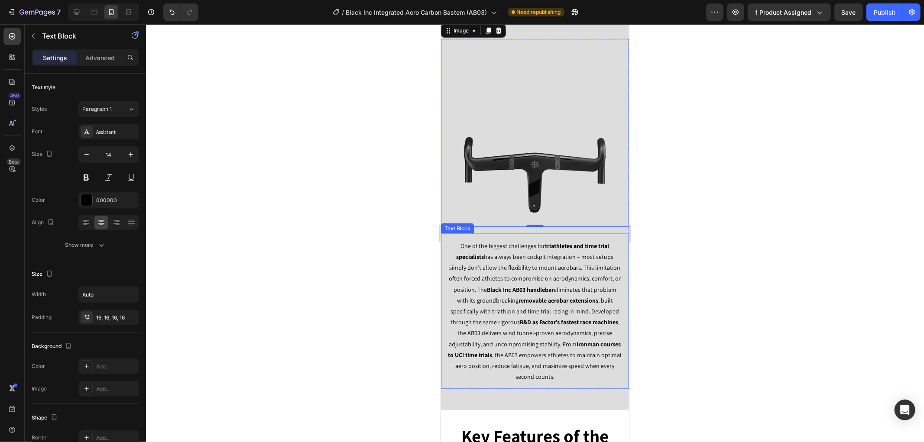
click at [565, 289] on span "One of the biggest challenges for triathletes and time trial specialists has al…" at bounding box center [535, 311] width 174 height 139
click at [298, 250] on div at bounding box center [535, 233] width 778 height 418
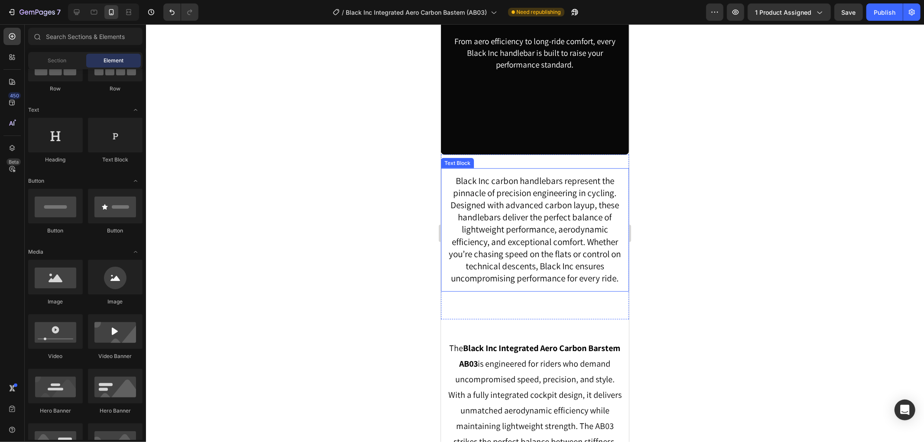
scroll to position [761, 0]
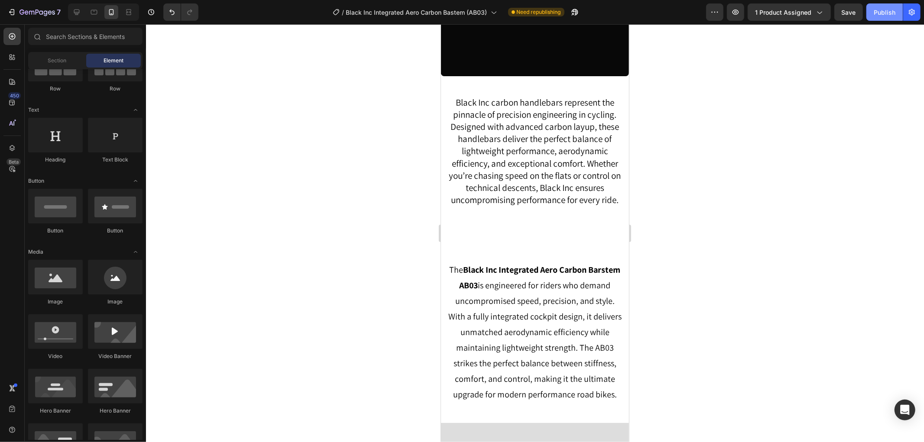
click at [874, 15] on div "Publish" at bounding box center [885, 12] width 22 height 9
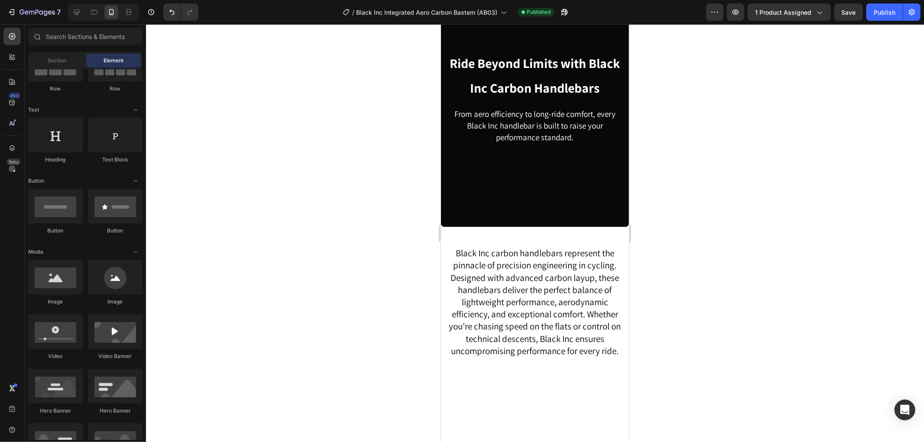
scroll to position [473, 0]
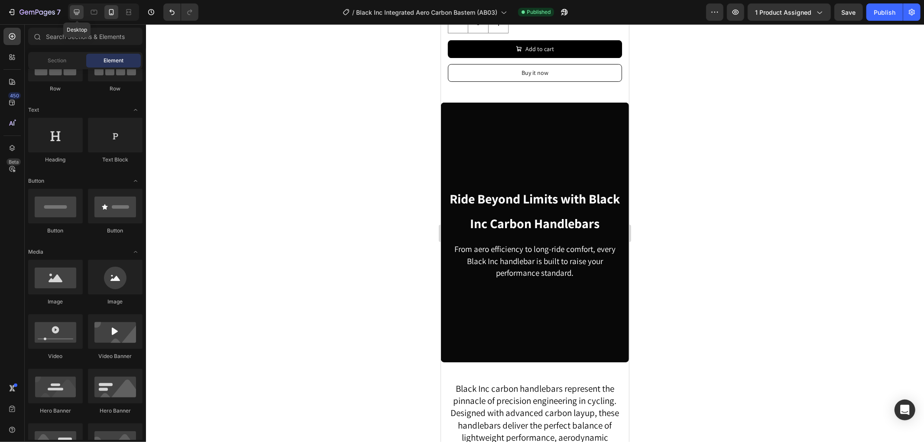
click at [75, 5] on div at bounding box center [77, 12] width 14 height 14
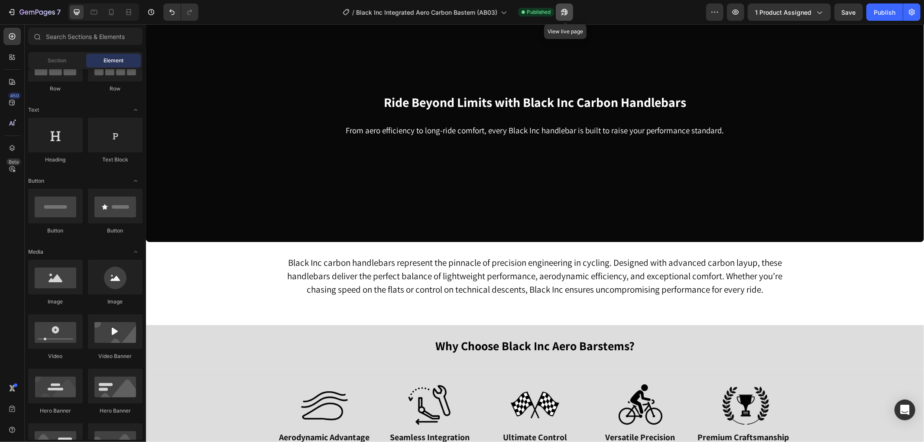
click at [564, 12] on icon "button" at bounding box center [564, 12] width 9 height 9
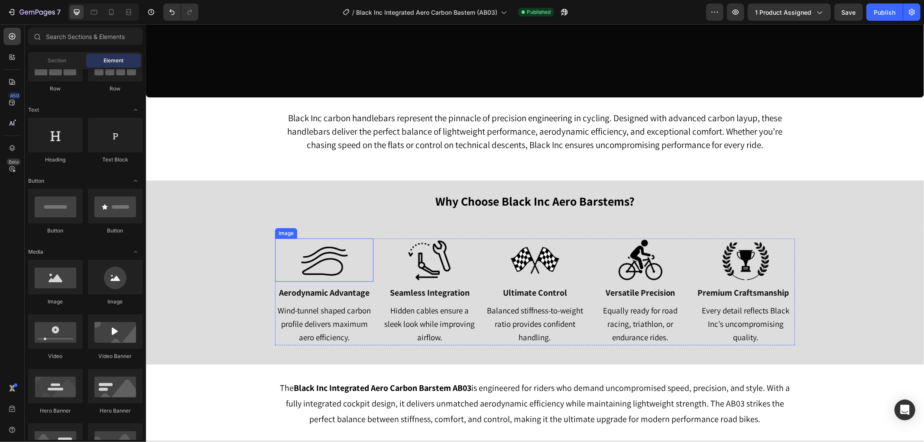
scroll to position [617, 0]
click at [110, 13] on icon at bounding box center [111, 12] width 9 height 9
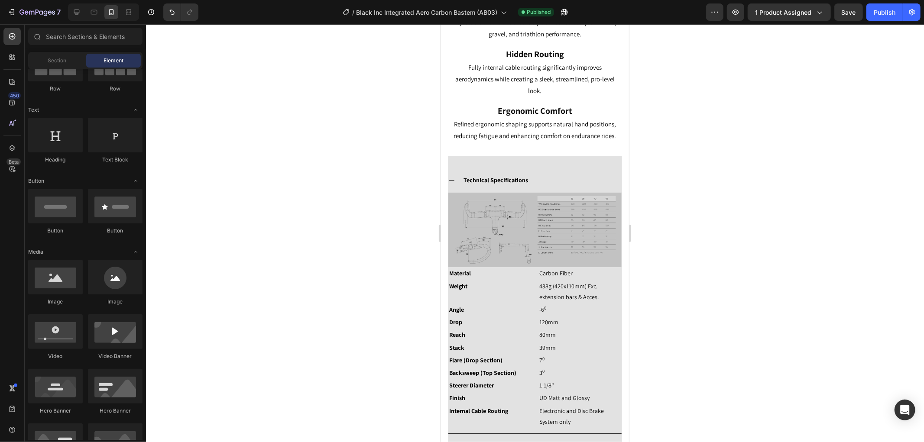
scroll to position [1628, 0]
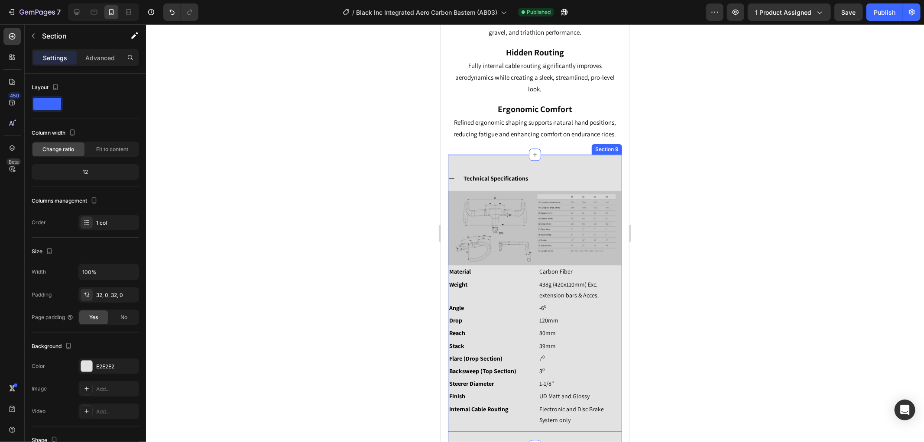
click at [537, 166] on div "Technical Specifications Image Material Text Block Carbon Fiber Text Block Row …" at bounding box center [535, 300] width 174 height 292
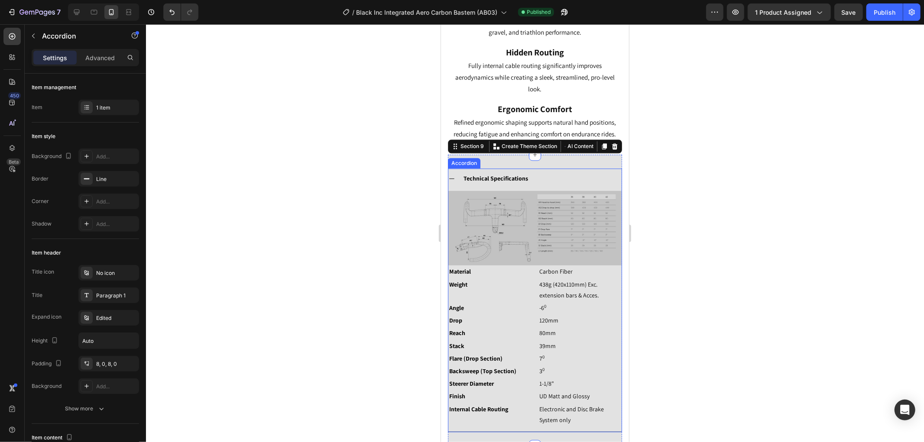
click at [548, 172] on div "Technical Specifications" at bounding box center [541, 178] width 159 height 13
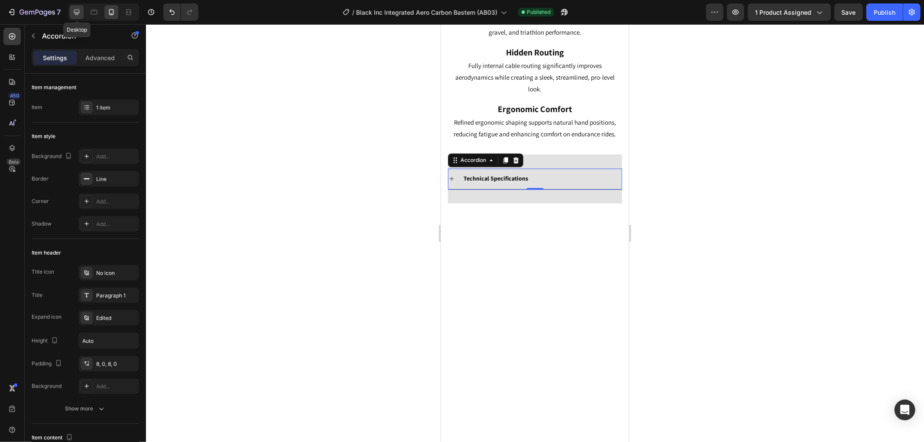
click at [80, 8] on icon at bounding box center [76, 12] width 9 height 9
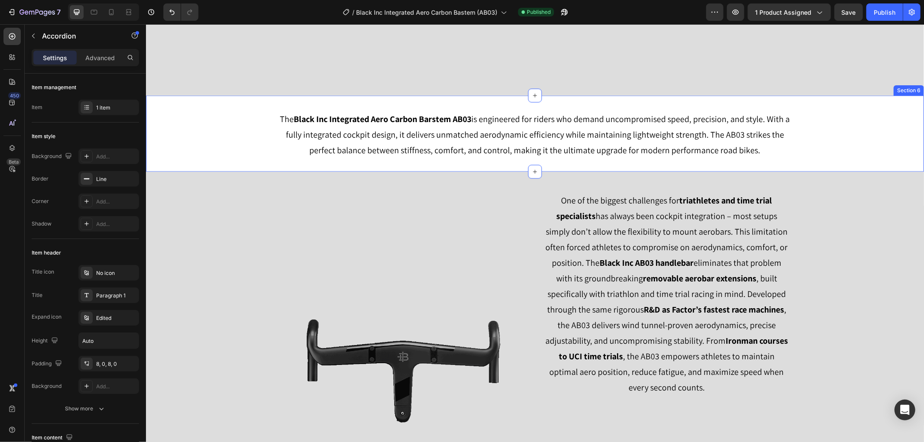
scroll to position [975, 0]
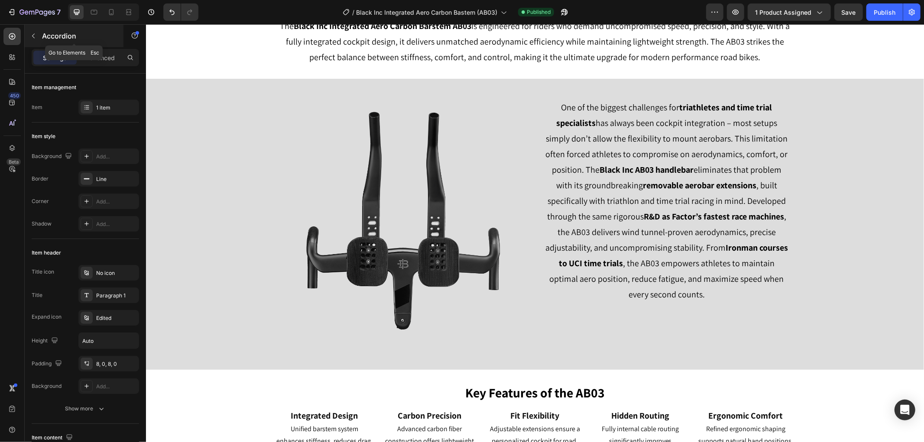
click at [27, 32] on button "button" at bounding box center [33, 36] width 14 height 14
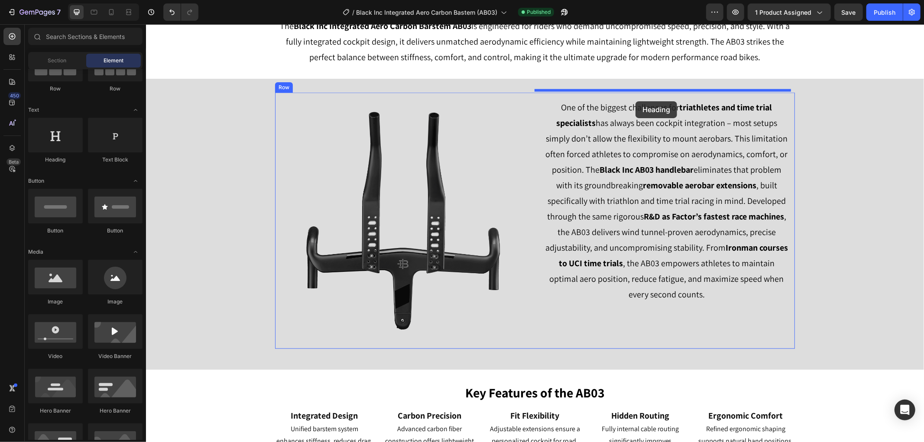
drag, startPoint x: 195, startPoint y: 167, endPoint x: 635, endPoint y: 101, distance: 445.6
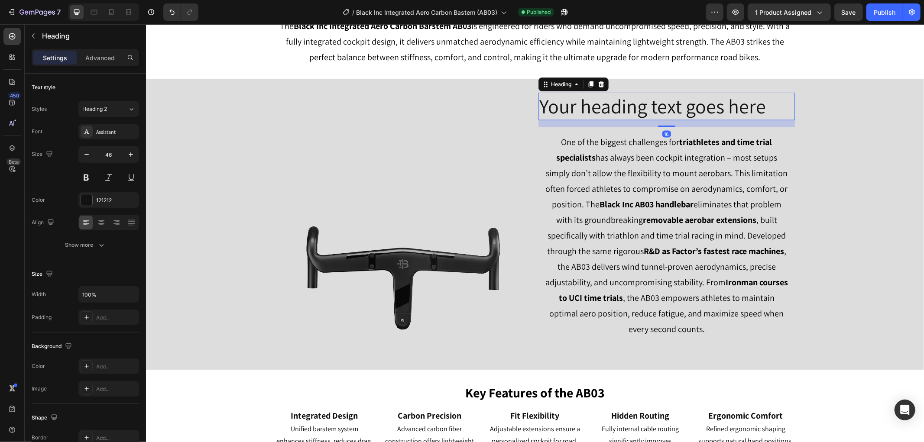
click at [637, 106] on h2 "Your heading text goes here" at bounding box center [666, 106] width 256 height 28
click at [637, 106] on p "Your heading text goes here" at bounding box center [666, 106] width 255 height 26
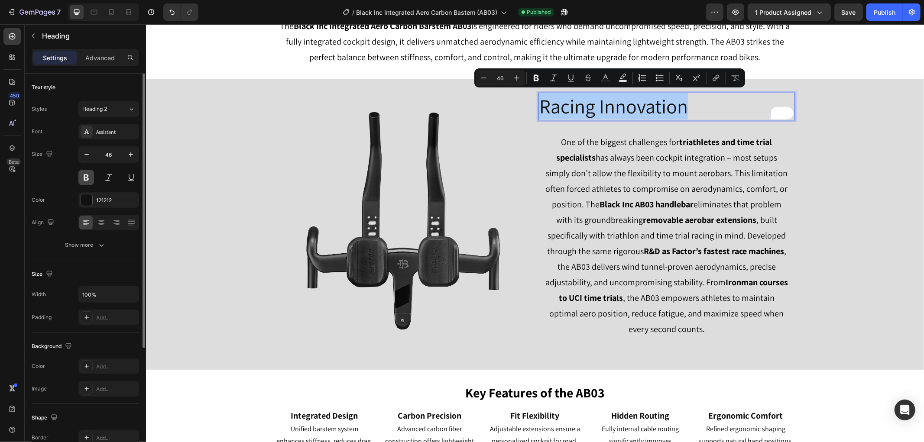
click at [88, 174] on button at bounding box center [86, 178] width 16 height 16
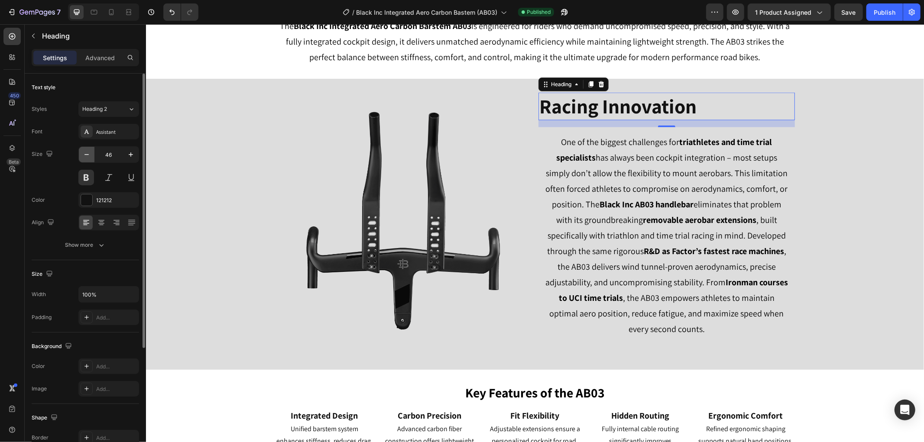
click at [86, 158] on icon "button" at bounding box center [86, 154] width 9 height 9
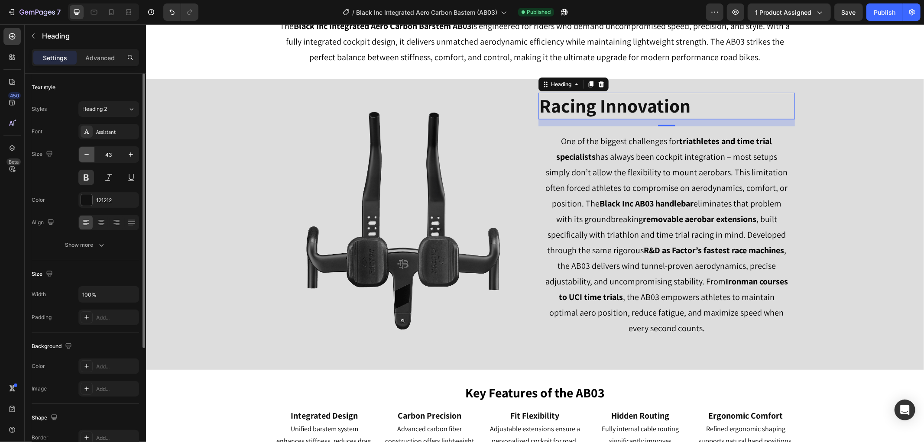
click at [86, 158] on icon "button" at bounding box center [86, 154] width 9 height 9
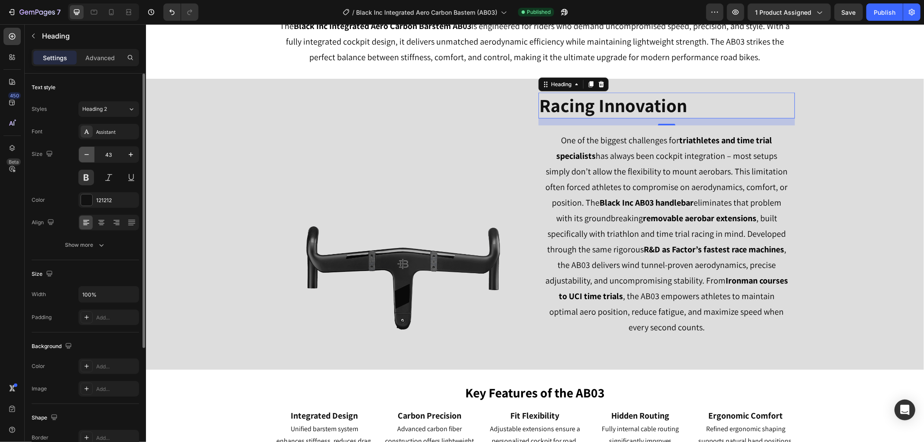
click at [86, 158] on icon "button" at bounding box center [86, 154] width 9 height 9
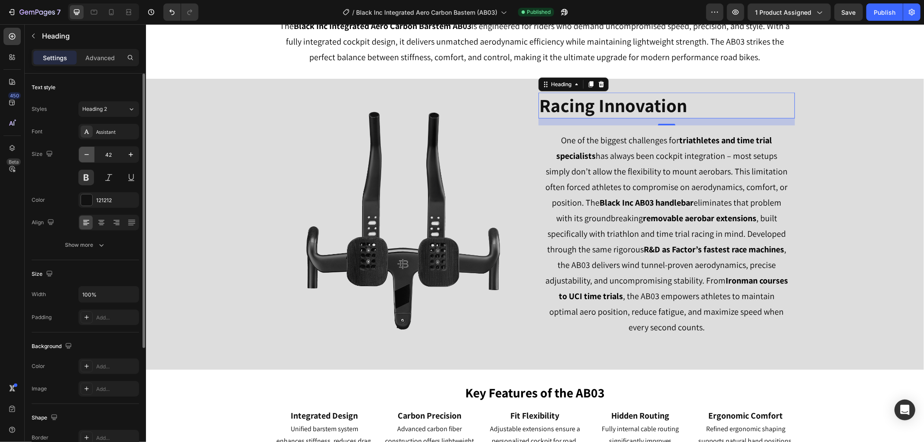
click at [86, 158] on icon "button" at bounding box center [86, 154] width 9 height 9
click at [86, 157] on icon "button" at bounding box center [86, 154] width 9 height 9
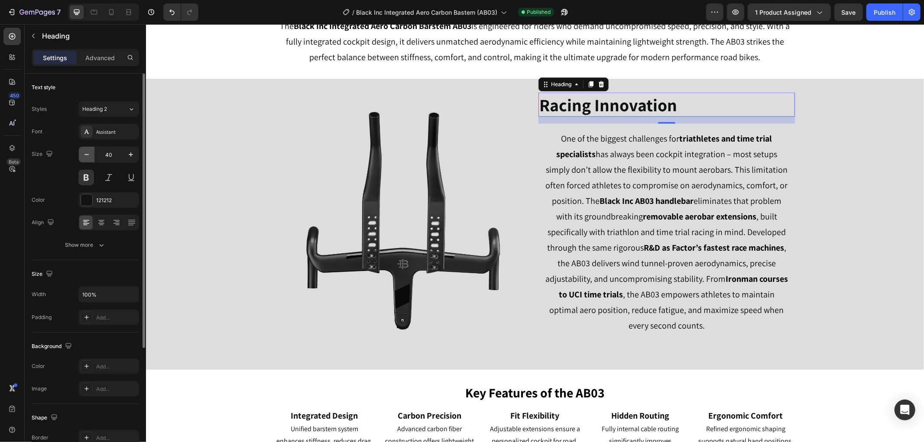
click at [86, 157] on icon "button" at bounding box center [86, 154] width 9 height 9
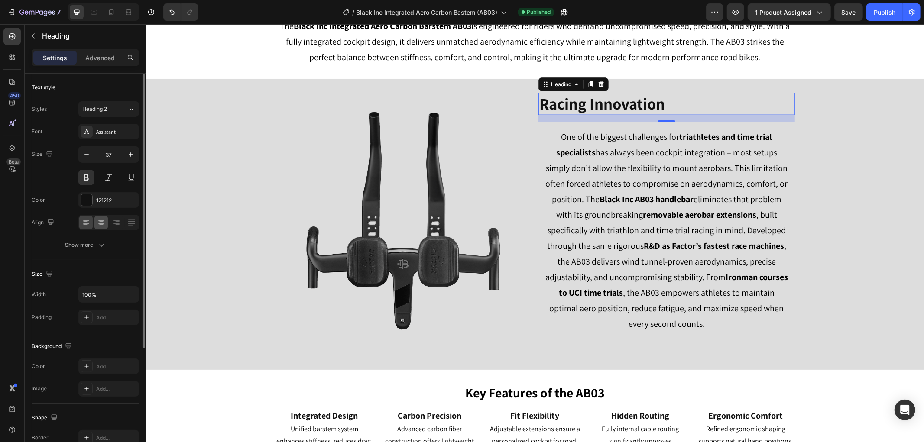
click at [105, 217] on div at bounding box center [100, 223] width 13 height 14
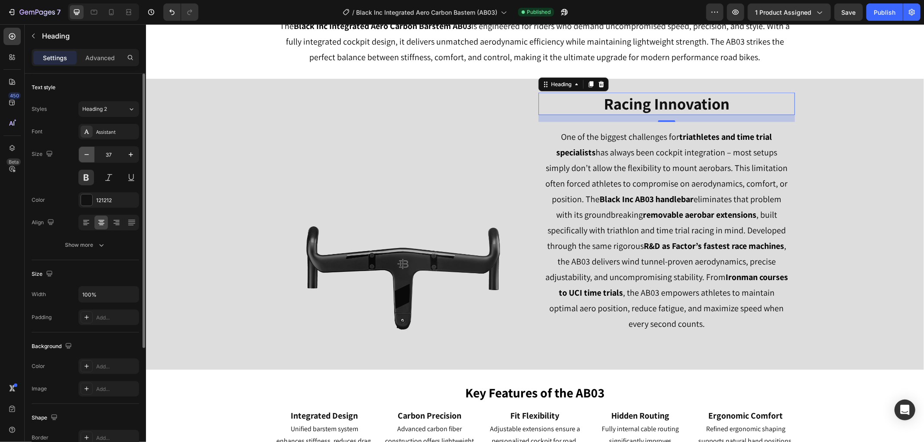
click at [88, 152] on icon "button" at bounding box center [86, 154] width 9 height 9
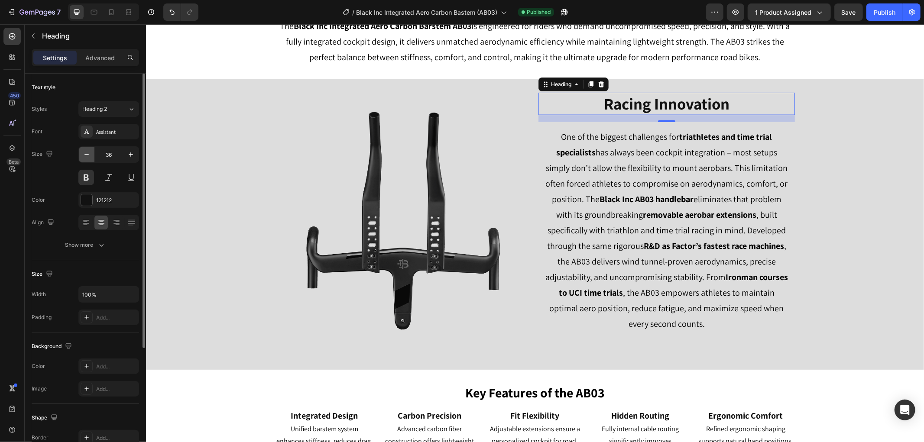
click at [88, 152] on icon "button" at bounding box center [86, 154] width 9 height 9
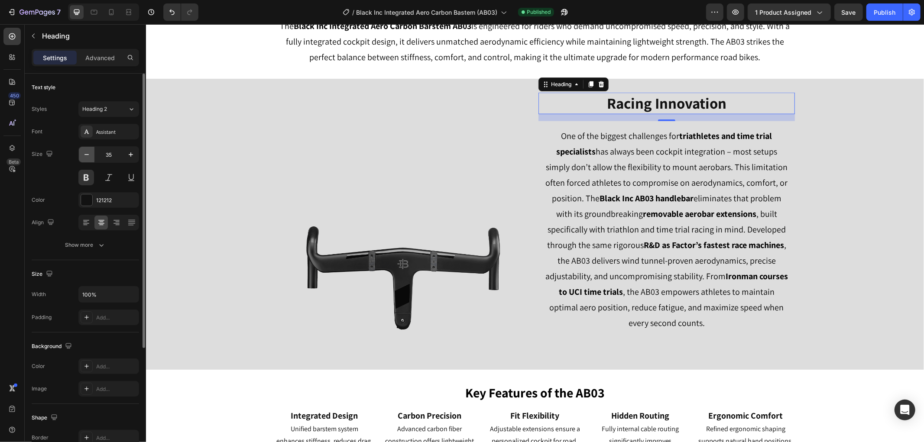
click at [88, 152] on icon "button" at bounding box center [86, 154] width 9 height 9
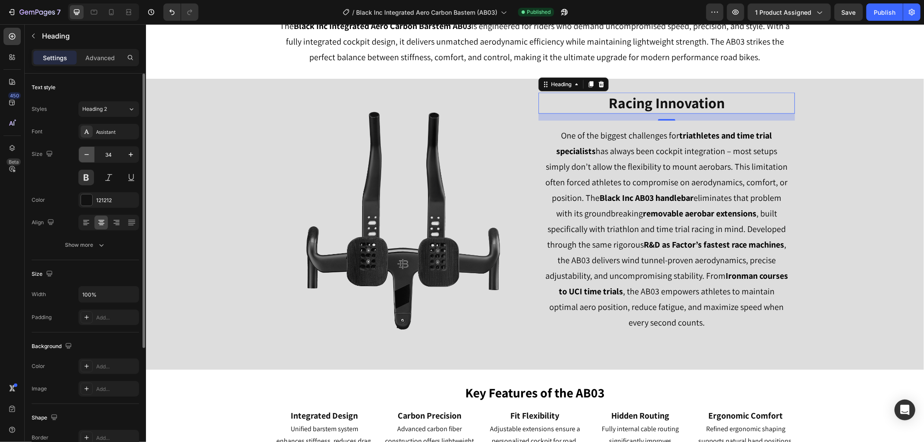
click at [88, 152] on icon "button" at bounding box center [86, 154] width 9 height 9
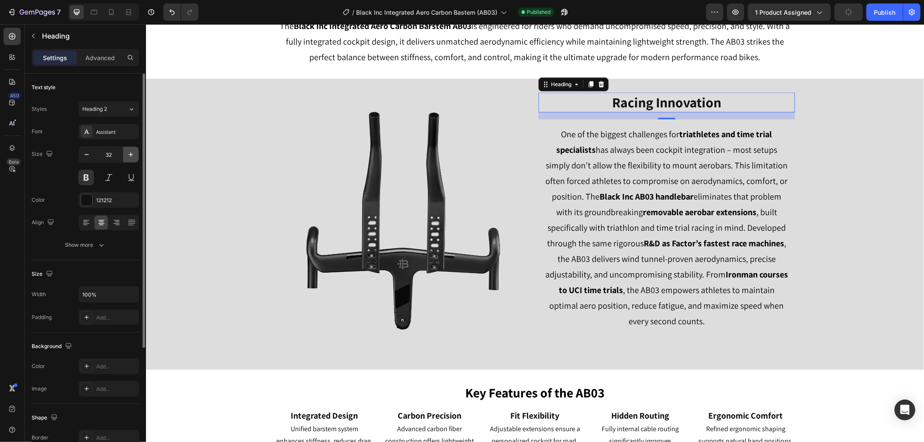
click at [132, 155] on icon "button" at bounding box center [131, 155] width 4 height 4
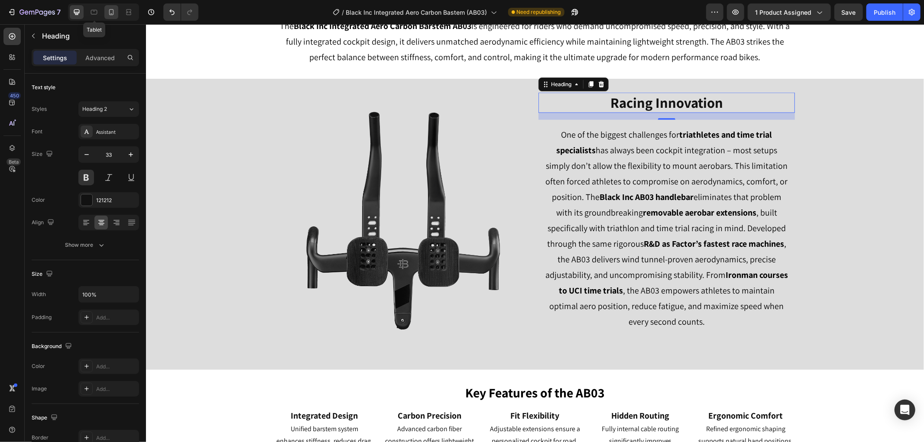
click at [115, 15] on icon at bounding box center [111, 12] width 9 height 9
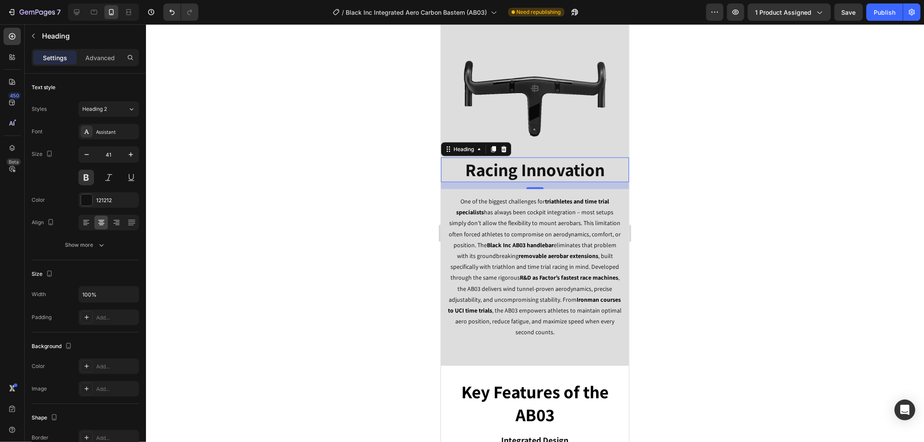
scroll to position [983, 0]
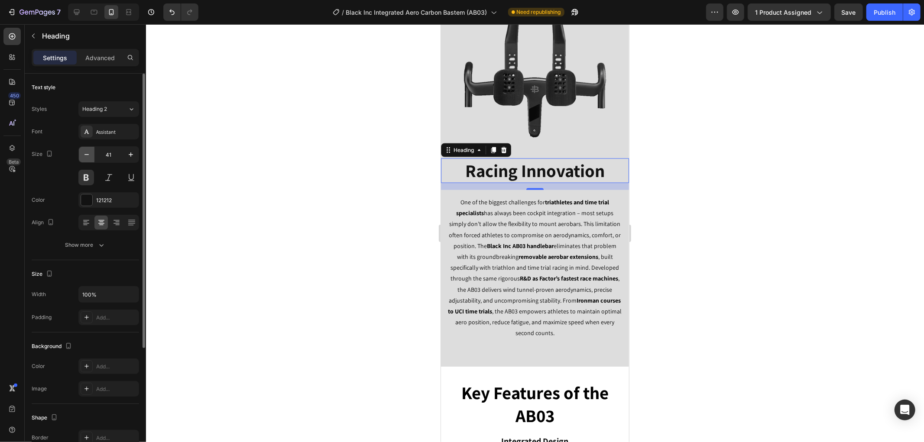
click at [84, 153] on icon "button" at bounding box center [86, 154] width 9 height 9
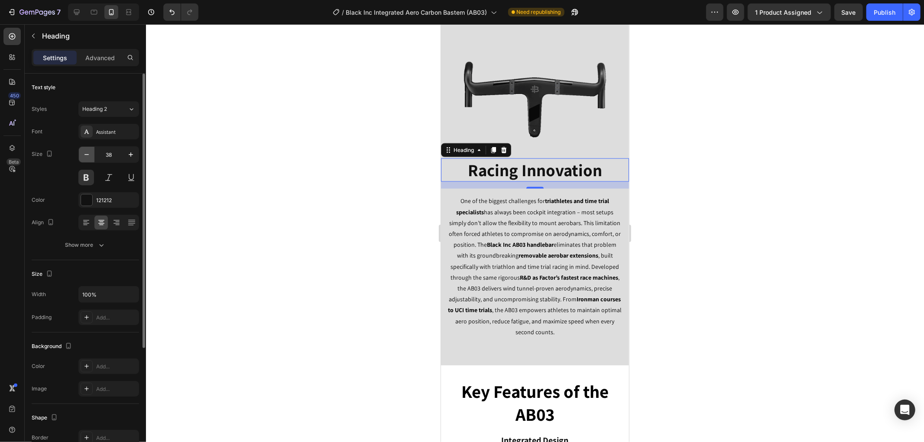
click at [84, 153] on icon "button" at bounding box center [86, 154] width 9 height 9
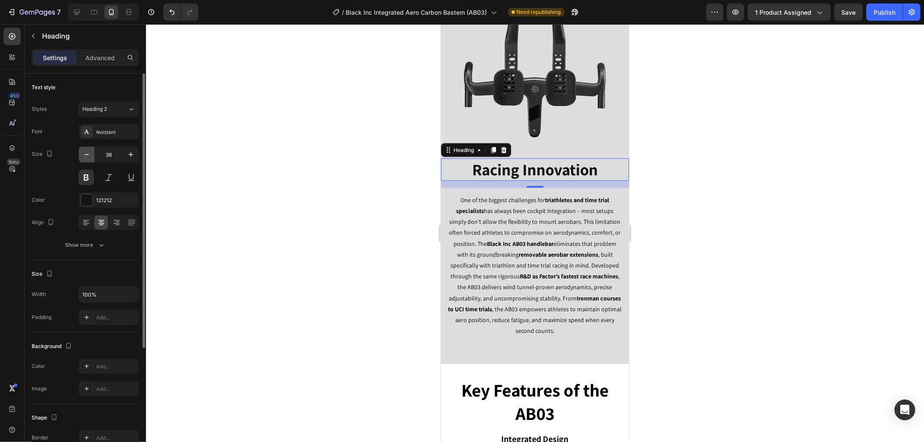
click at [84, 153] on icon "button" at bounding box center [86, 154] width 9 height 9
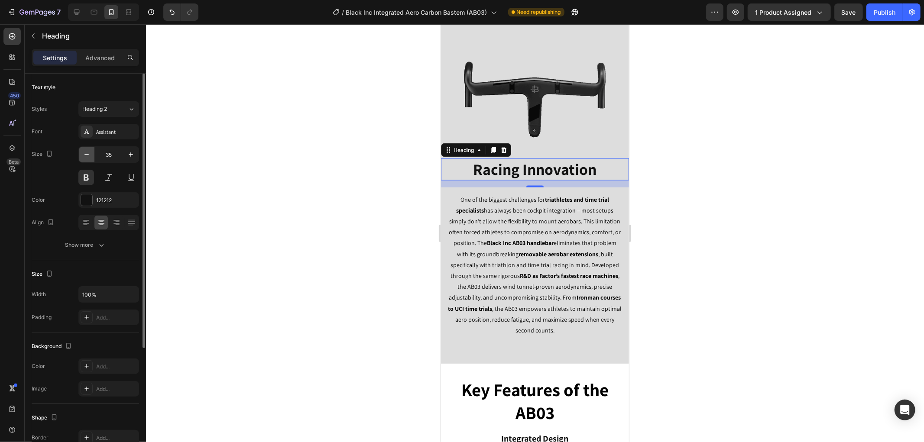
click at [84, 153] on icon "button" at bounding box center [86, 154] width 9 height 9
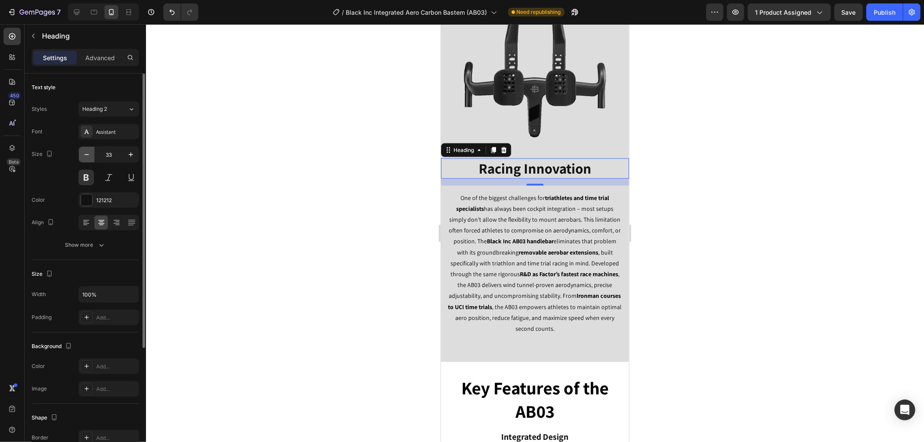
click at [84, 153] on icon "button" at bounding box center [86, 154] width 9 height 9
type input "30"
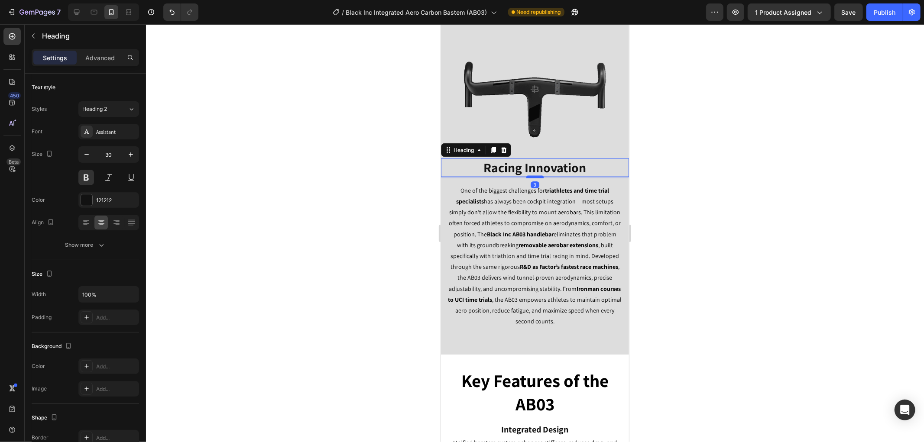
drag, startPoint x: 532, startPoint y: 175, endPoint x: 531, endPoint y: 169, distance: 5.8
click at [531, 175] on div at bounding box center [534, 176] width 17 height 3
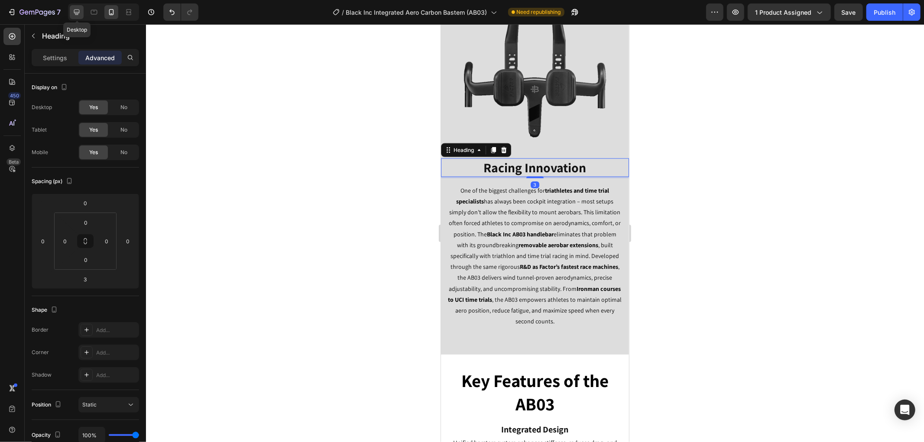
click at [75, 9] on icon at bounding box center [76, 12] width 9 height 9
type input "16"
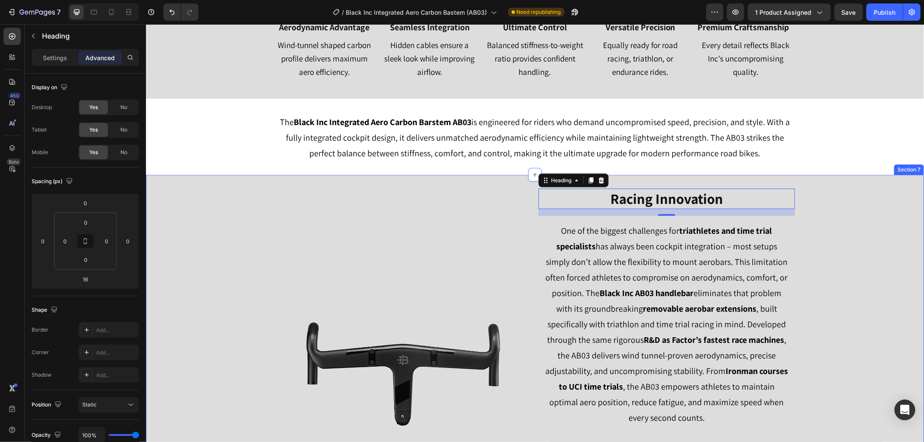
scroll to position [928, 0]
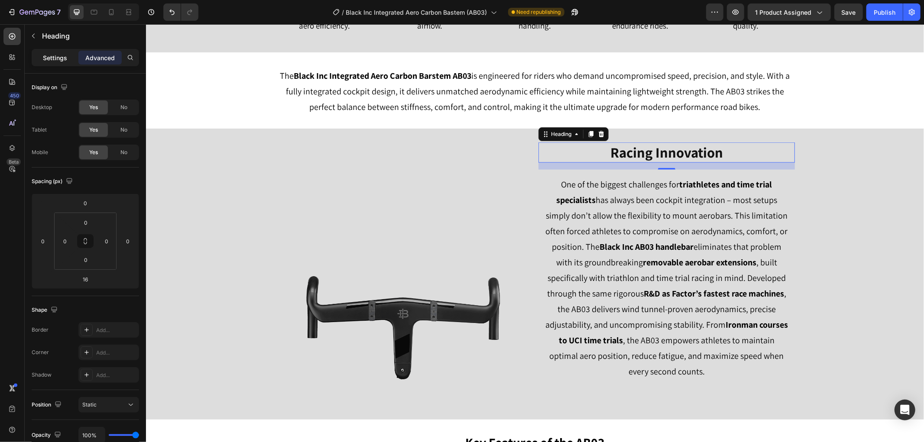
click at [66, 63] on div "Settings" at bounding box center [54, 58] width 43 height 14
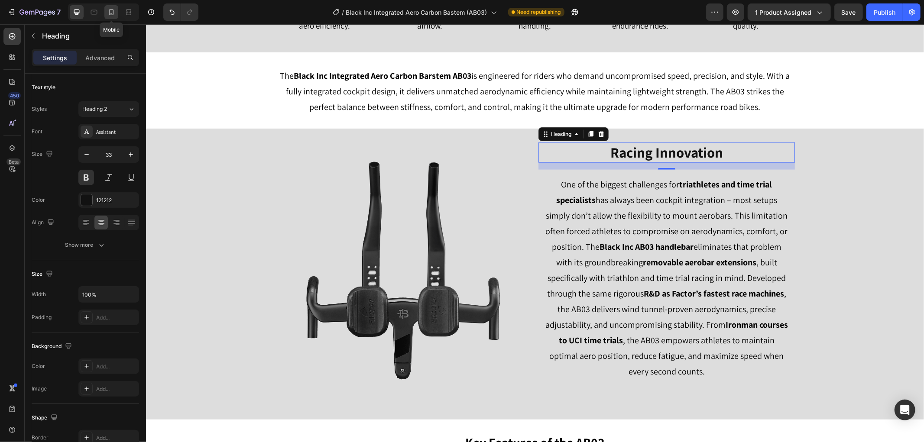
click at [109, 13] on icon at bounding box center [111, 12] width 9 height 9
type input "30"
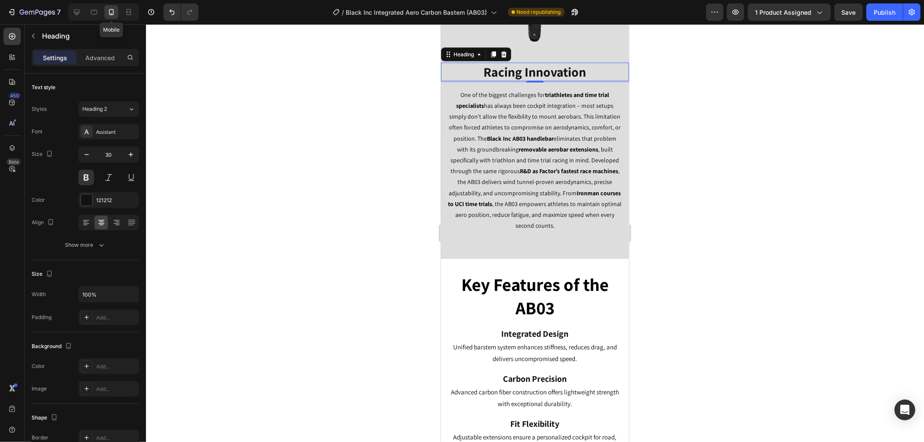
scroll to position [1142, 0]
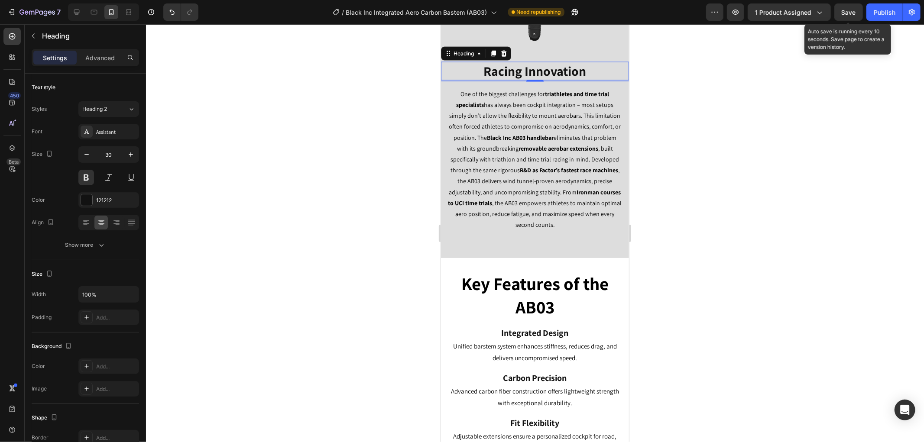
click at [850, 9] on span "Save" at bounding box center [849, 12] width 14 height 7
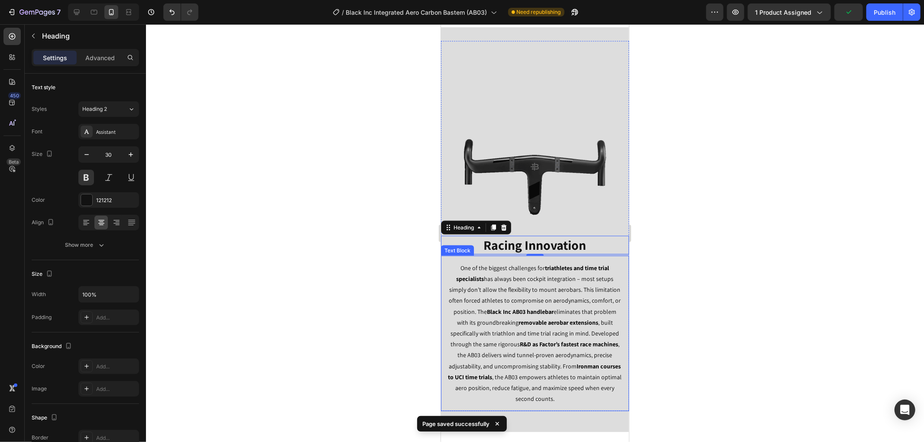
scroll to position [949, 0]
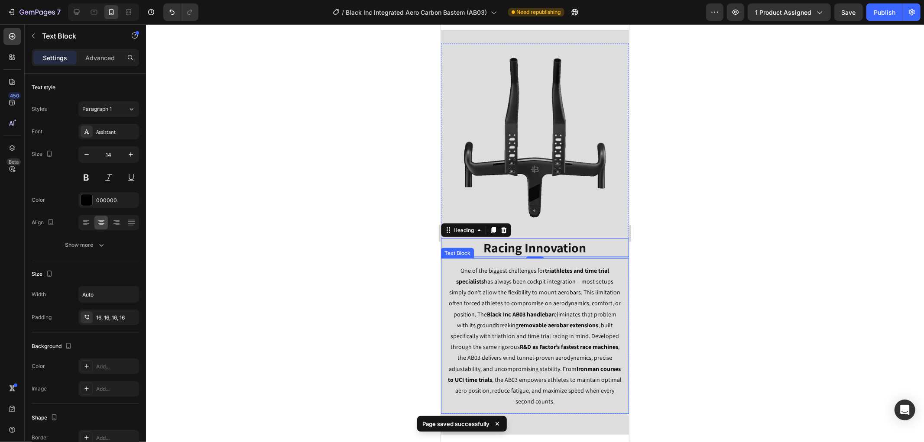
click at [575, 328] on p "One of the biggest challenges for triathletes and time trial specialists has al…" at bounding box center [535, 336] width 174 height 142
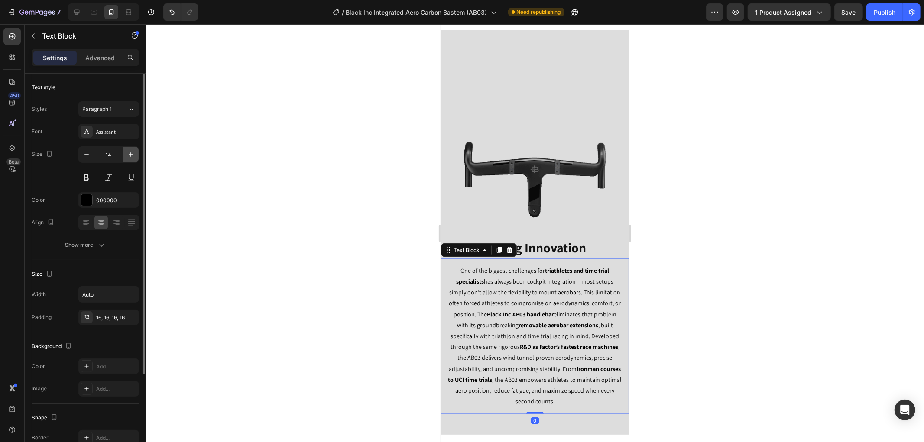
click at [128, 155] on icon "button" at bounding box center [131, 154] width 9 height 9
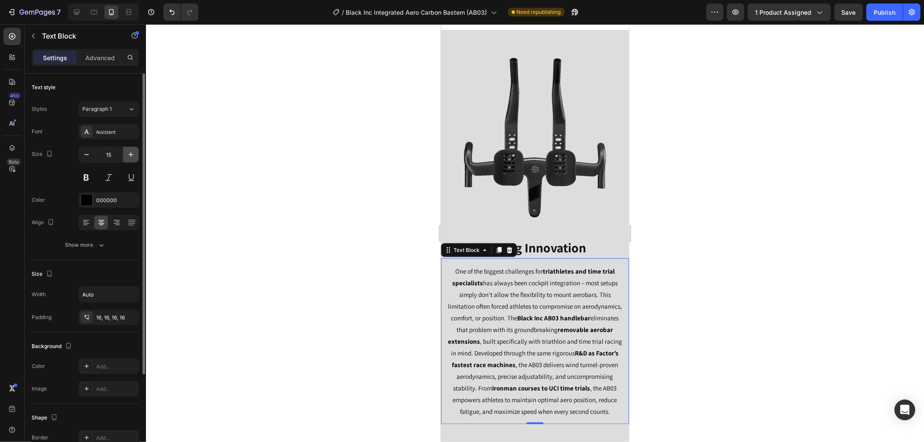
click at [128, 155] on icon "button" at bounding box center [131, 154] width 9 height 9
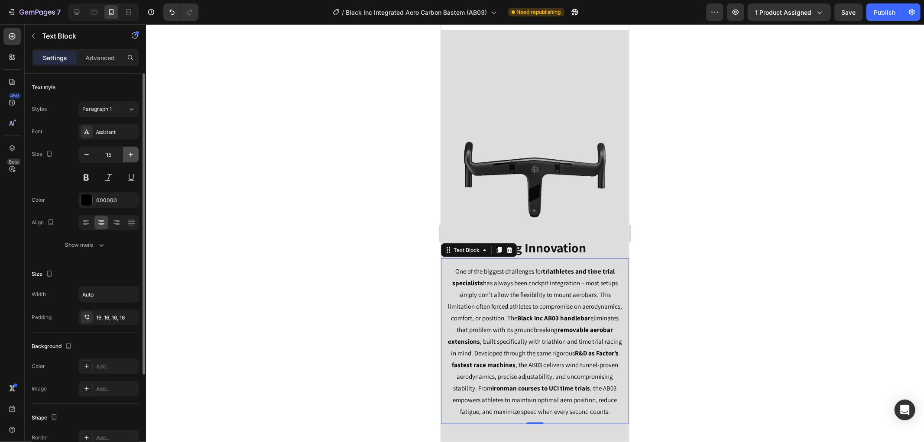
type input "16"
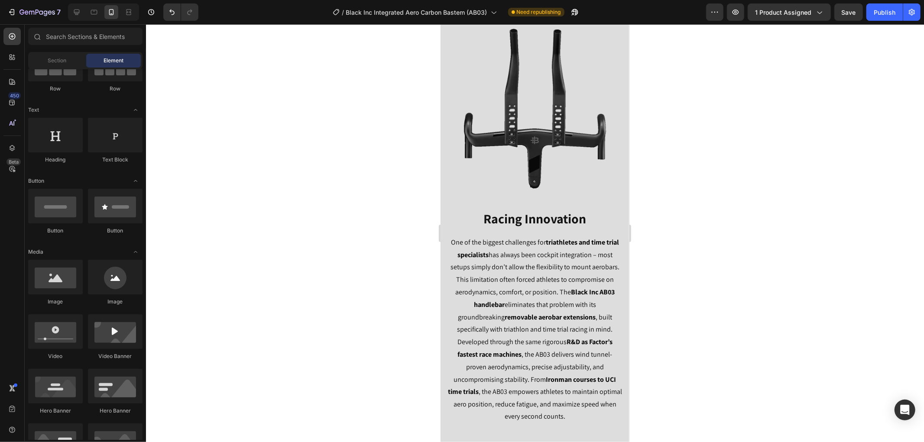
scroll to position [991, 0]
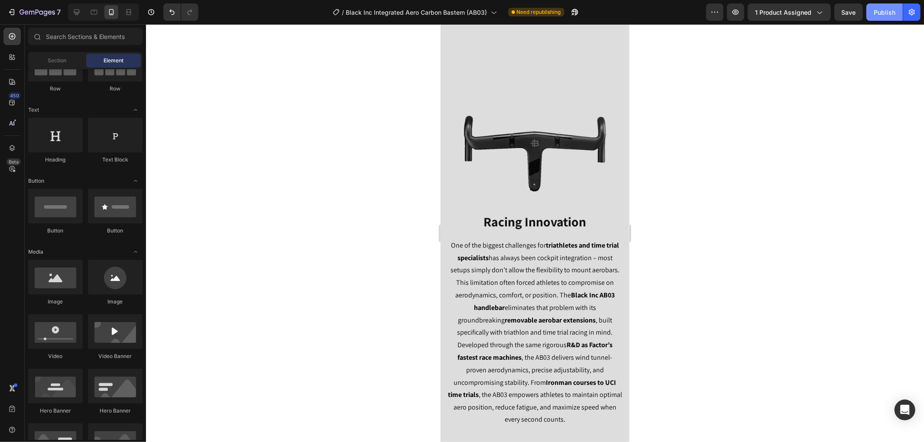
click at [883, 16] on button "Publish" at bounding box center [885, 11] width 36 height 17
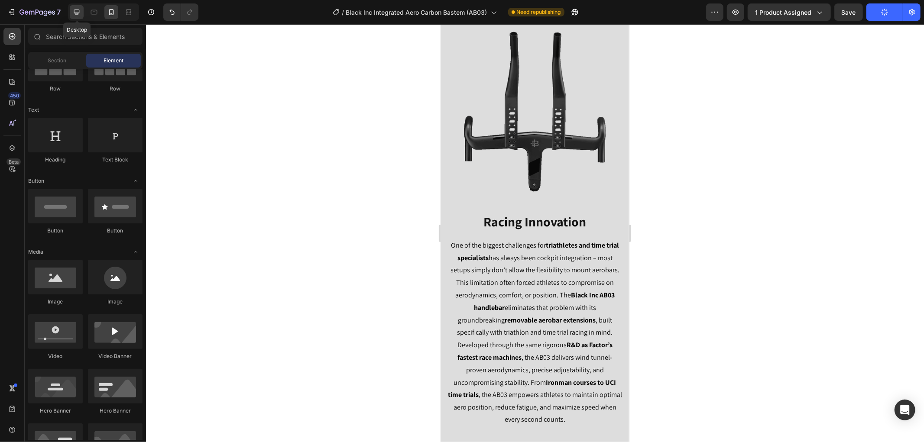
click at [71, 14] on div at bounding box center [77, 12] width 14 height 14
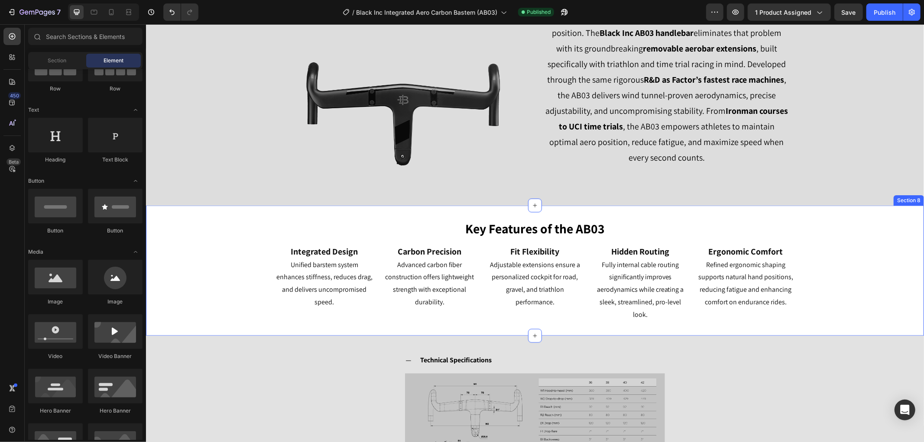
scroll to position [1132, 0]
